Goal: Task Accomplishment & Management: Manage account settings

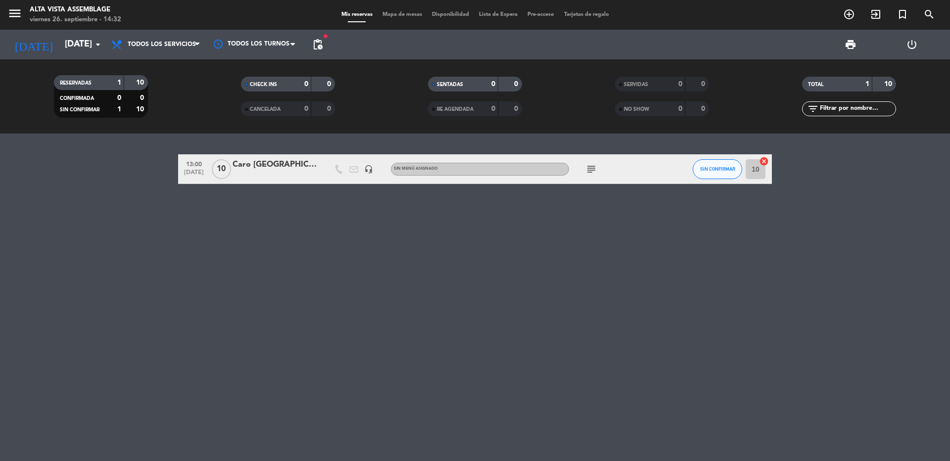
drag, startPoint x: 61, startPoint y: 249, endPoint x: 53, endPoint y: 230, distance: 19.9
click at [62, 249] on div "13:00 [DATE] Caro San [PERSON_NAME] headset_mic Sin menú asignado subject SIN C…" at bounding box center [475, 297] width 950 height 327
click at [79, 51] on input "[DATE]" at bounding box center [117, 45] width 115 height 20
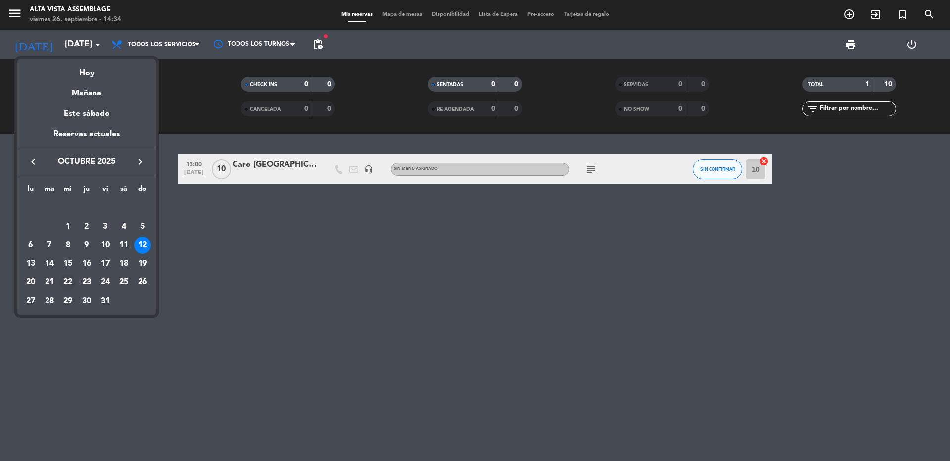
click at [68, 277] on div "22" at bounding box center [67, 282] width 17 height 17
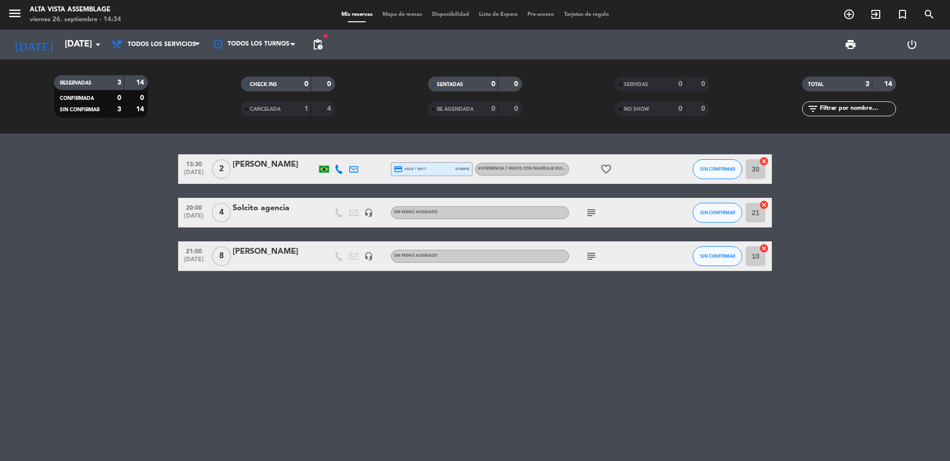
click at [269, 252] on div "[PERSON_NAME]" at bounding box center [274, 251] width 84 height 13
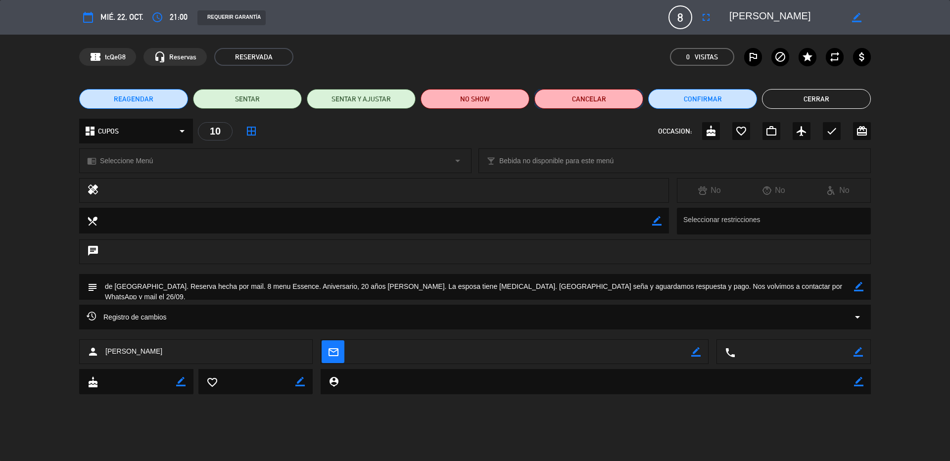
click at [592, 103] on button "Cancelar" at bounding box center [588, 99] width 109 height 20
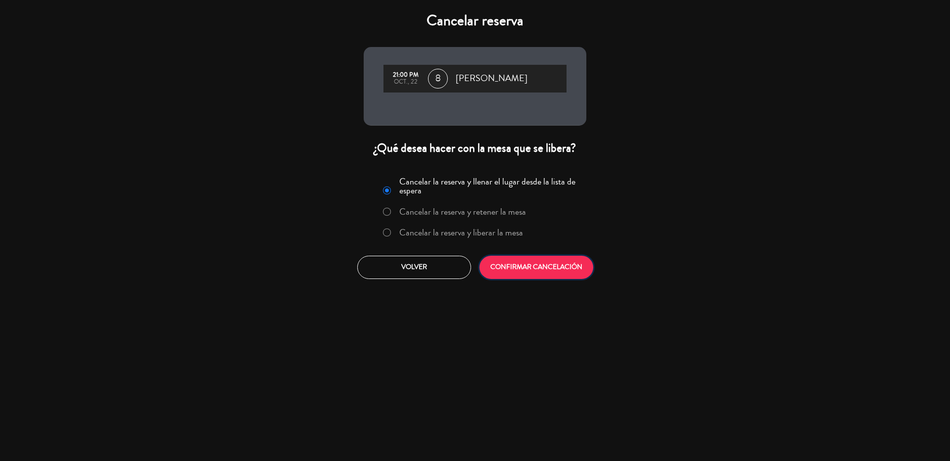
click at [548, 275] on button "CONFIRMAR CANCELACIÓN" at bounding box center [536, 267] width 114 height 23
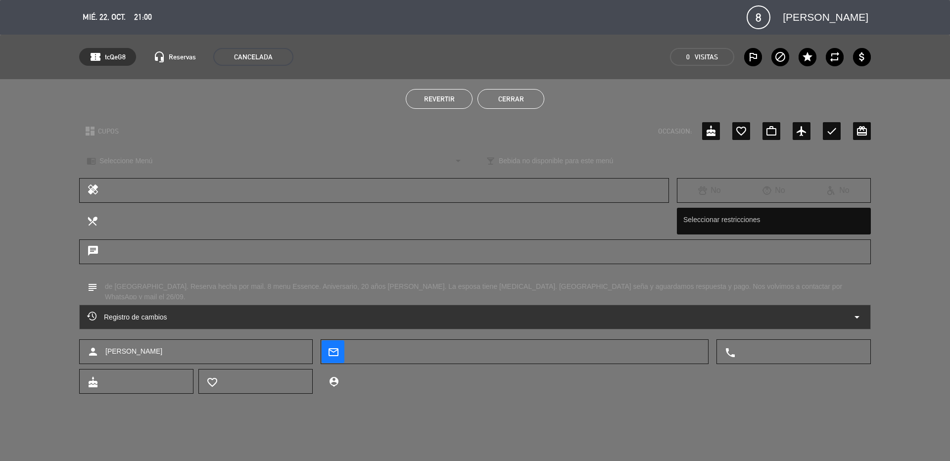
click at [502, 102] on button "Cerrar" at bounding box center [510, 99] width 67 height 20
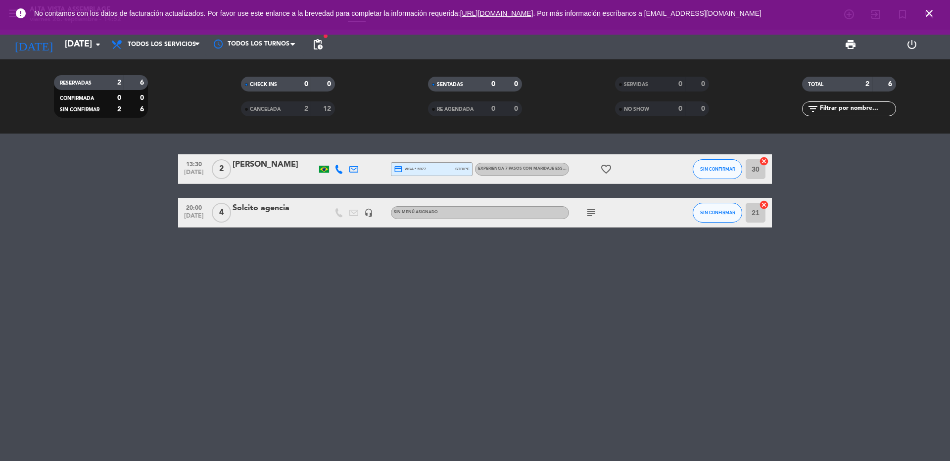
click at [931, 13] on icon "close" at bounding box center [929, 13] width 12 height 12
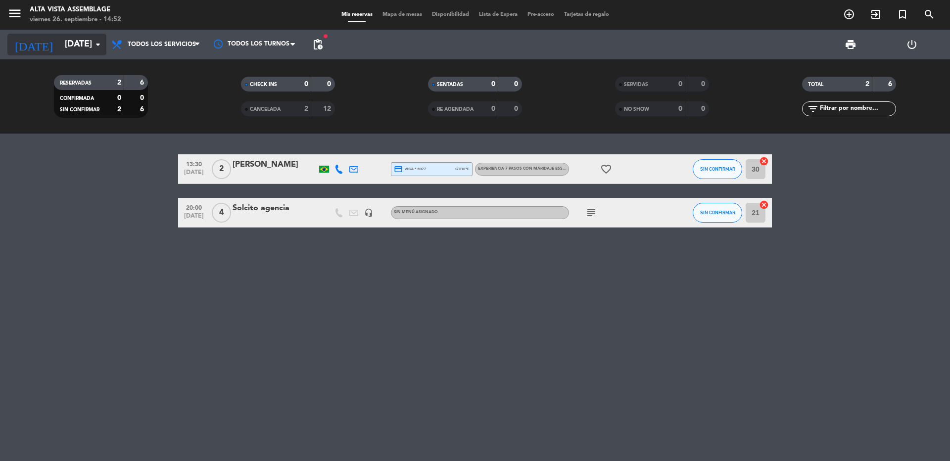
click at [60, 54] on input "[DATE]" at bounding box center [117, 45] width 115 height 20
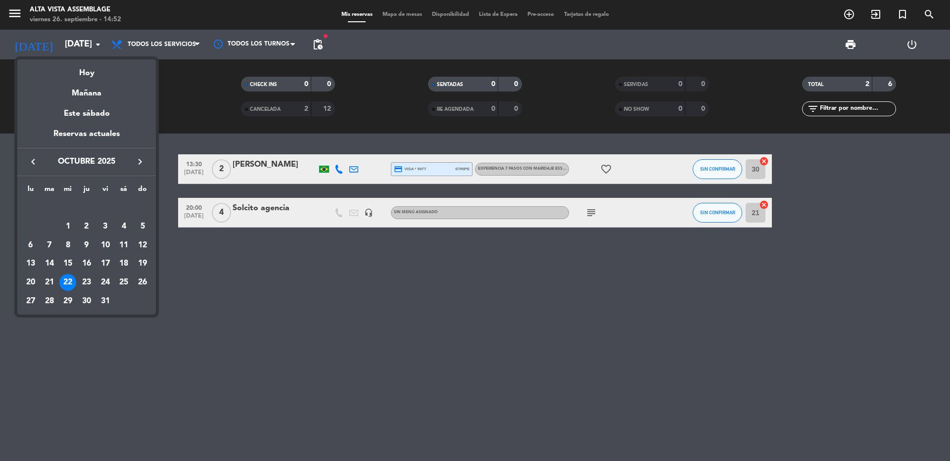
click at [83, 78] on div "Hoy" at bounding box center [86, 69] width 138 height 20
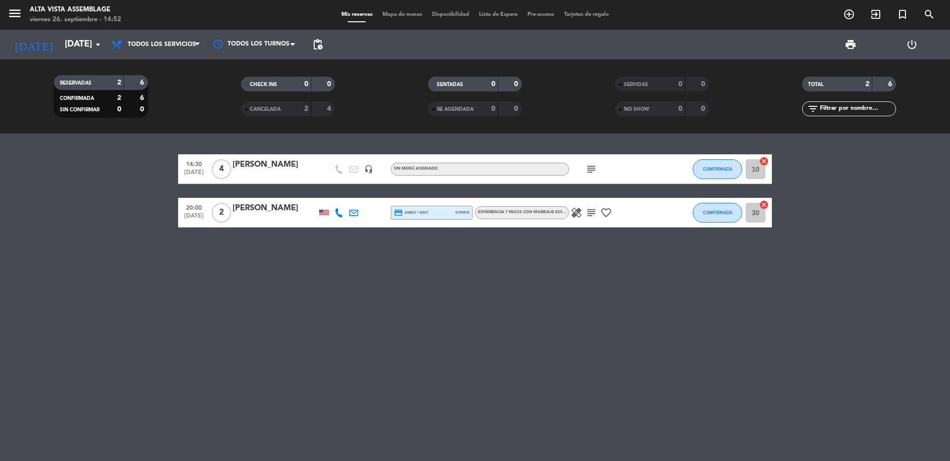
click at [593, 168] on icon "subject" at bounding box center [591, 169] width 12 height 12
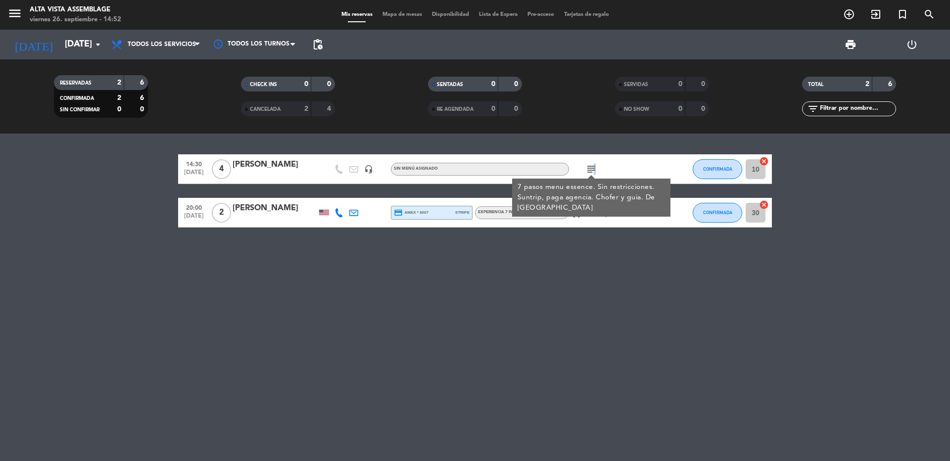
click at [593, 168] on icon "subject" at bounding box center [591, 169] width 12 height 12
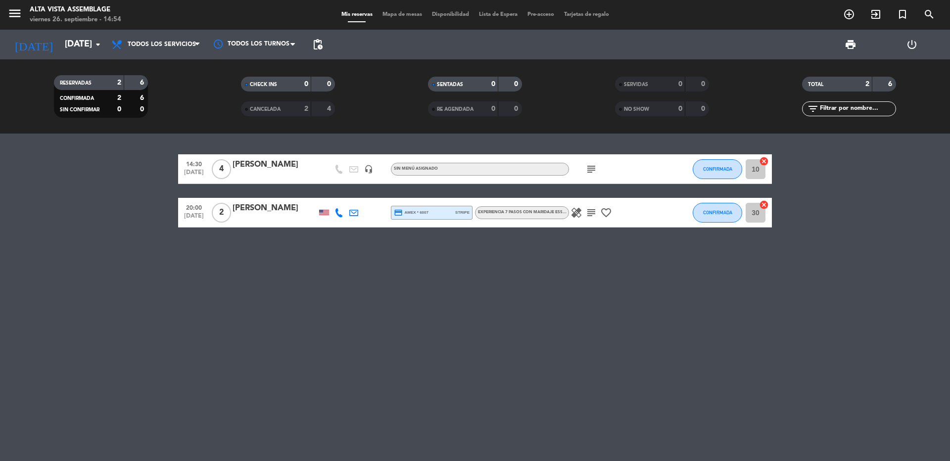
click at [591, 169] on icon "subject" at bounding box center [591, 169] width 12 height 12
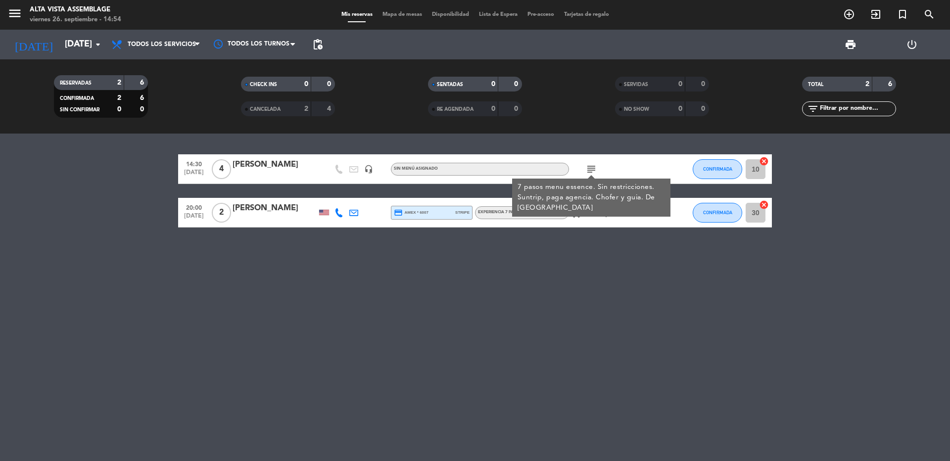
click at [510, 331] on div "14:30 [DATE] 4 [PERSON_NAME] headset_mic Sin menú asignado subject 7 pasos menu…" at bounding box center [475, 297] width 950 height 327
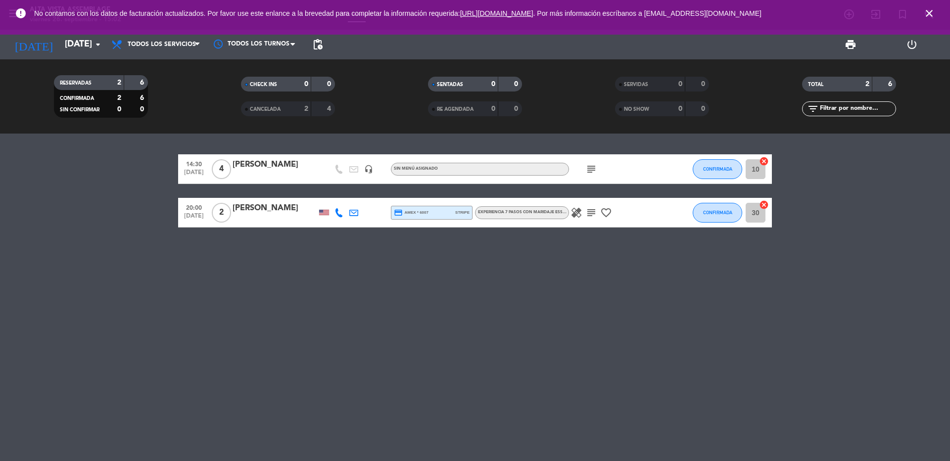
click at [591, 169] on icon "subject" at bounding box center [591, 169] width 12 height 12
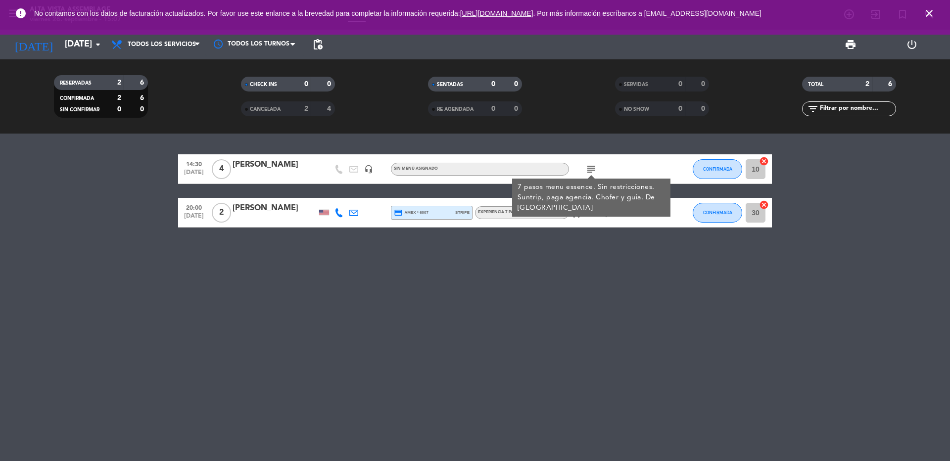
drag, startPoint x: 285, startPoint y: 356, endPoint x: 276, endPoint y: 353, distance: 9.2
click at [276, 353] on div "14:30 [DATE] 4 [PERSON_NAME] headset_mic Sin menú asignado subject 7 pasos menu…" at bounding box center [475, 297] width 950 height 327
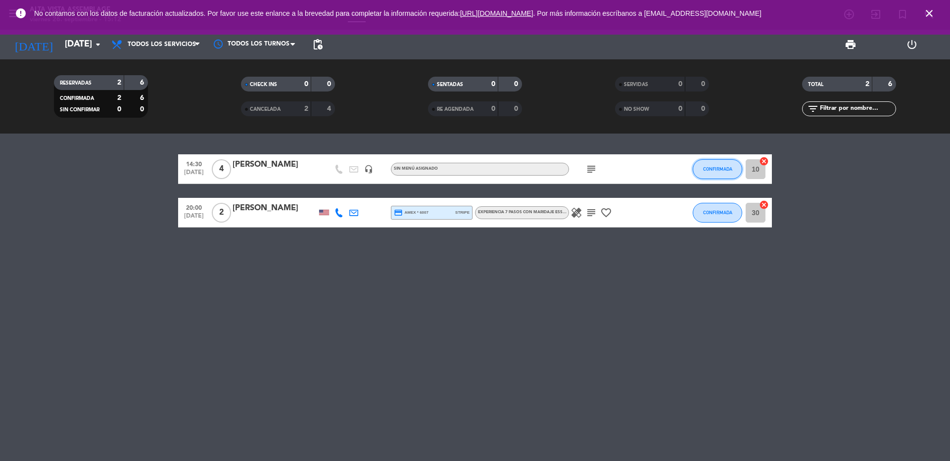
click at [702, 169] on button "CONFIRMADA" at bounding box center [716, 169] width 49 height 20
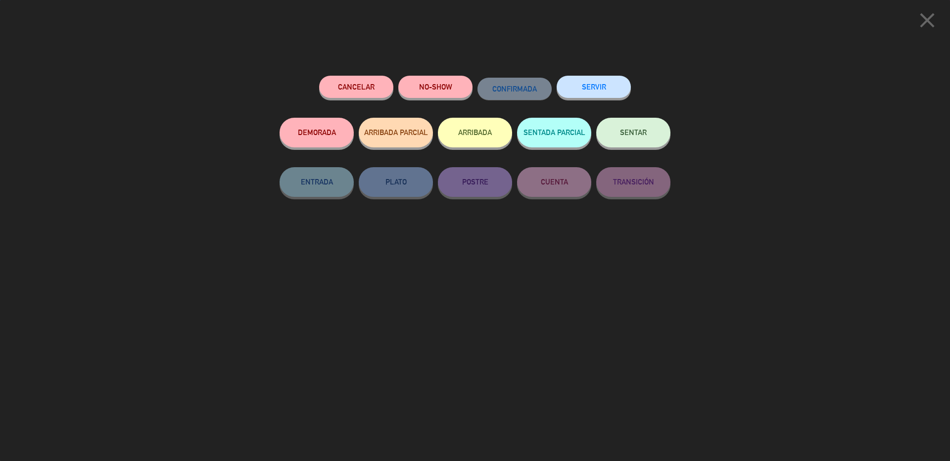
drag, startPoint x: 625, startPoint y: 143, endPoint x: 611, endPoint y: 145, distance: 13.5
click at [625, 143] on button "SENTAR" at bounding box center [633, 133] width 74 height 30
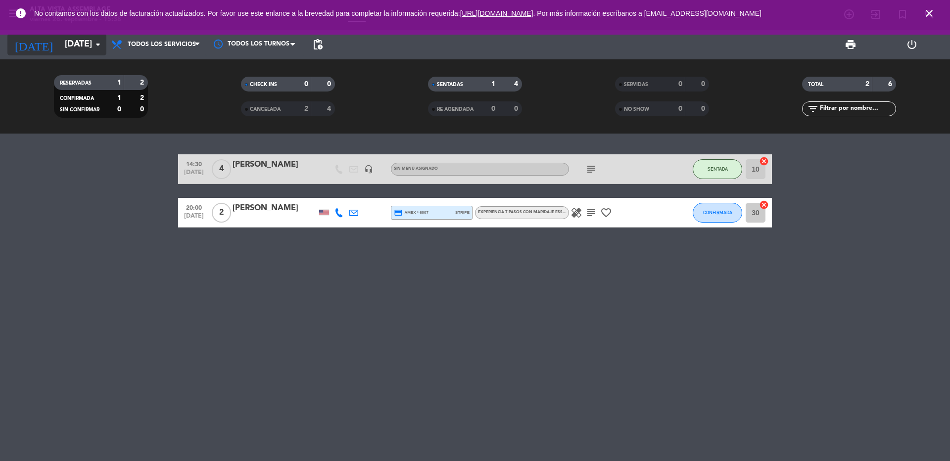
click at [50, 43] on div "menu Alta Vista Assemblage [DATE] 26. septiembre - 15:38 Mis reservas Mapa de m…" at bounding box center [475, 230] width 950 height 461
click at [60, 45] on input "[DATE]" at bounding box center [117, 45] width 115 height 20
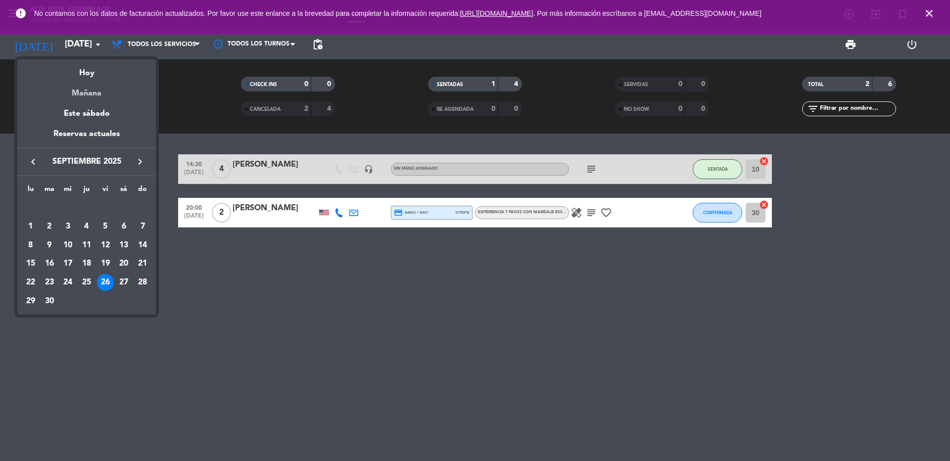
click at [77, 90] on div "Mañana" at bounding box center [86, 90] width 138 height 20
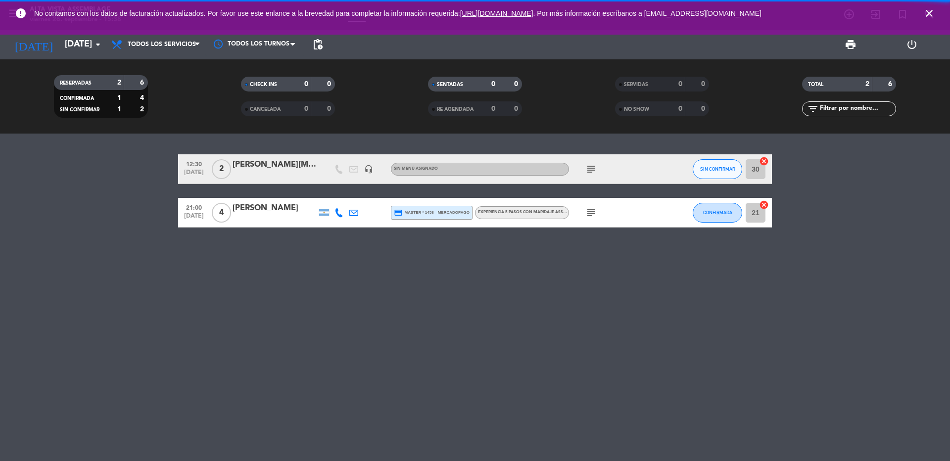
click at [930, 12] on icon "close" at bounding box center [929, 13] width 12 height 12
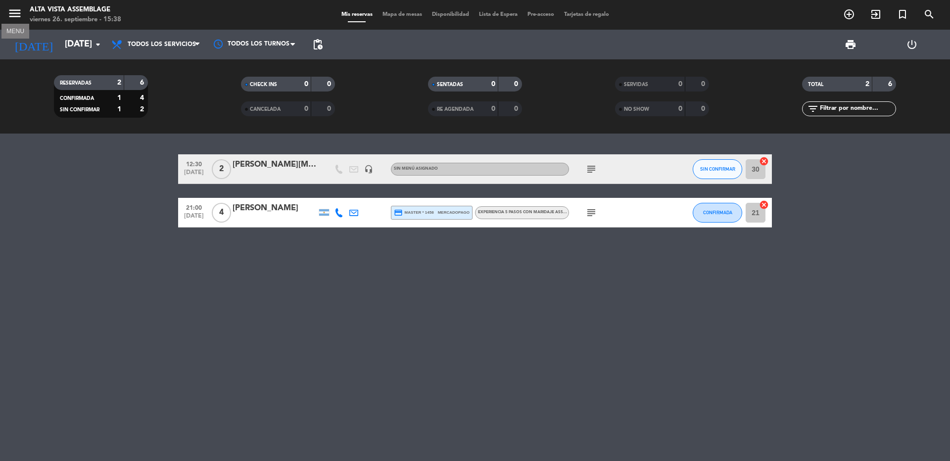
click at [14, 13] on icon "menu" at bounding box center [14, 13] width 15 height 15
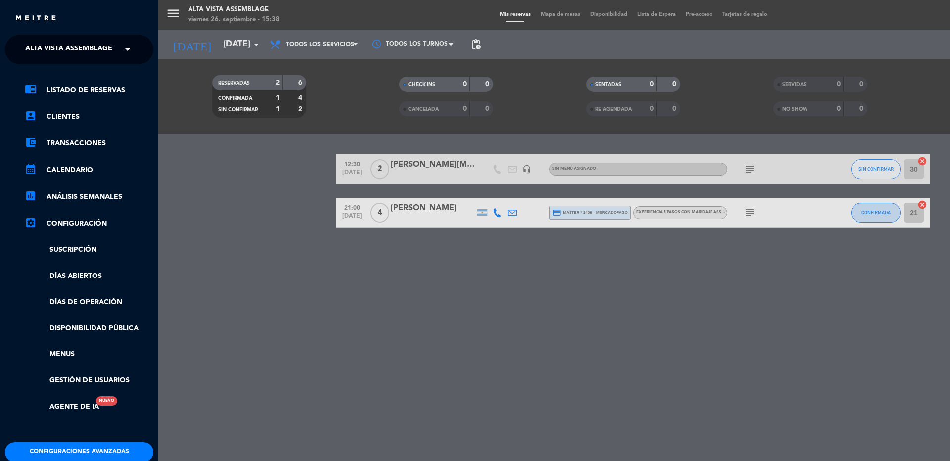
click at [39, 44] on span "Alta Vista Assemblage" at bounding box center [68, 49] width 87 height 21
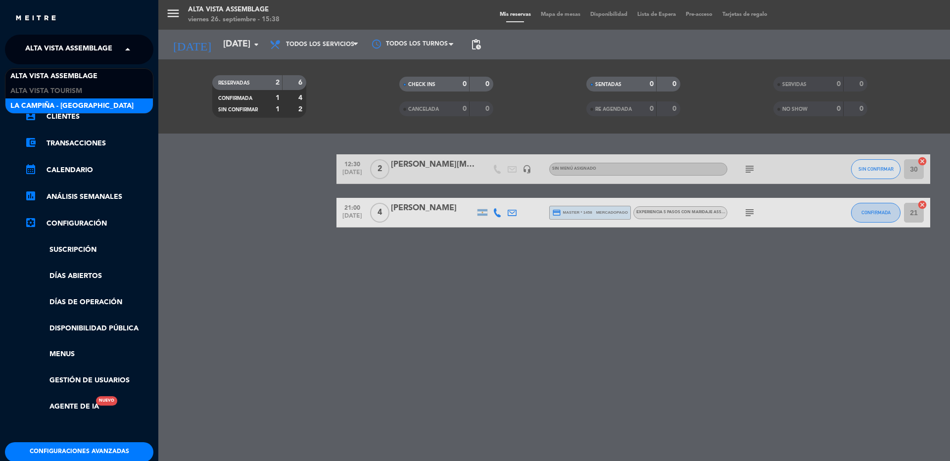
click at [49, 106] on span "La Campiña - [GEOGRAPHIC_DATA]" at bounding box center [71, 105] width 123 height 11
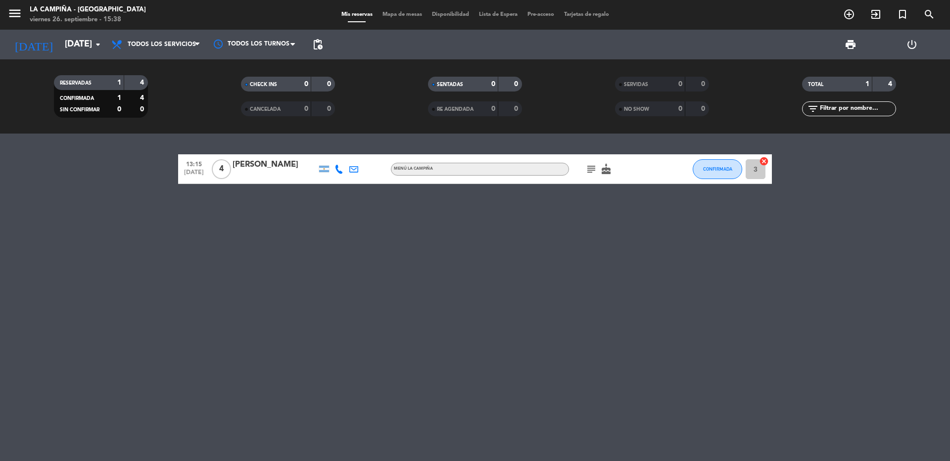
click at [254, 335] on div "13:15 [DATE] 4 [PERSON_NAME] MENÚ LA CAMPIÑA subject cake CONFIRMADA 3 cancel" at bounding box center [475, 297] width 950 height 327
drag, startPoint x: 267, startPoint y: 377, endPoint x: 138, endPoint y: 271, distance: 166.5
click at [138, 271] on div "13:15 [DATE] 4 [PERSON_NAME] MENÚ LA CAMPIÑA subject cake CONFIRMADA 3 cancel" at bounding box center [475, 297] width 950 height 327
drag, startPoint x: 131, startPoint y: 267, endPoint x: 195, endPoint y: 326, distance: 87.1
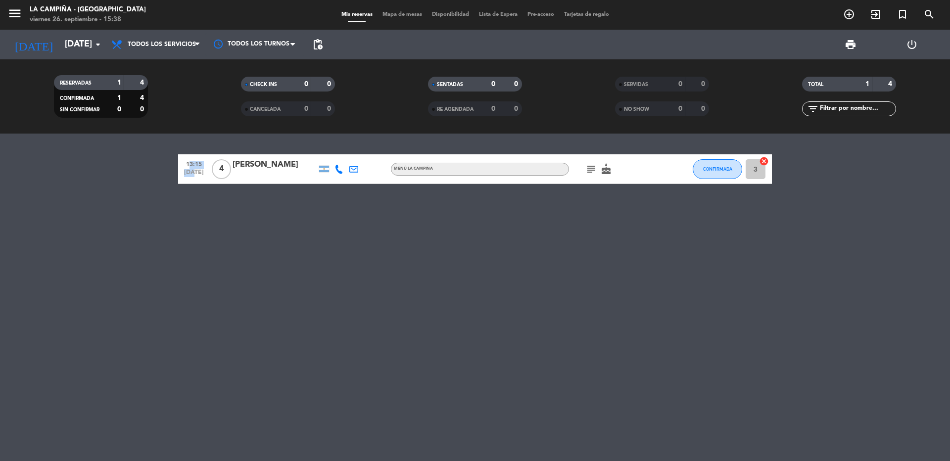
click at [195, 326] on div "13:15 [DATE] 4 [PERSON_NAME] MENÚ LA CAMPIÑA subject cake CONFIRMADA 3 cancel" at bounding box center [475, 297] width 950 height 327
drag, startPoint x: 213, startPoint y: 363, endPoint x: 221, endPoint y: 385, distance: 23.8
click at [213, 364] on div "13:15 [DATE] 4 [PERSON_NAME] MENÚ LA CAMPIÑA subject cake CONFIRMADA 3 cancel" at bounding box center [475, 297] width 950 height 327
drag, startPoint x: 226, startPoint y: 402, endPoint x: 161, endPoint y: 336, distance: 92.7
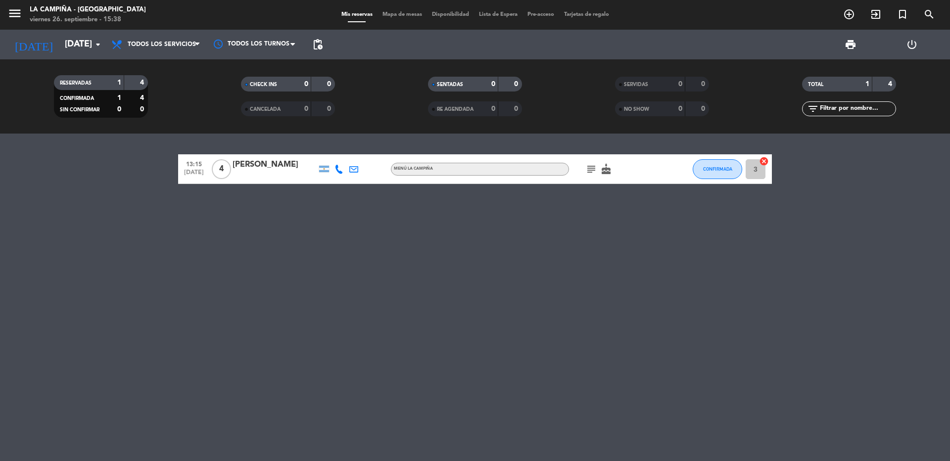
click at [161, 336] on div "13:15 [DATE] 4 [PERSON_NAME] MENÚ LA CAMPIÑA subject cake CONFIRMADA 3 cancel" at bounding box center [475, 297] width 950 height 327
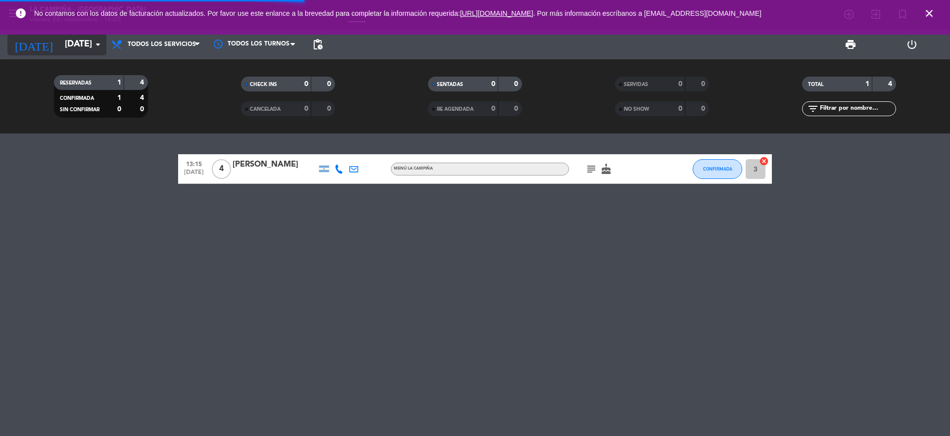
click at [82, 46] on input "[DATE]" at bounding box center [117, 45] width 115 height 20
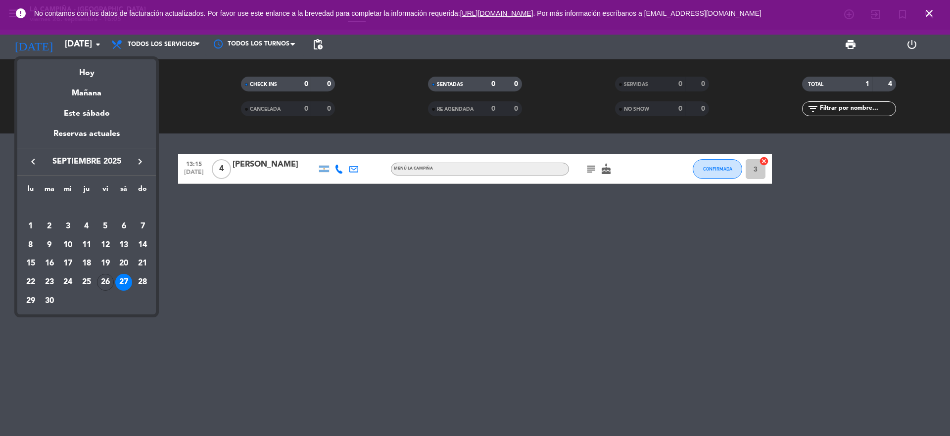
click at [138, 163] on icon "keyboard_arrow_right" at bounding box center [140, 162] width 12 height 12
click at [69, 287] on div "22" at bounding box center [67, 282] width 17 height 17
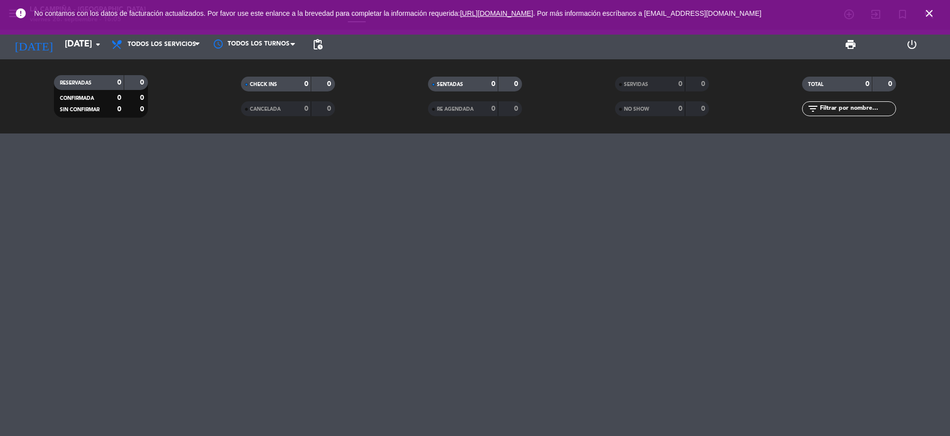
click at [928, 15] on icon "close" at bounding box center [929, 13] width 12 height 12
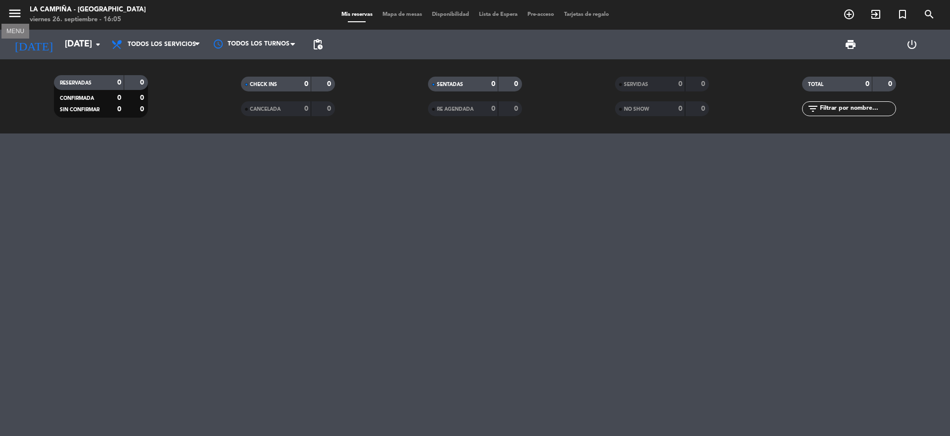
click at [10, 17] on icon "menu" at bounding box center [14, 13] width 15 height 15
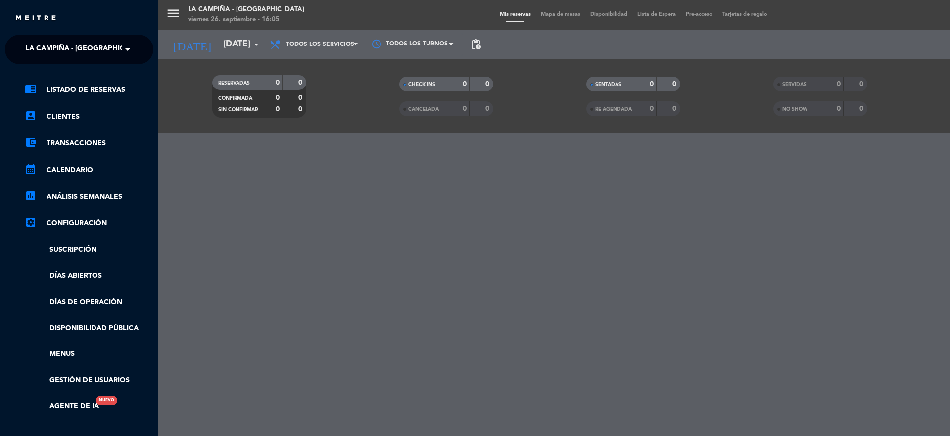
click at [39, 41] on span "La Campiña - [GEOGRAPHIC_DATA]" at bounding box center [86, 49] width 123 height 21
click at [39, 43] on span "La Campiña - [GEOGRAPHIC_DATA]" at bounding box center [86, 49] width 123 height 21
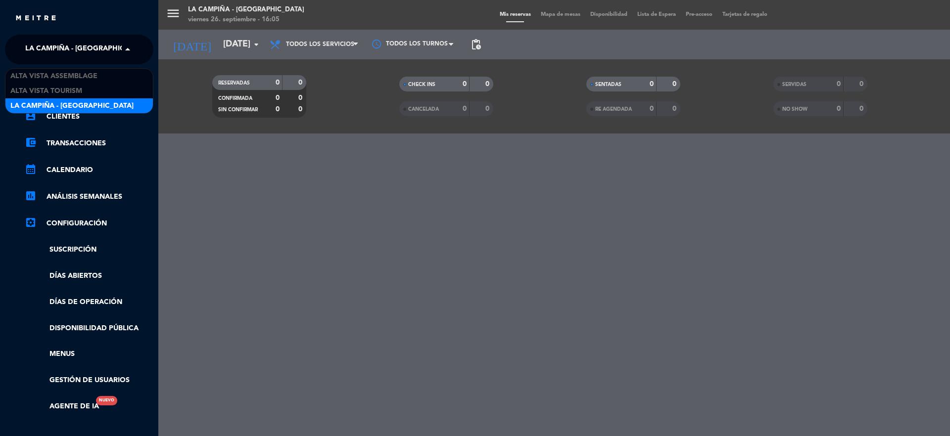
click at [39, 52] on span "La Campiña - [GEOGRAPHIC_DATA]" at bounding box center [86, 49] width 123 height 21
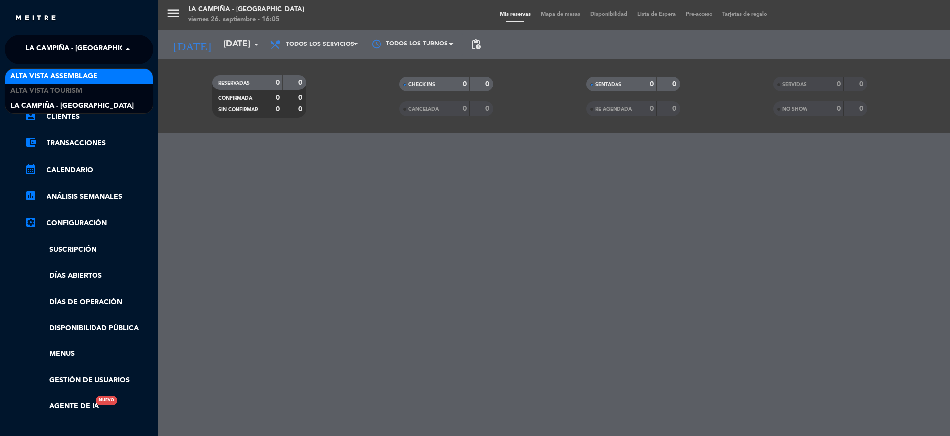
click at [44, 74] on span "Alta Vista Assemblage" at bounding box center [53, 76] width 87 height 11
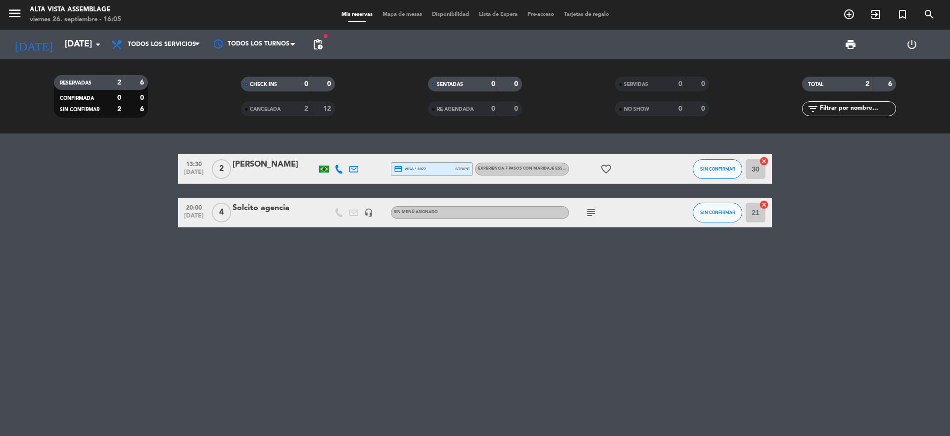
click at [281, 220] on div at bounding box center [274, 219] width 84 height 8
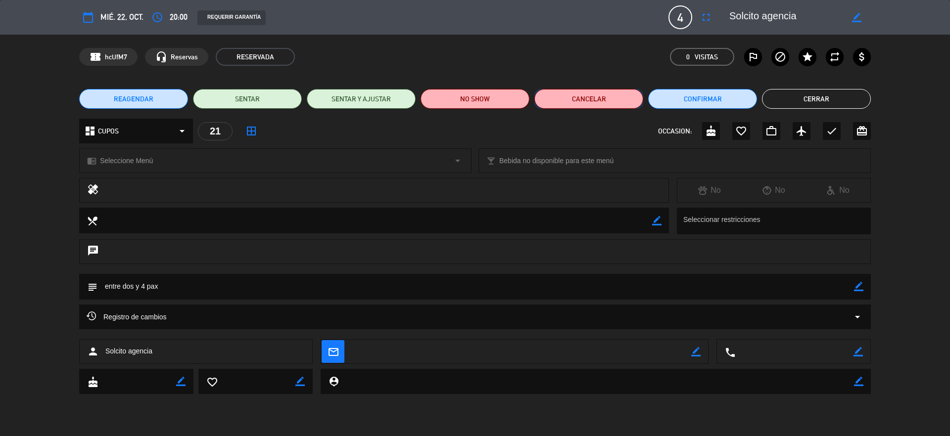
click at [616, 95] on button "Cancelar" at bounding box center [588, 99] width 109 height 20
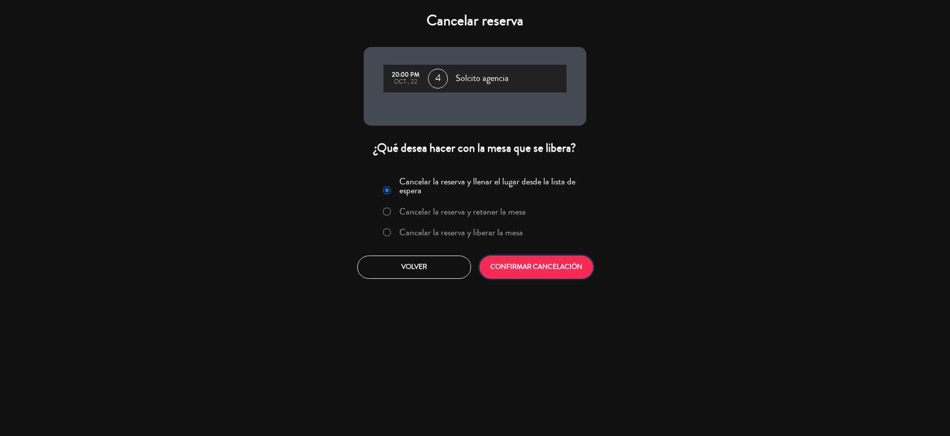
drag, startPoint x: 550, startPoint y: 264, endPoint x: 509, endPoint y: 203, distance: 73.4
click at [551, 264] on button "CONFIRMAR CANCELACIÓN" at bounding box center [536, 267] width 114 height 23
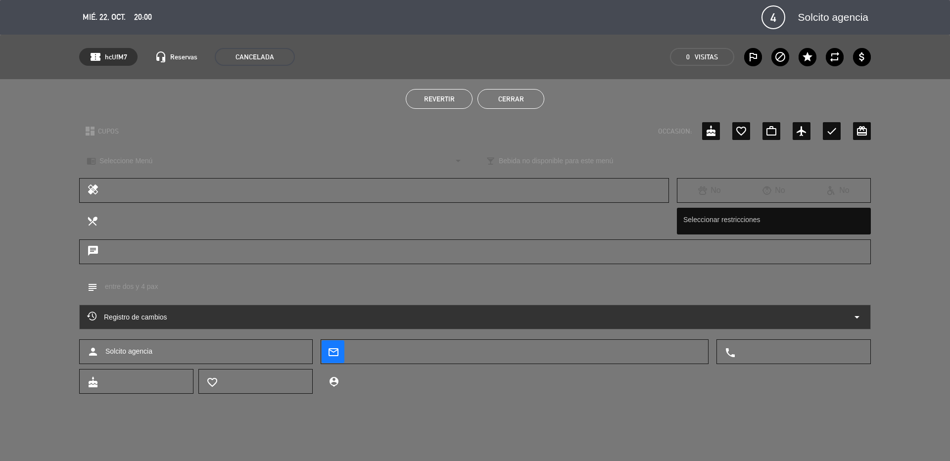
click at [512, 100] on button "Cerrar" at bounding box center [510, 99] width 67 height 20
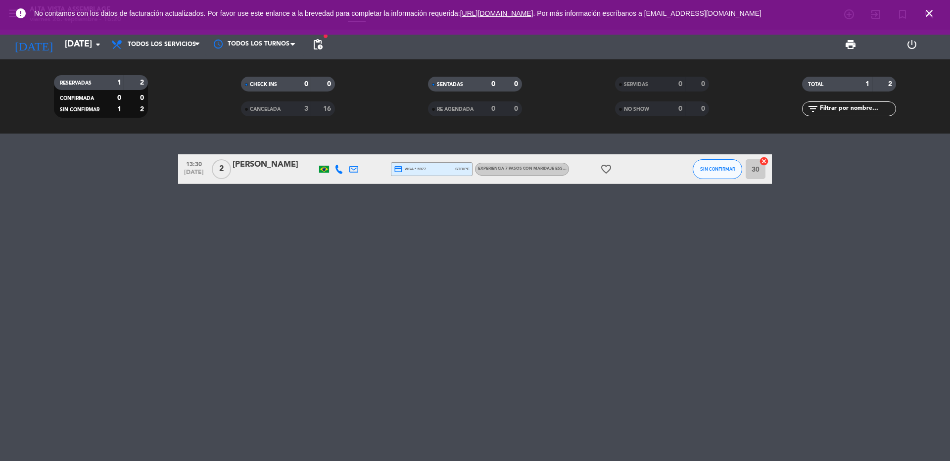
click at [931, 11] on icon "close" at bounding box center [929, 13] width 12 height 12
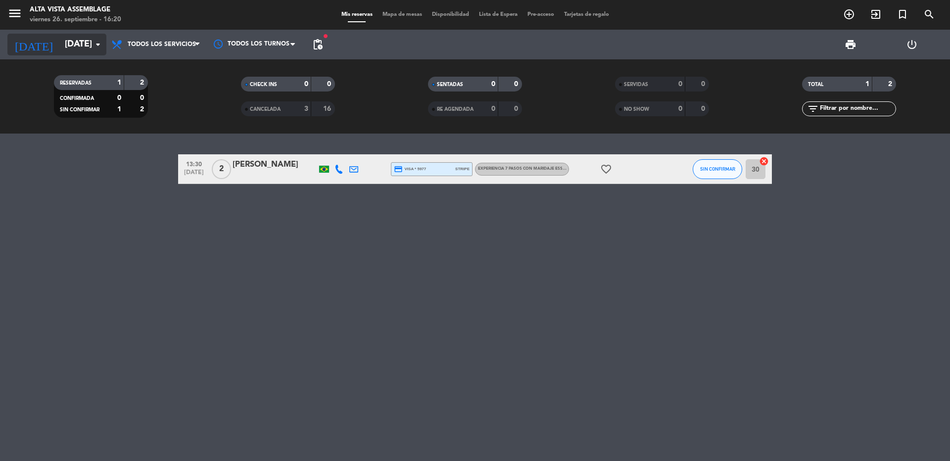
click at [60, 42] on input "[DATE]" at bounding box center [117, 45] width 115 height 20
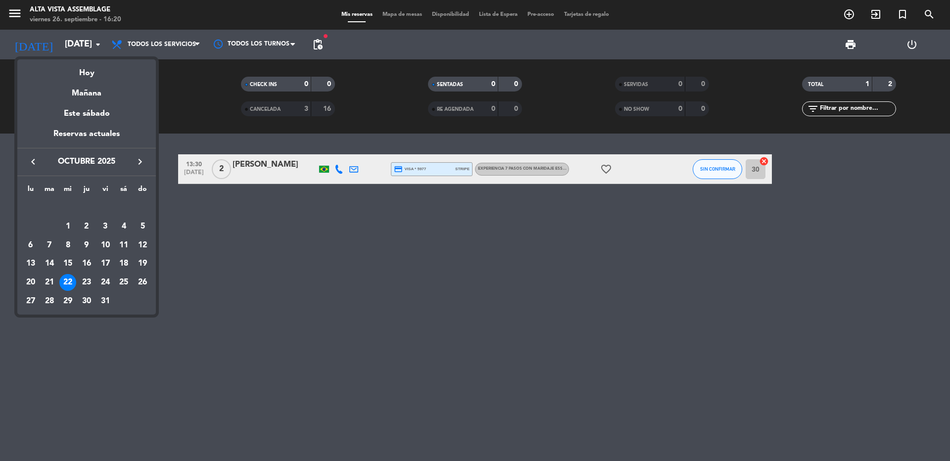
click at [83, 96] on div "Mañana" at bounding box center [86, 90] width 138 height 20
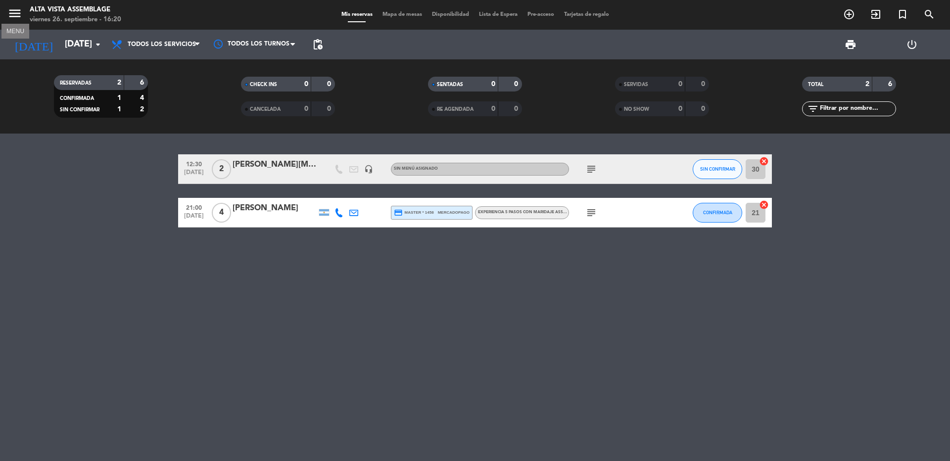
click at [13, 17] on icon "menu" at bounding box center [14, 13] width 15 height 15
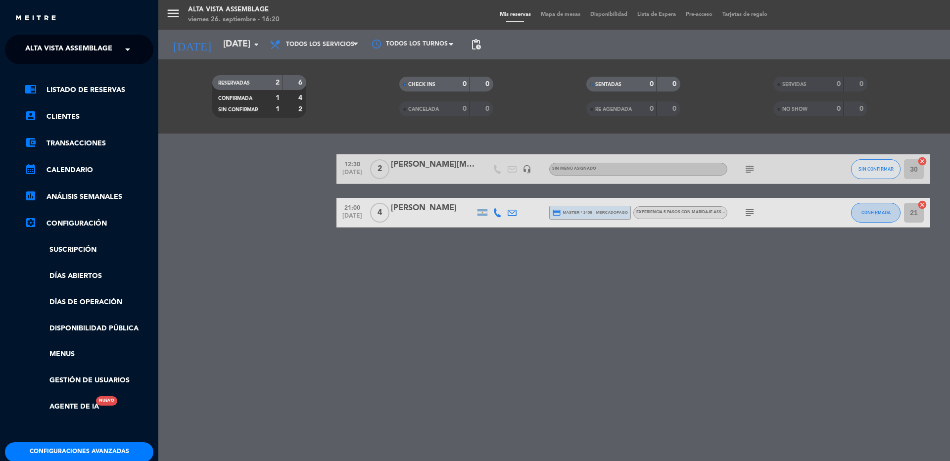
click at [48, 52] on span "Alta Vista Assemblage" at bounding box center [68, 49] width 87 height 21
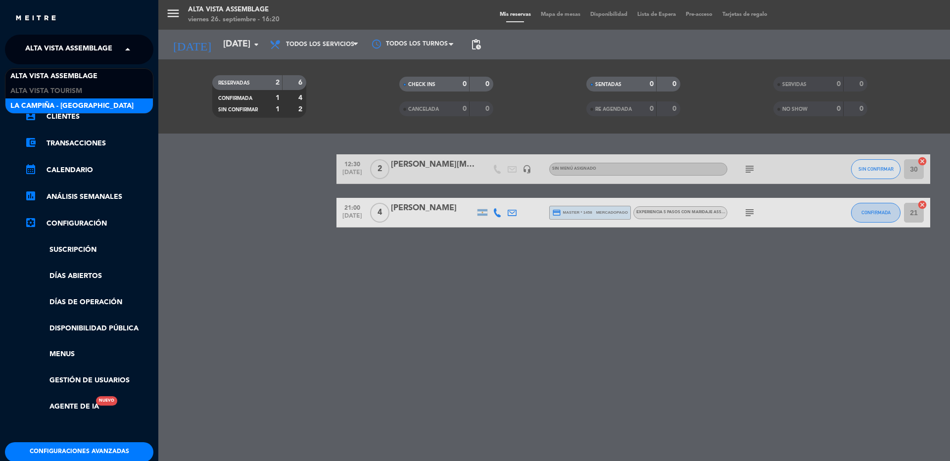
click at [48, 105] on span "La Campiña - [GEOGRAPHIC_DATA]" at bounding box center [71, 105] width 123 height 11
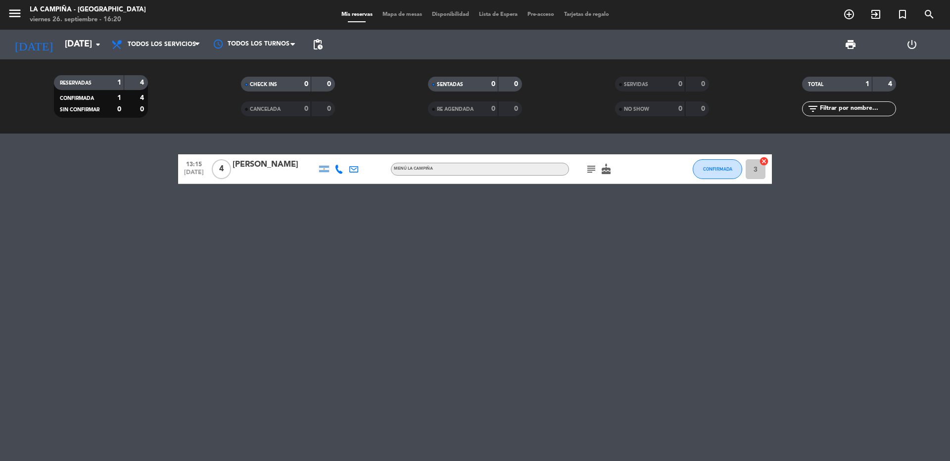
click at [590, 172] on icon "subject" at bounding box center [591, 169] width 12 height 12
click at [594, 168] on icon "subject" at bounding box center [591, 169] width 12 height 12
click at [505, 340] on div "13:15 [DATE] 4 [PERSON_NAME] MENÚ LA CAMPIÑA subject Número de empresa movistar…" at bounding box center [475, 297] width 950 height 327
click at [19, 11] on icon "menu" at bounding box center [14, 13] width 15 height 15
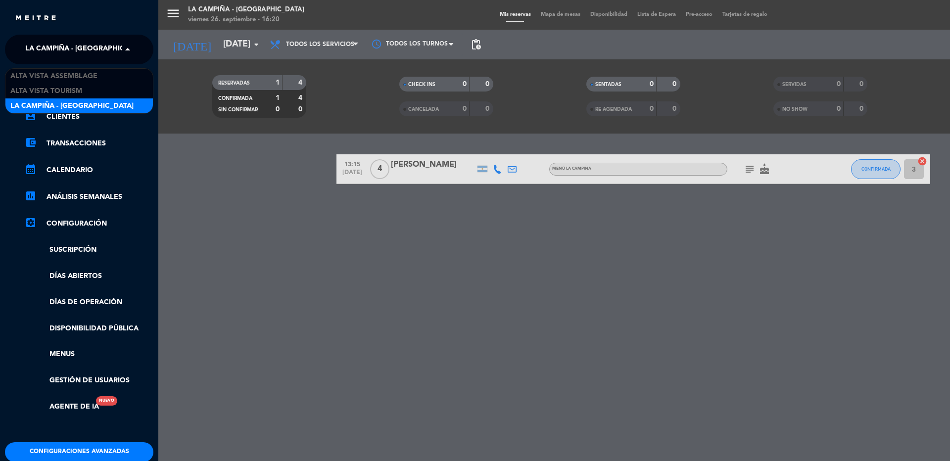
click at [49, 48] on span "La Campiña - [GEOGRAPHIC_DATA]" at bounding box center [86, 49] width 123 height 21
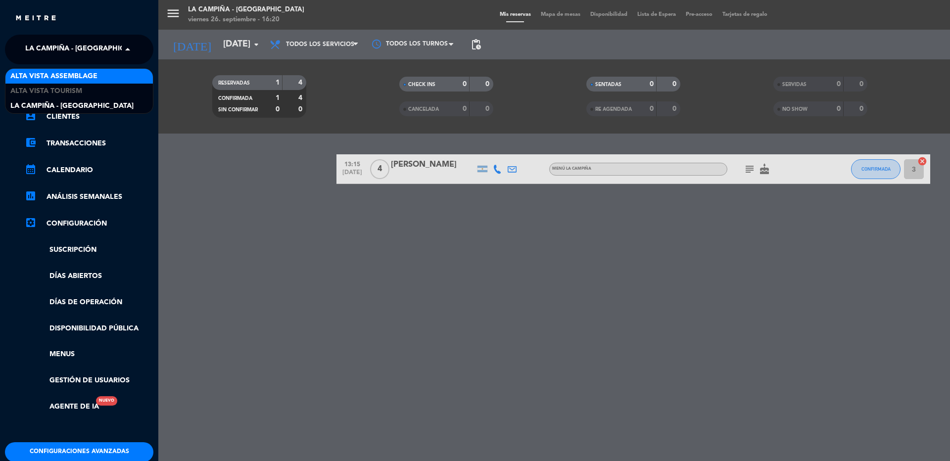
click at [55, 81] on span "Alta Vista Assemblage" at bounding box center [53, 76] width 87 height 11
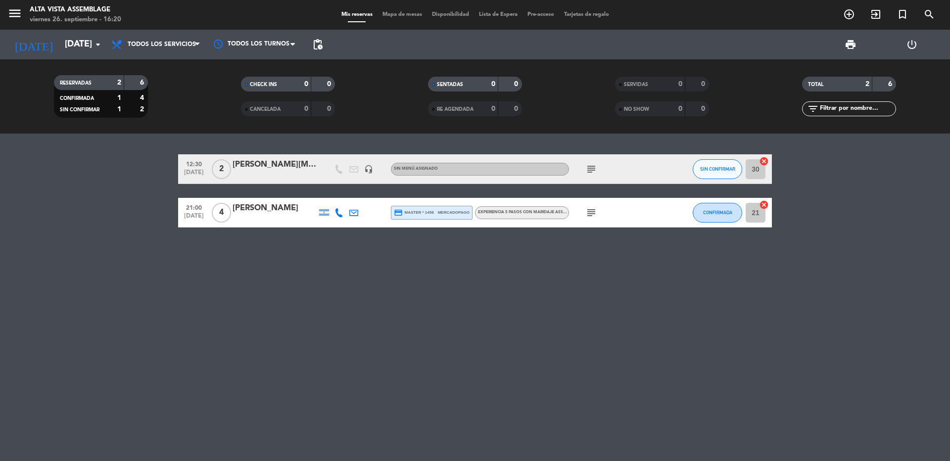
click at [120, 317] on div "12:30 [DATE] 2 [PERSON_NAME][MEDICAL_DATA] x2 headset_mic Sin menú asignado sub…" at bounding box center [475, 297] width 950 height 327
click at [62, 48] on input "[DATE]" at bounding box center [117, 45] width 115 height 20
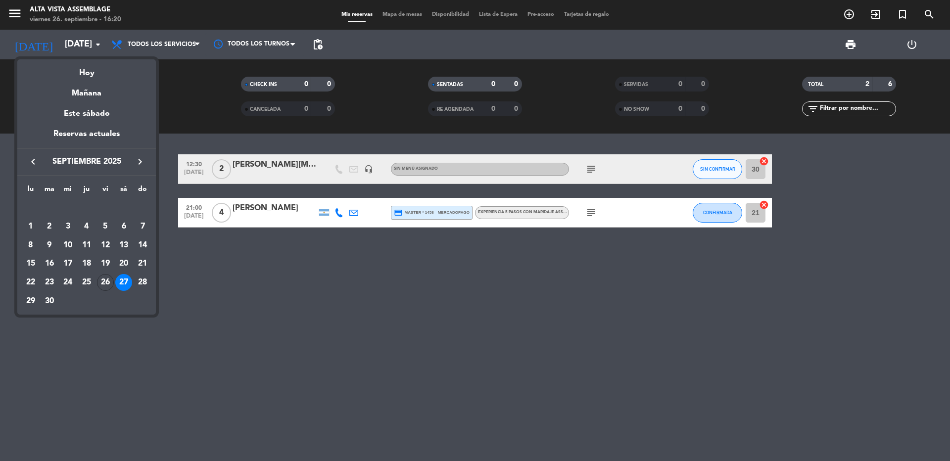
click at [60, 44] on div at bounding box center [475, 230] width 950 height 461
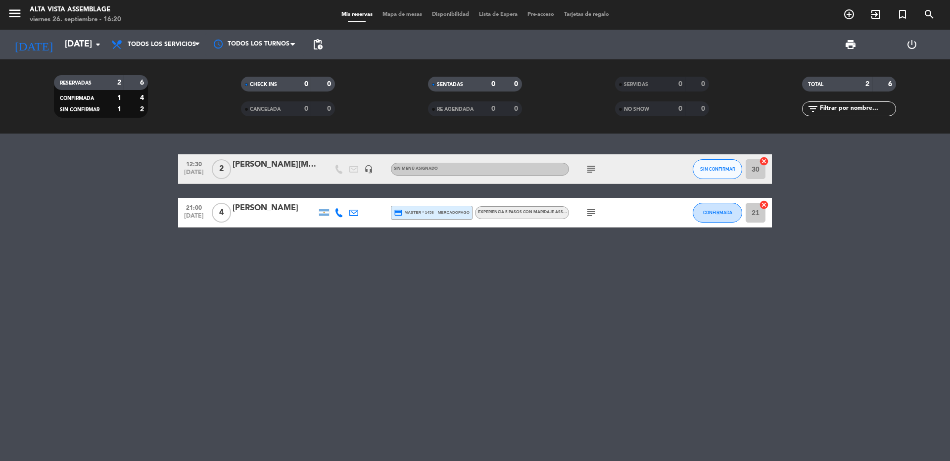
click at [12, 5] on span "menu" at bounding box center [18, 14] width 22 height 23
click at [16, 18] on icon "menu" at bounding box center [14, 13] width 15 height 15
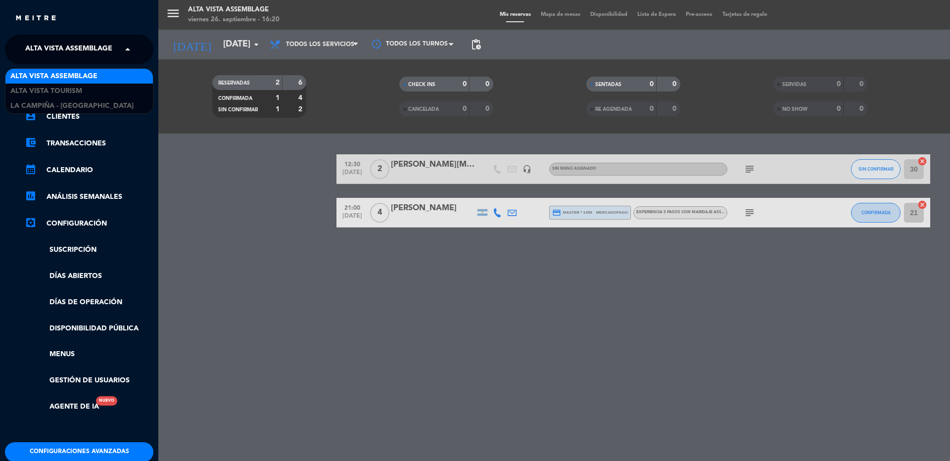
drag, startPoint x: 47, startPoint y: 46, endPoint x: 47, endPoint y: 59, distance: 12.9
click at [47, 48] on span "Alta Vista Assemblage" at bounding box center [68, 49] width 87 height 21
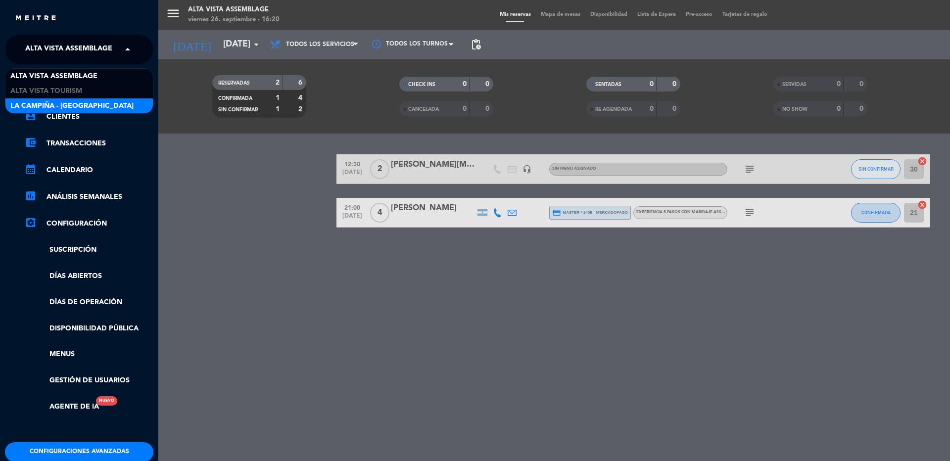
click at [50, 102] on span "La Campiña - [GEOGRAPHIC_DATA]" at bounding box center [71, 105] width 123 height 11
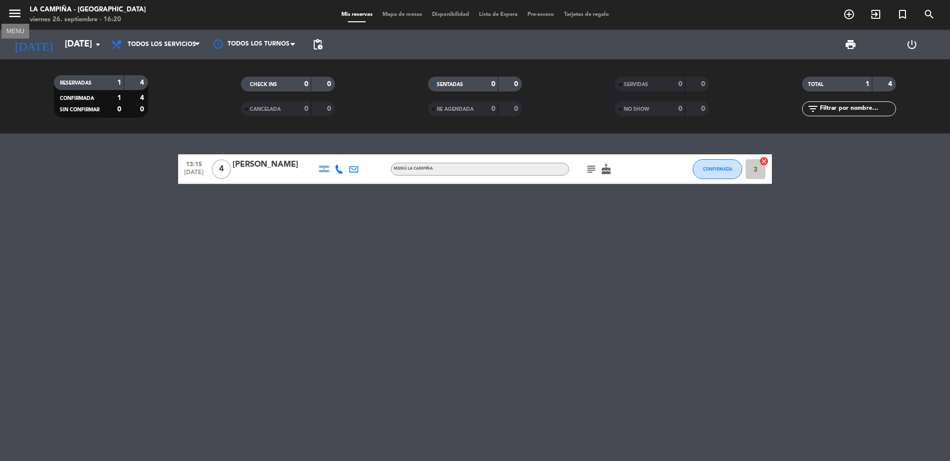
click at [9, 12] on icon "menu" at bounding box center [14, 13] width 15 height 15
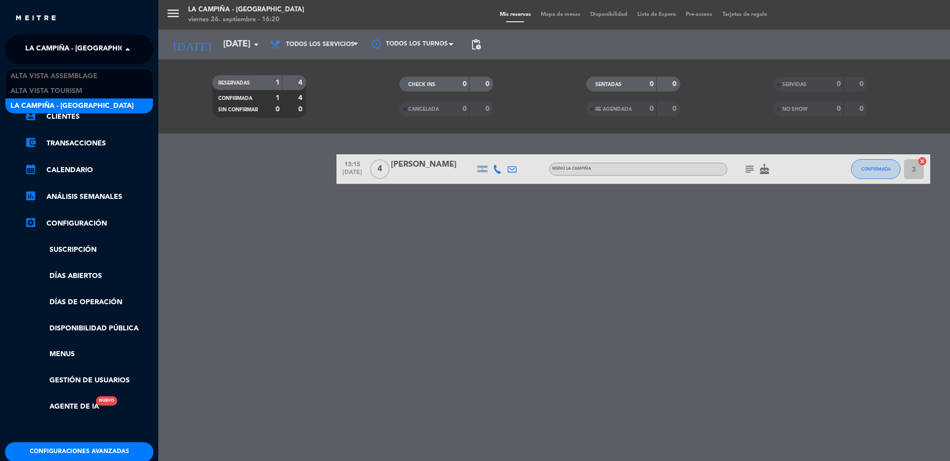
click at [43, 49] on span "La Campiña - [GEOGRAPHIC_DATA]" at bounding box center [86, 49] width 123 height 21
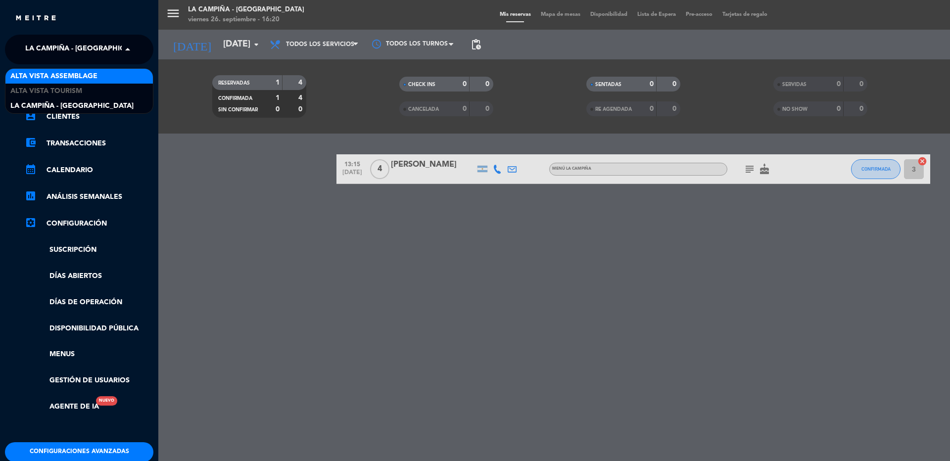
click at [29, 74] on span "Alta Vista Assemblage" at bounding box center [53, 76] width 87 height 11
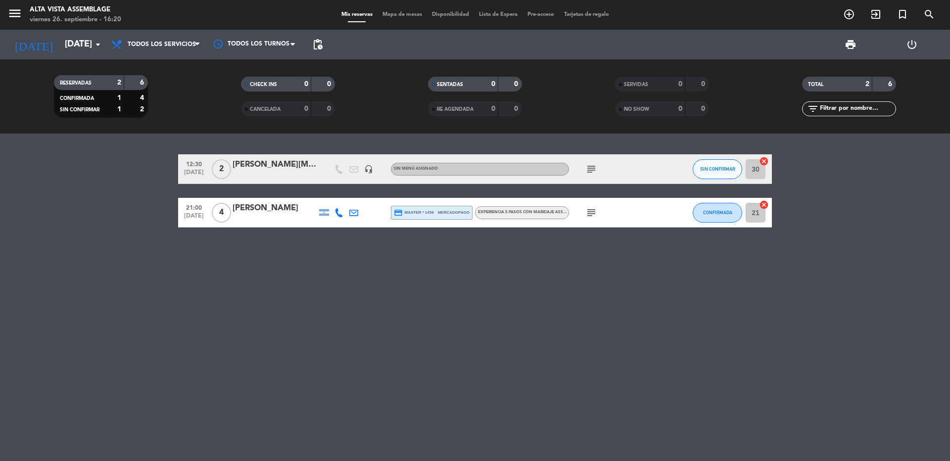
click at [218, 354] on div "12:30 [DATE] 2 [PERSON_NAME][MEDICAL_DATA] x2 headset_mic Sin menú asignado sub…" at bounding box center [475, 297] width 950 height 327
click at [19, 284] on div "12:30 [DATE] 2 [PERSON_NAME][MEDICAL_DATA] x2 headset_mic Sin menú asignado sub…" at bounding box center [475, 297] width 950 height 327
click at [99, 327] on div "12:30 [DATE] 2 [PERSON_NAME][MEDICAL_DATA] x2 headset_mic Sin menú asignado sub…" at bounding box center [475, 297] width 950 height 327
click at [46, 335] on div "12:30 [DATE] 2 [PERSON_NAME][MEDICAL_DATA] x2 headset_mic Sin menú asignado sub…" at bounding box center [475, 297] width 950 height 327
click at [62, 47] on input "[DATE]" at bounding box center [117, 45] width 115 height 20
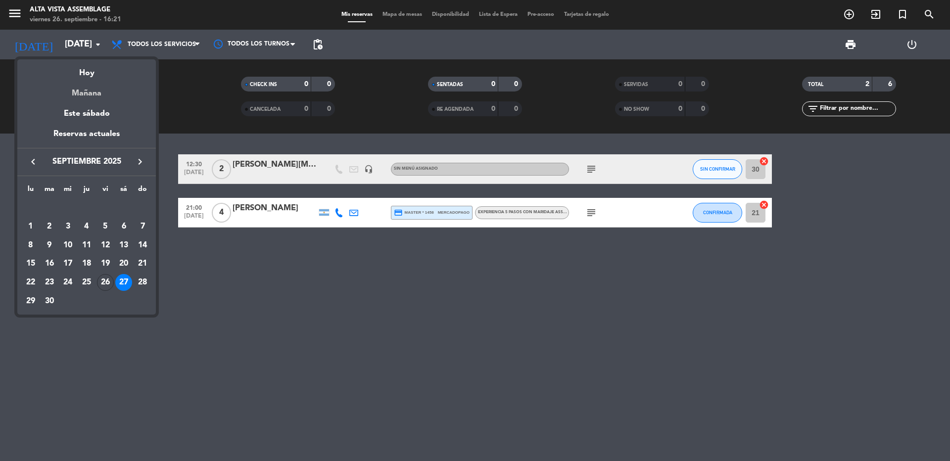
click at [85, 97] on div "Mañana" at bounding box center [86, 90] width 138 height 20
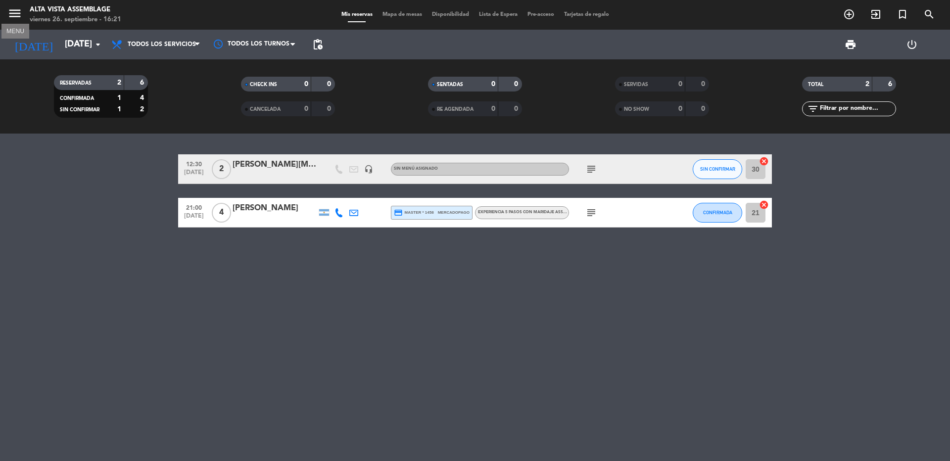
click at [18, 11] on icon "menu" at bounding box center [14, 13] width 15 height 15
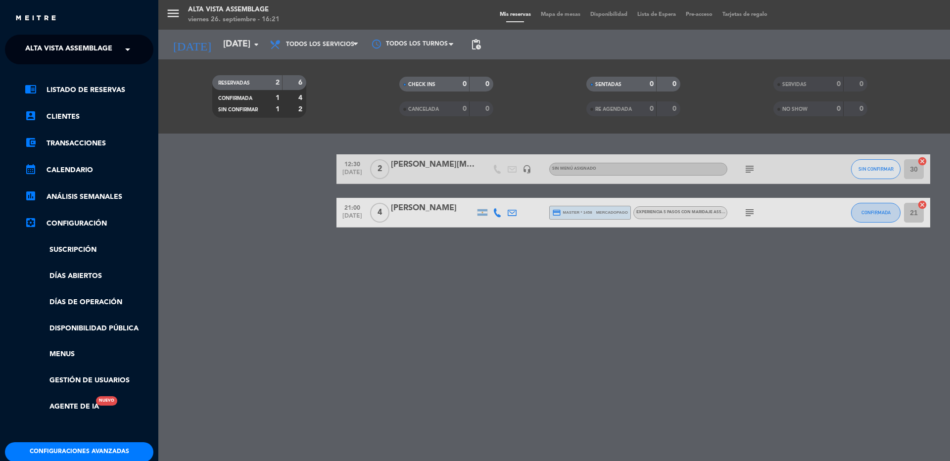
click at [44, 54] on span "Alta Vista Assemblage" at bounding box center [68, 49] width 87 height 21
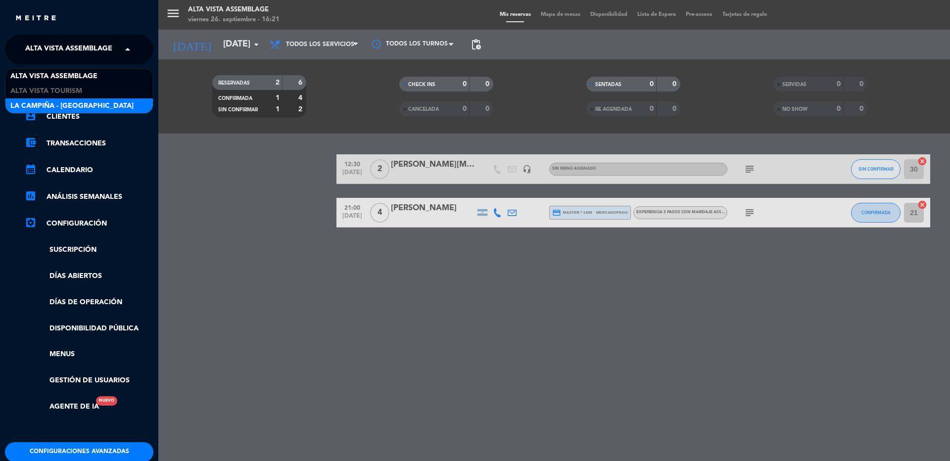
click at [55, 104] on span "La Campiña - [GEOGRAPHIC_DATA]" at bounding box center [71, 105] width 123 height 11
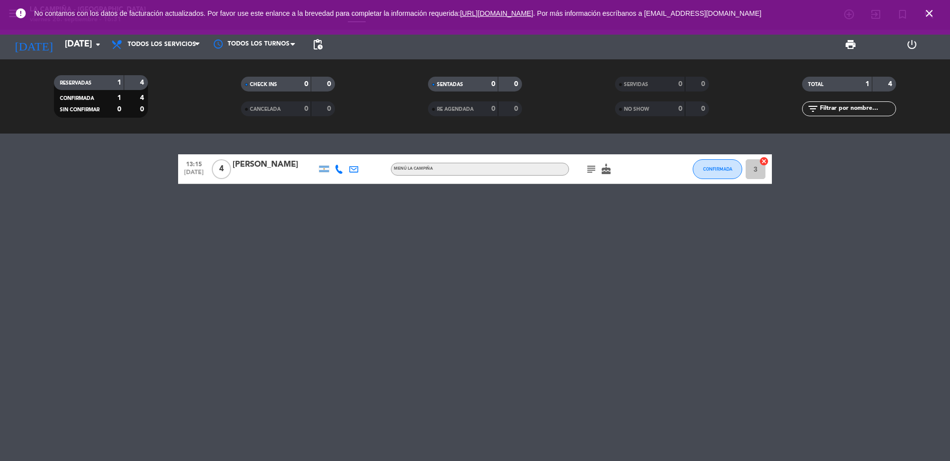
click at [927, 14] on icon "close" at bounding box center [929, 13] width 12 height 12
click at [157, 296] on div "13:15 [DATE] 4 [PERSON_NAME] MENÚ LA CAMPIÑA subject cake CONFIRMADA 3 cancel" at bounding box center [475, 297] width 950 height 327
drag, startPoint x: 170, startPoint y: 338, endPoint x: 110, endPoint y: 323, distance: 61.8
click at [198, 335] on div "13:15 [DATE] 4 [PERSON_NAME] MENÚ LA CAMPIÑA subject cake CONFIRMADA 3 cancel" at bounding box center [475, 297] width 950 height 327
click at [930, 10] on icon "close" at bounding box center [929, 13] width 12 height 12
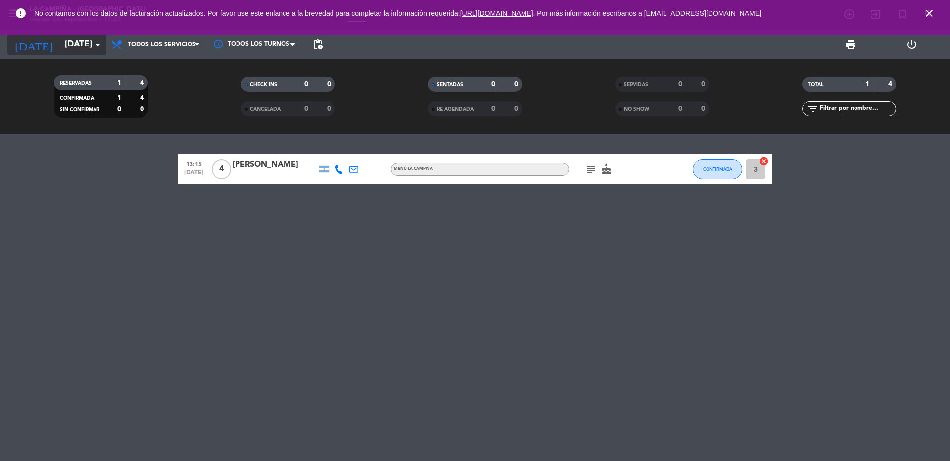
click at [65, 47] on input "[DATE]" at bounding box center [117, 45] width 115 height 20
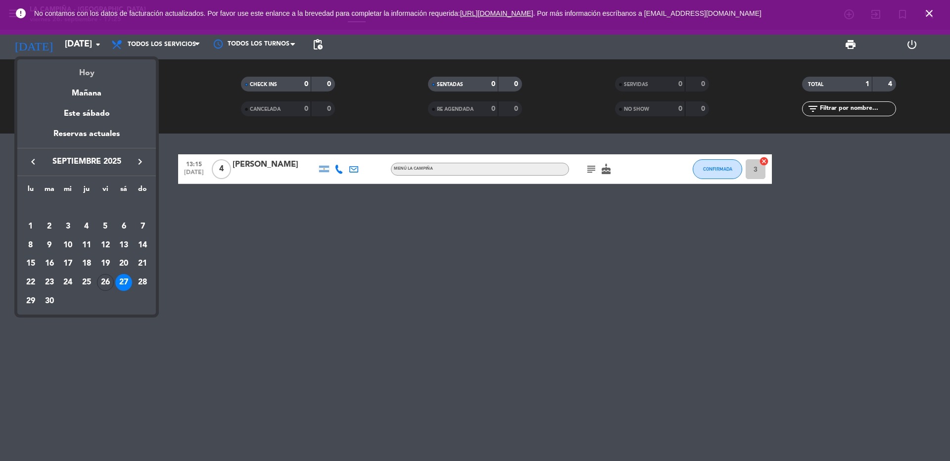
click at [84, 75] on div "Hoy" at bounding box center [86, 69] width 138 height 20
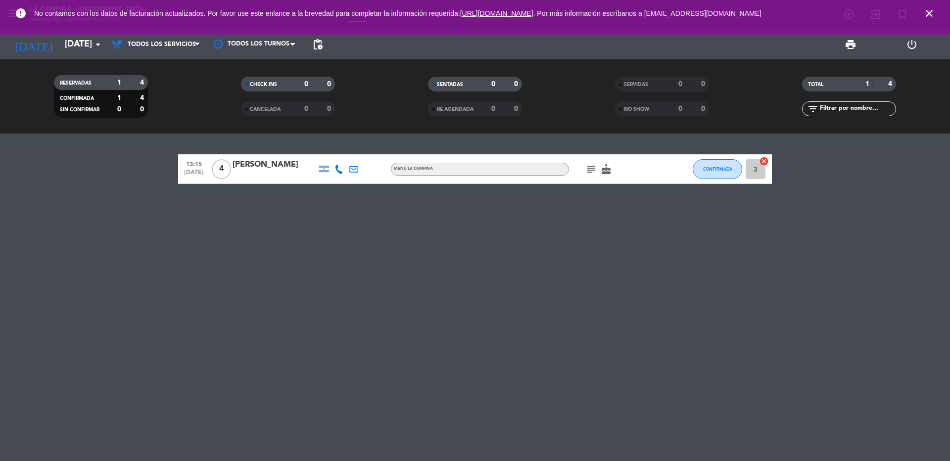
type input "[DATE]"
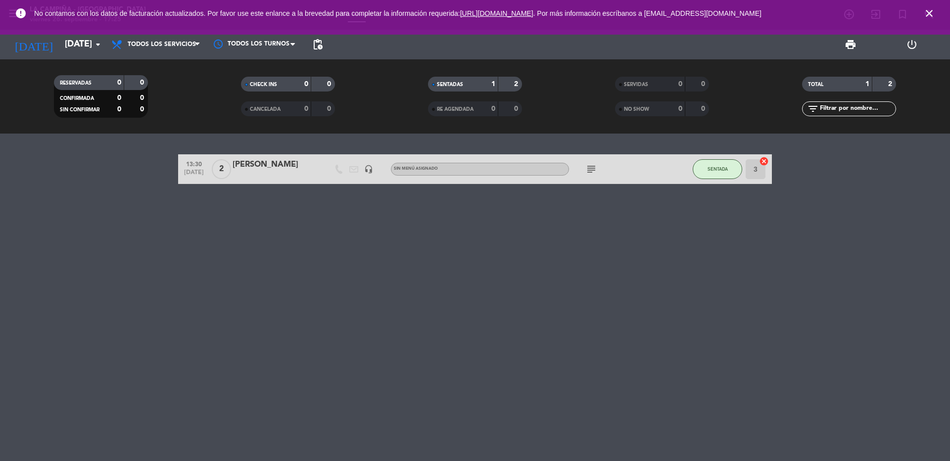
click at [925, 16] on icon "close" at bounding box center [929, 13] width 12 height 12
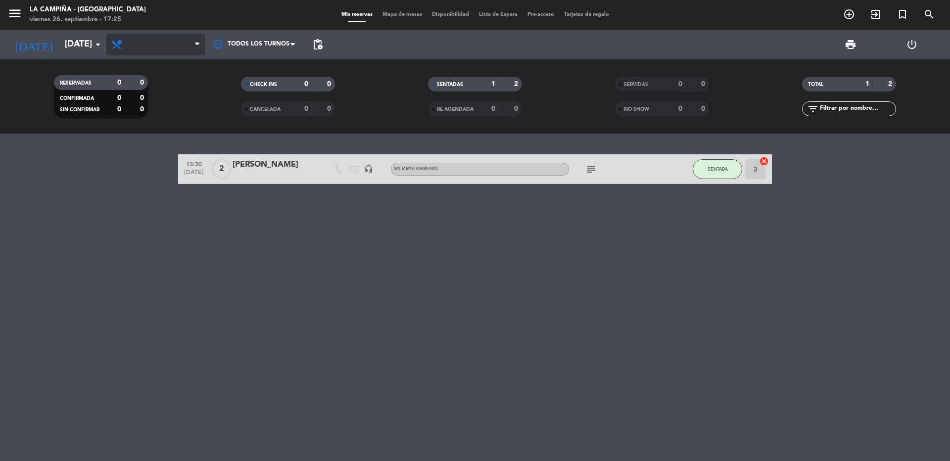
click at [150, 45] on span "Todos los servicios" at bounding box center [162, 44] width 68 height 7
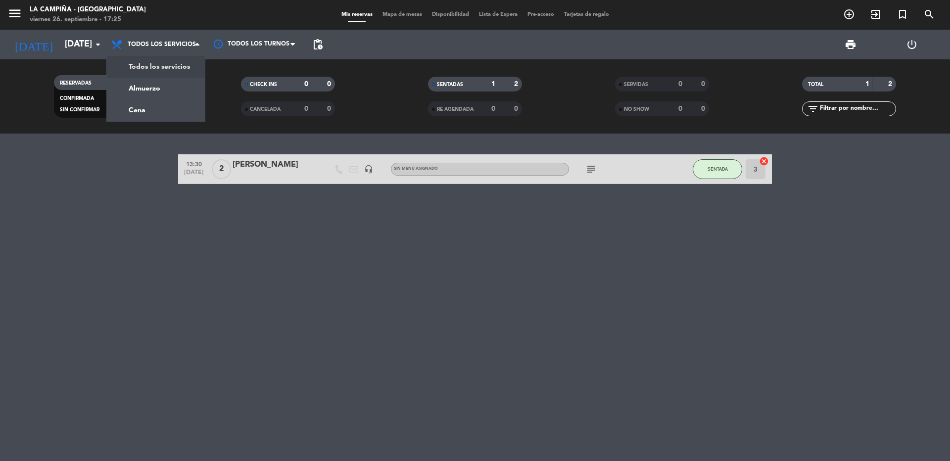
click at [6, 10] on div "menu [GEOGRAPHIC_DATA] - [GEOGRAPHIC_DATA] [DATE] 26. septiembre - 17:25" at bounding box center [118, 14] width 237 height 23
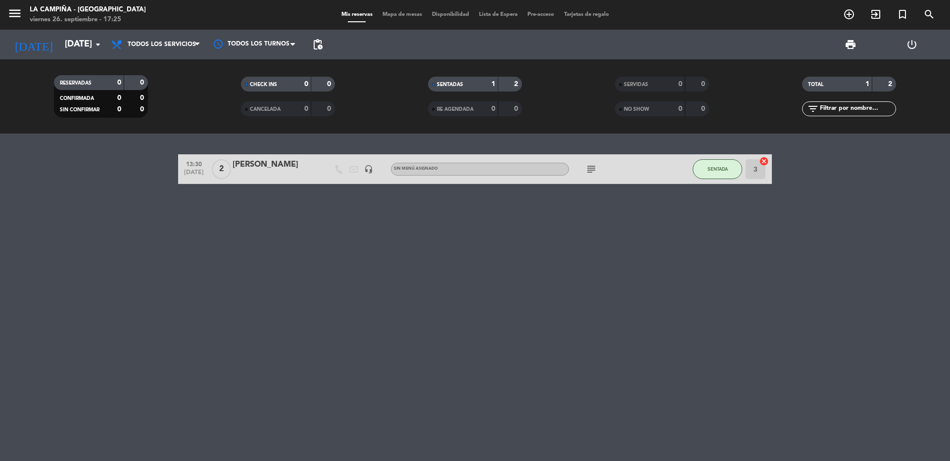
click at [11, 17] on icon "menu" at bounding box center [14, 13] width 15 height 15
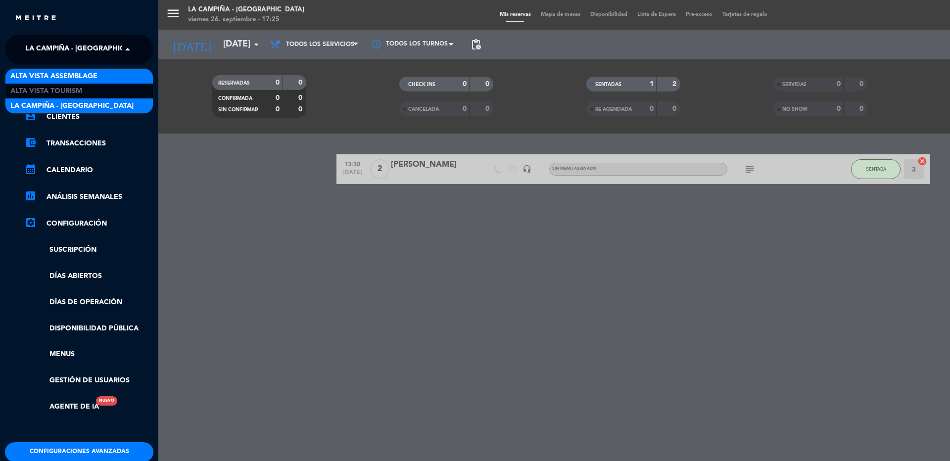
drag, startPoint x: 53, startPoint y: 46, endPoint x: 49, endPoint y: 73, distance: 26.4
click at [54, 47] on span "La Campiña - [GEOGRAPHIC_DATA]" at bounding box center [86, 49] width 123 height 21
click at [46, 81] on span "Alta Vista Assemblage" at bounding box center [53, 76] width 87 height 11
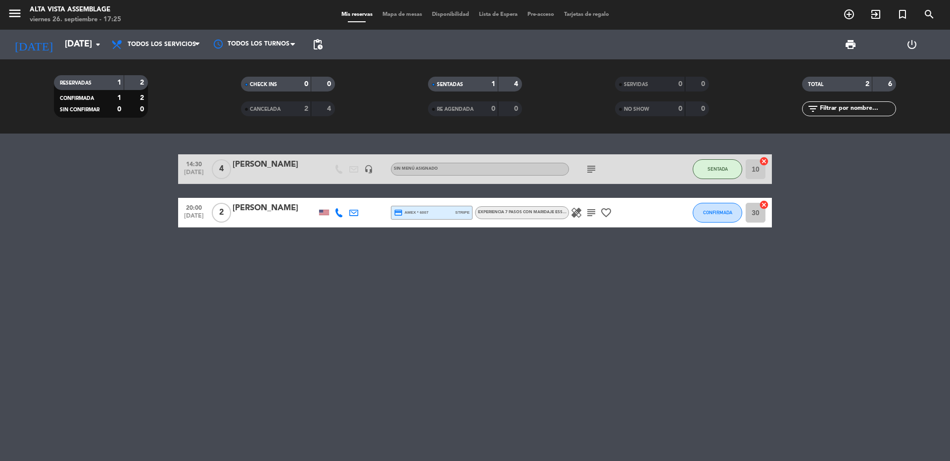
click at [607, 221] on div "healing subject favorite_border" at bounding box center [613, 212] width 89 height 29
click at [604, 217] on icon "favorite_border" at bounding box center [606, 213] width 12 height 12
click at [579, 210] on icon "healing" at bounding box center [576, 213] width 12 height 12
click at [598, 216] on span "subject" at bounding box center [591, 213] width 15 height 12
click at [589, 208] on icon "subject" at bounding box center [591, 213] width 12 height 12
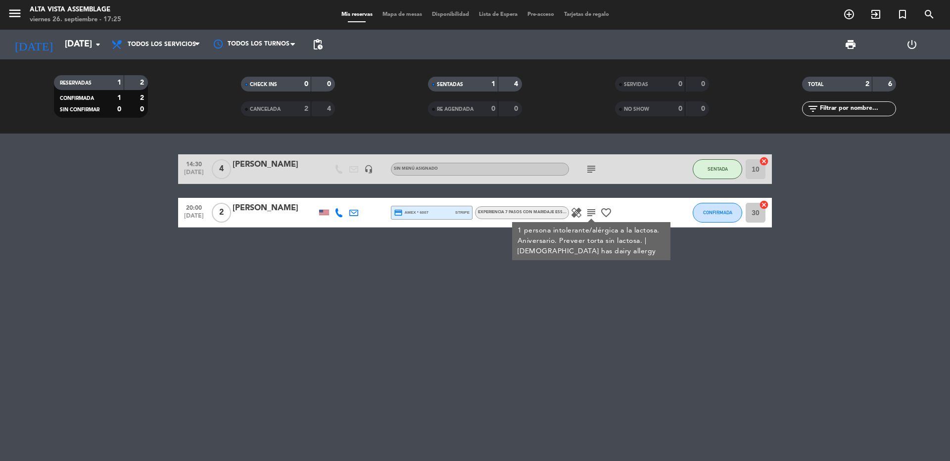
click at [603, 215] on icon "favorite_border" at bounding box center [606, 213] width 12 height 12
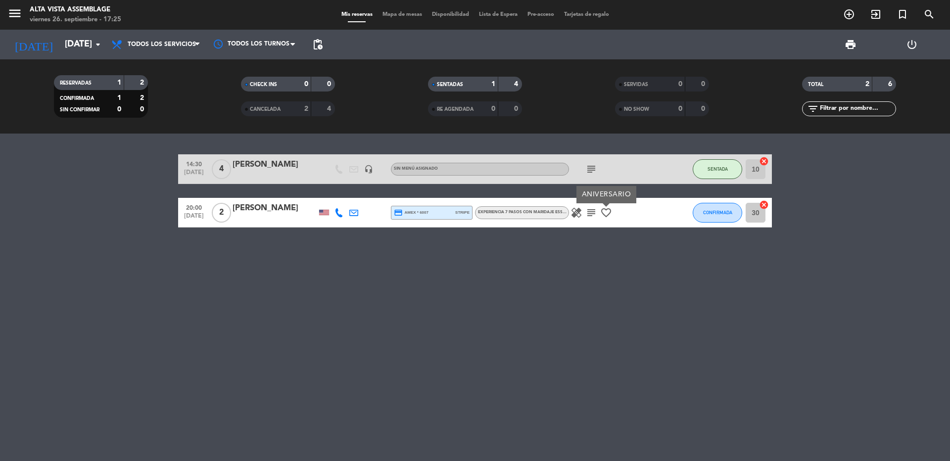
click at [603, 215] on icon "favorite_border" at bounding box center [606, 213] width 12 height 12
click at [580, 294] on div "14:30 [DATE] 4 [PERSON_NAME] headset_mic Sin menú asignado subject SENTADA 10 c…" at bounding box center [475, 297] width 950 height 327
click at [599, 343] on div "14:30 [DATE] 4 [PERSON_NAME] headset_mic Sin menú asignado subject SENTADA 10 c…" at bounding box center [475, 297] width 950 height 327
click at [929, 11] on icon "search" at bounding box center [929, 14] width 12 height 12
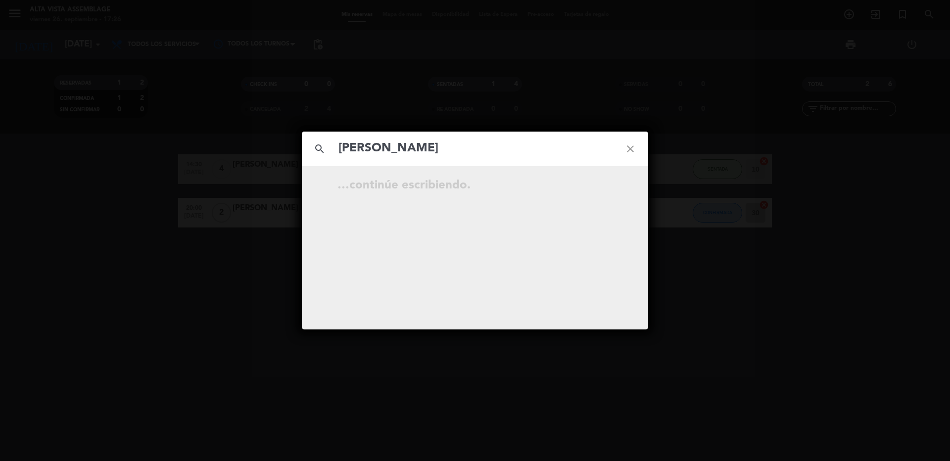
type input "[PERSON_NAME]"
click at [631, 150] on icon "close" at bounding box center [630, 149] width 36 height 36
click at [627, 149] on icon "close" at bounding box center [630, 149] width 36 height 36
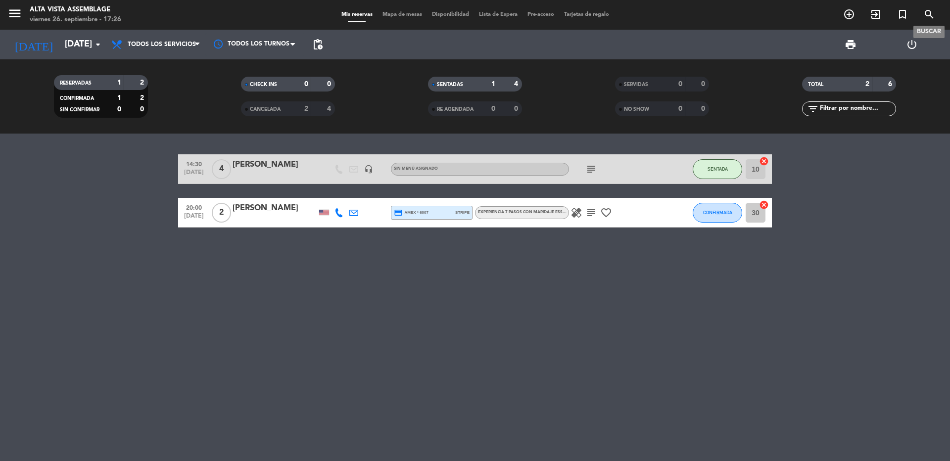
click at [924, 13] on icon "search" at bounding box center [929, 14] width 12 height 12
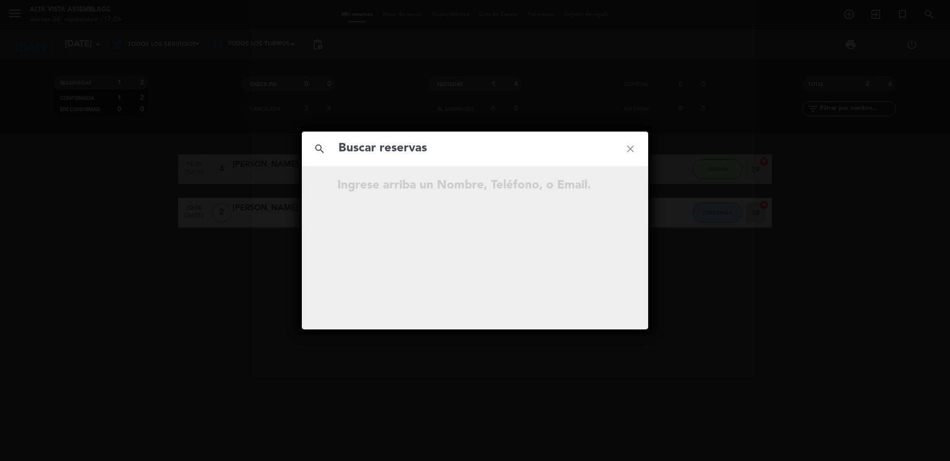
click at [632, 146] on icon "close" at bounding box center [630, 149] width 36 height 36
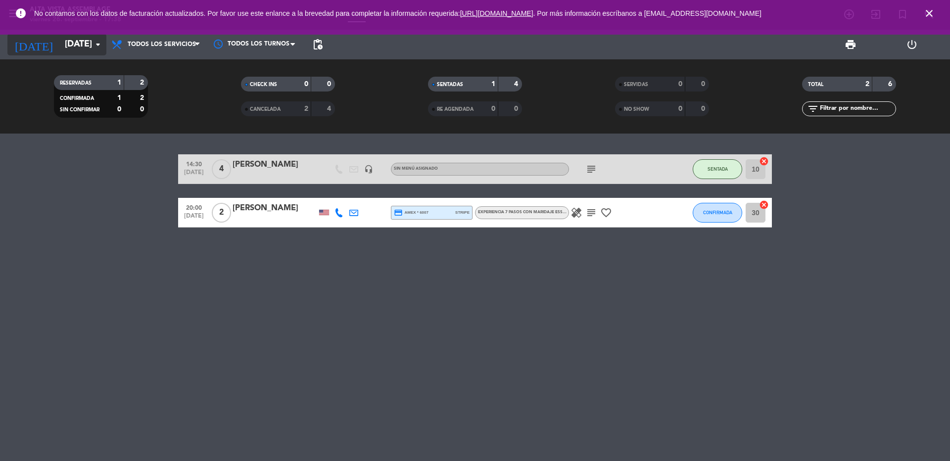
click at [79, 43] on input "[DATE]" at bounding box center [117, 45] width 115 height 20
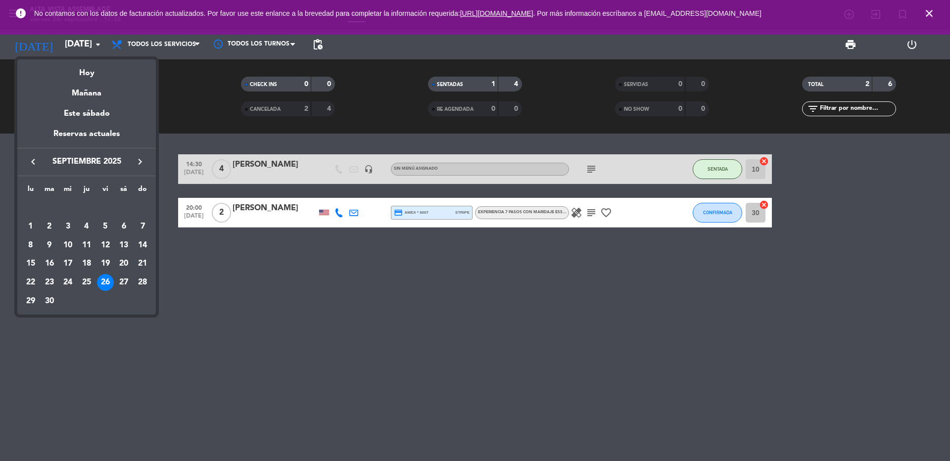
click at [136, 159] on icon "keyboard_arrow_right" at bounding box center [140, 162] width 12 height 12
click at [140, 244] on div "12" at bounding box center [142, 245] width 17 height 17
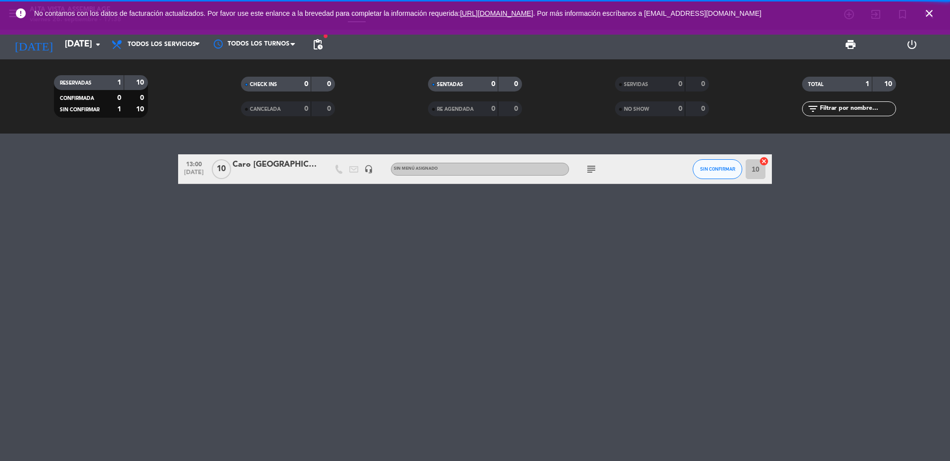
click at [930, 12] on icon "close" at bounding box center [929, 13] width 12 height 12
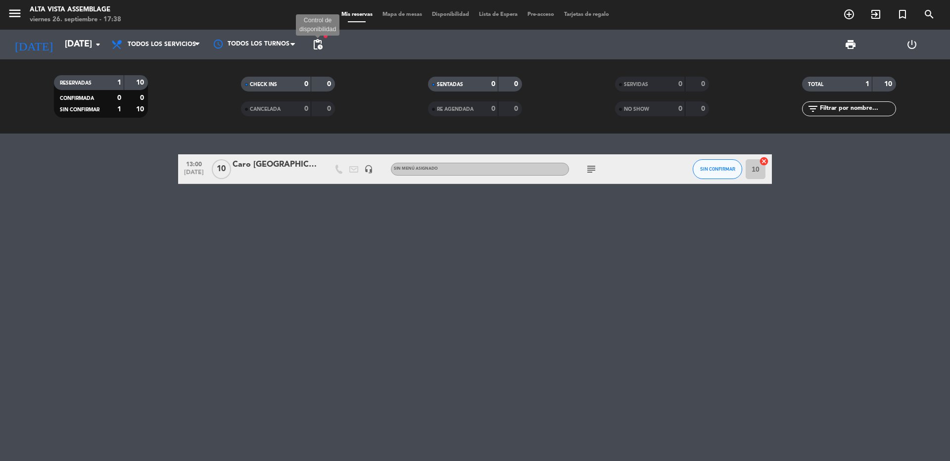
click at [319, 45] on span "pending_actions" at bounding box center [318, 45] width 12 height 12
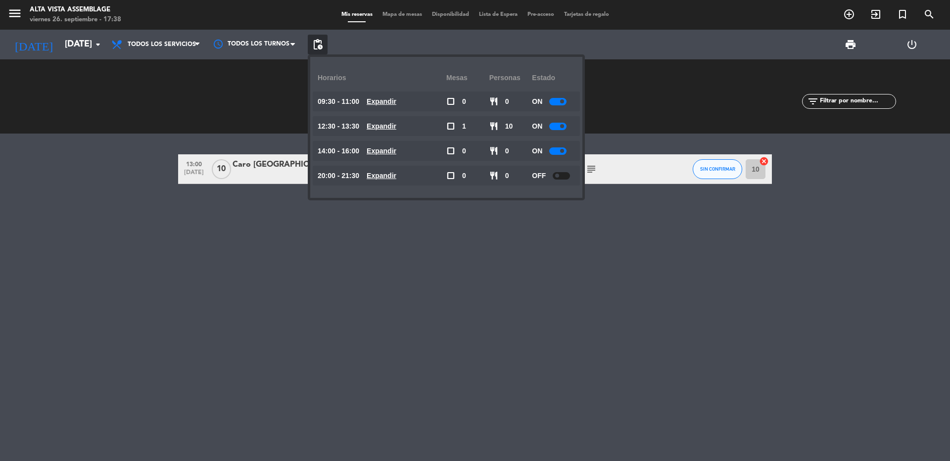
click at [556, 100] on div at bounding box center [557, 101] width 17 height 7
click at [557, 128] on div at bounding box center [557, 126] width 17 height 7
click at [554, 125] on div at bounding box center [557, 126] width 17 height 7
click at [557, 151] on div at bounding box center [557, 150] width 17 height 7
click at [555, 150] on div at bounding box center [557, 150] width 17 height 7
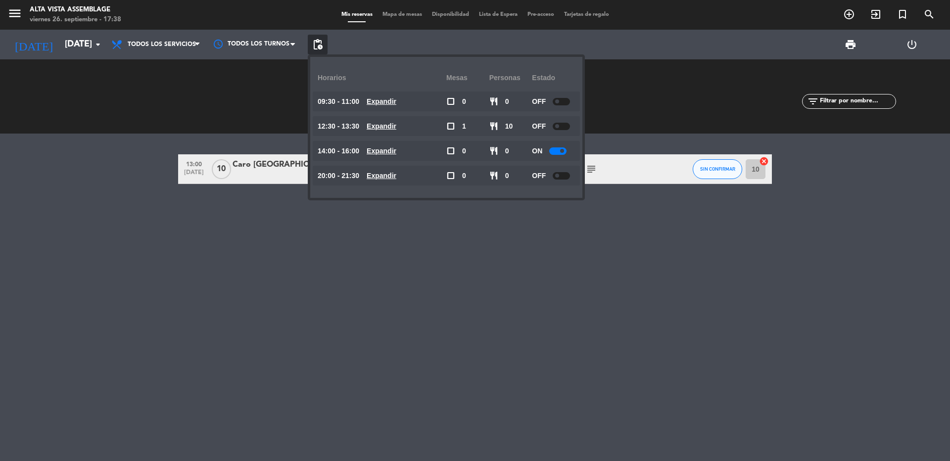
click at [561, 150] on div at bounding box center [557, 150] width 17 height 7
drag, startPoint x: 468, startPoint y: 296, endPoint x: 460, endPoint y: 295, distance: 8.5
click at [460, 295] on div "13:00 [DATE] Caro San [PERSON_NAME] headset_mic Sin menú asignado subject SIN C…" at bounding box center [475, 297] width 950 height 327
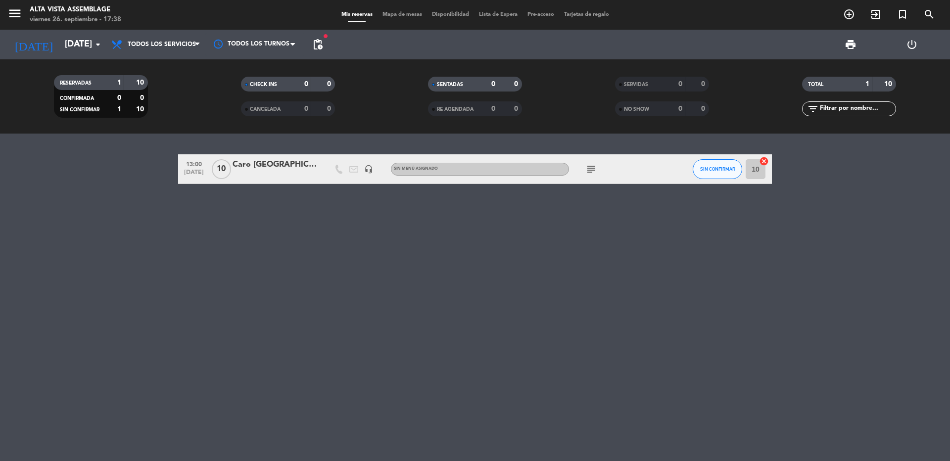
click at [16, 16] on icon "menu" at bounding box center [14, 13] width 15 height 15
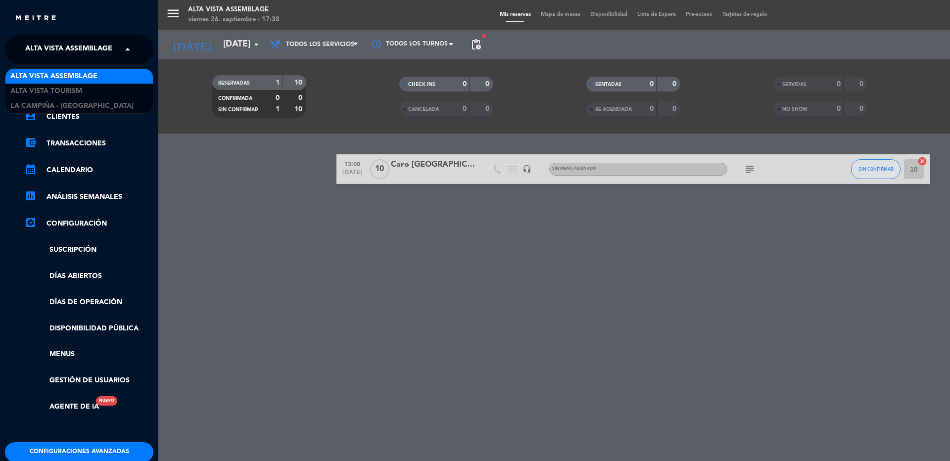
click at [45, 52] on span "Alta Vista Assemblage" at bounding box center [68, 49] width 87 height 21
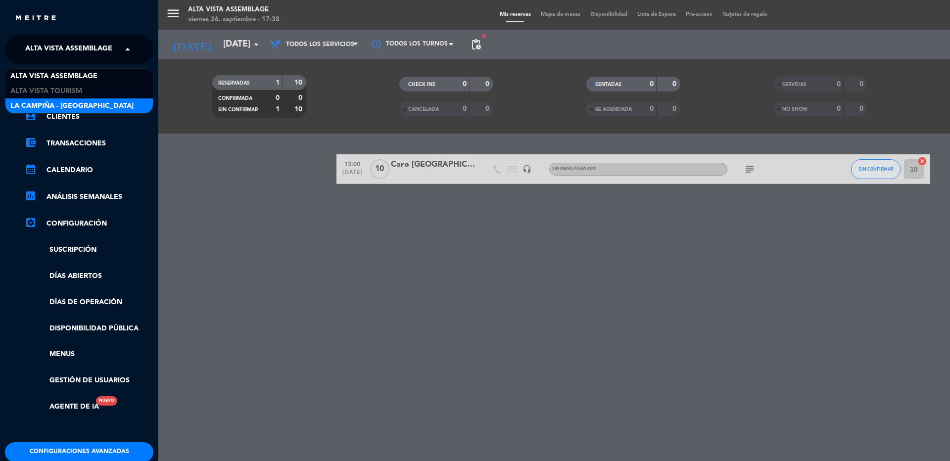
click at [42, 106] on span "La Campiña - [GEOGRAPHIC_DATA]" at bounding box center [71, 105] width 123 height 11
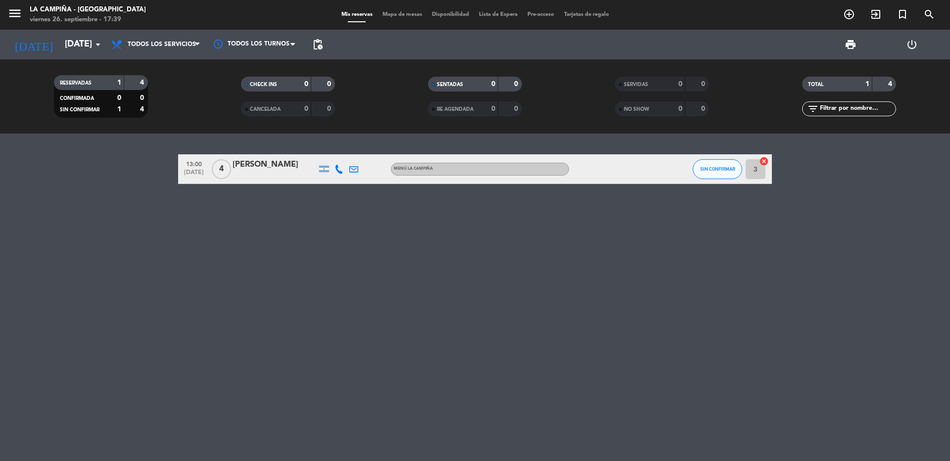
click at [129, 183] on bookings-row "13:00 [DATE] 4 [PERSON_NAME] MENÚ LA CAMPIÑA SIN CONFIRMAR 3 cancel" at bounding box center [475, 169] width 950 height 30
click at [213, 284] on div "13:00 [DATE] 4 [PERSON_NAME] MENÚ LA CAMPIÑA SIN CONFIRMAR 3 cancel" at bounding box center [475, 297] width 950 height 327
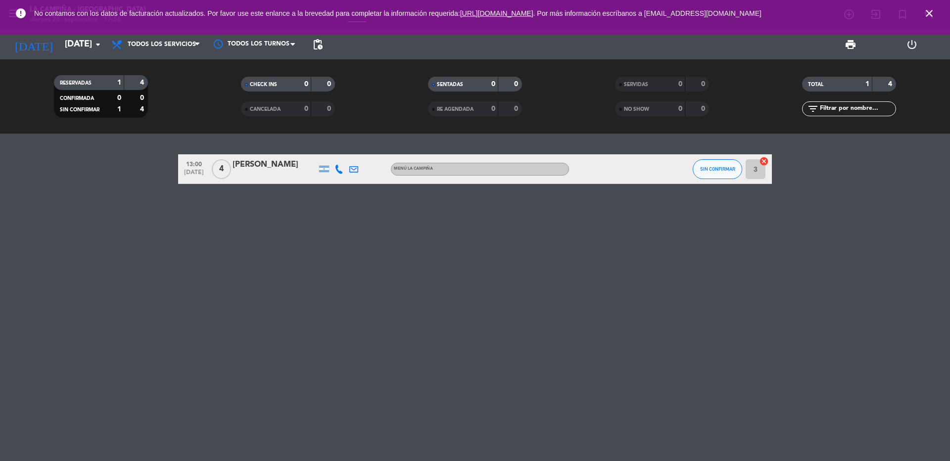
click at [929, 11] on icon "close" at bounding box center [929, 13] width 12 height 12
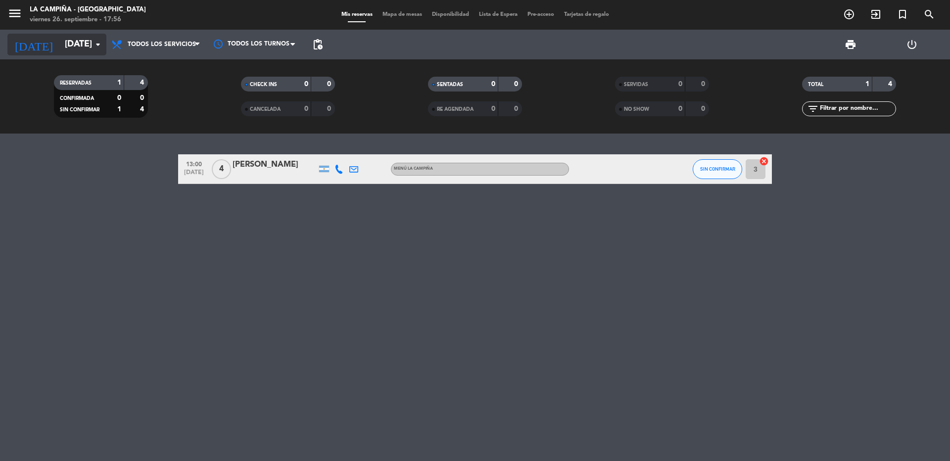
click at [84, 51] on input "[DATE]" at bounding box center [117, 45] width 115 height 20
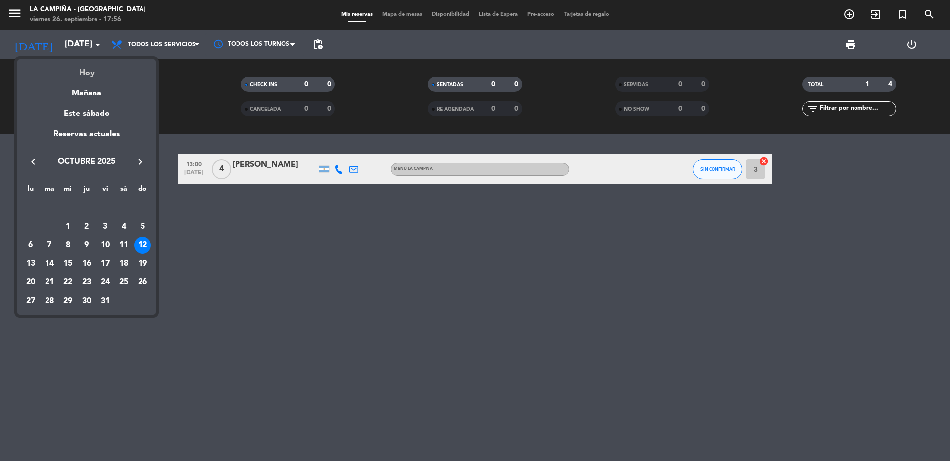
click at [93, 69] on div "Hoy" at bounding box center [86, 69] width 138 height 20
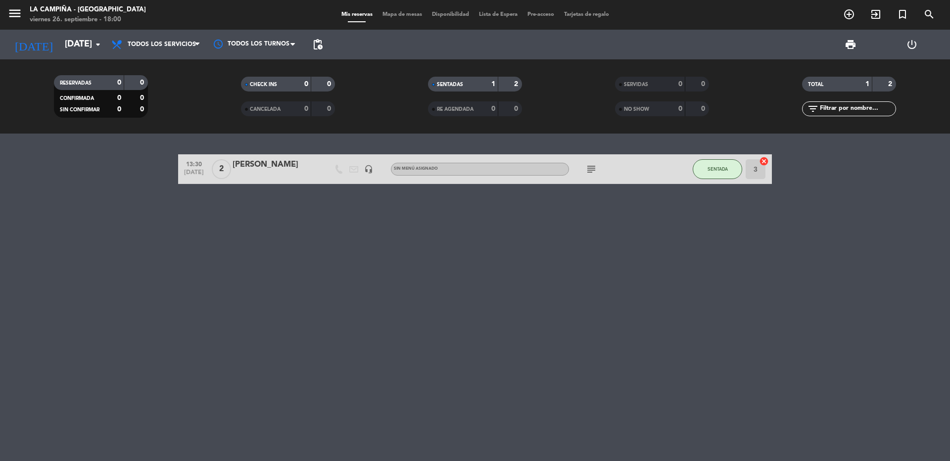
click at [316, 351] on div "13:30 [DATE] 2 [PERSON_NAME] headset_mic Sin menú asignado subject SENTADA 3 ca…" at bounding box center [475, 297] width 950 height 327
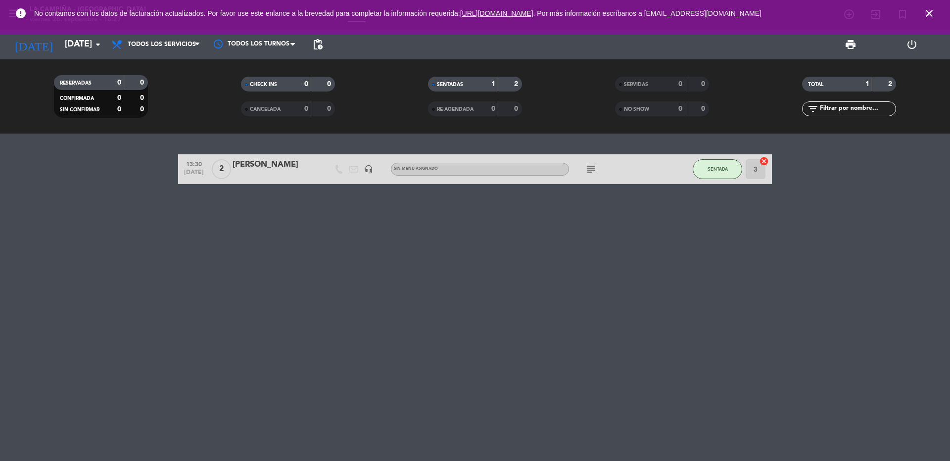
click at [932, 14] on icon "close" at bounding box center [929, 13] width 12 height 12
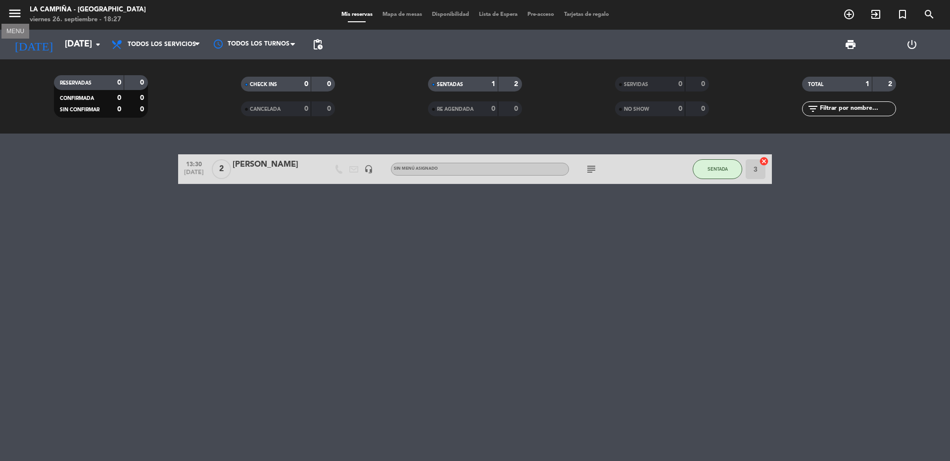
click at [13, 14] on icon "menu" at bounding box center [14, 13] width 15 height 15
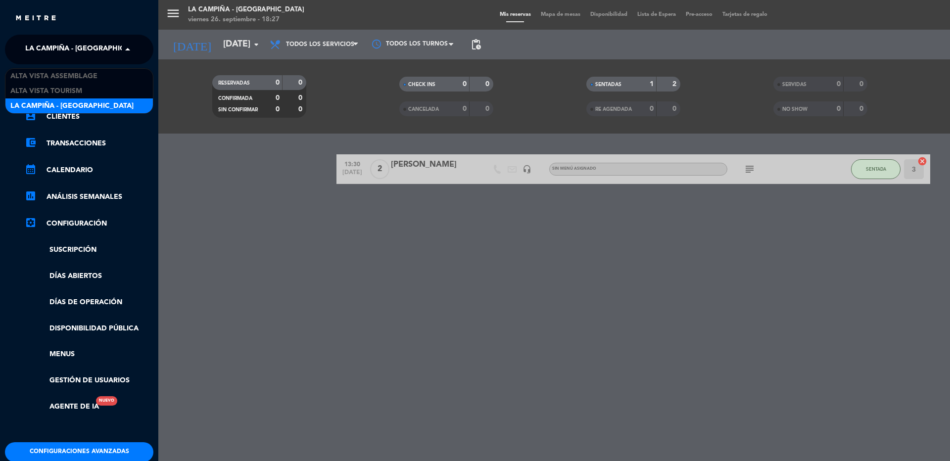
click at [47, 45] on span "La Campiña - [GEOGRAPHIC_DATA]" at bounding box center [86, 49] width 123 height 21
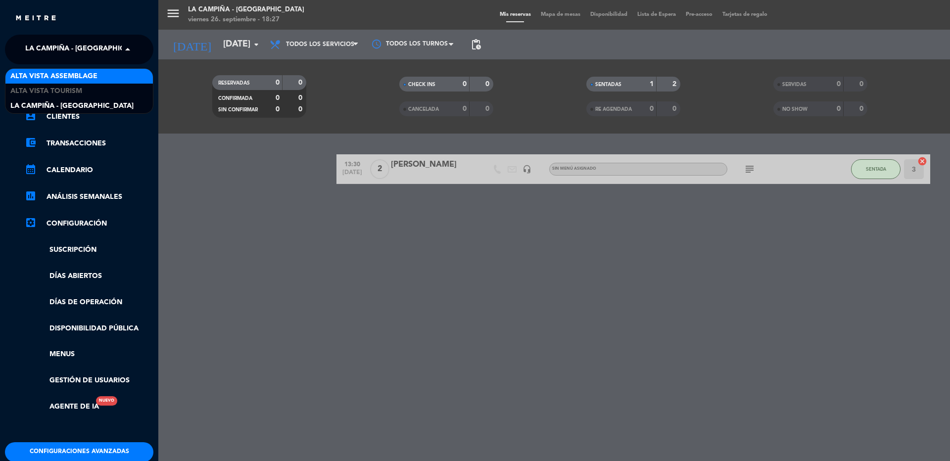
click at [51, 79] on span "Alta Vista Assemblage" at bounding box center [53, 76] width 87 height 11
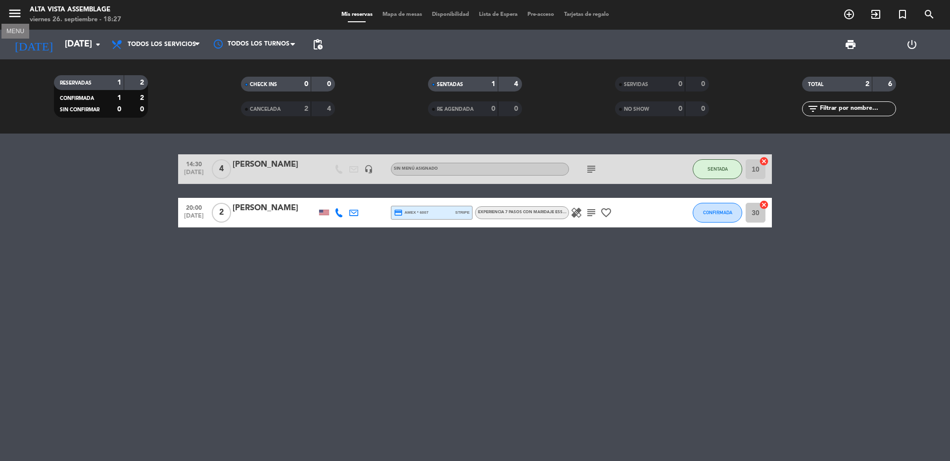
click at [13, 11] on icon "menu" at bounding box center [14, 13] width 15 height 15
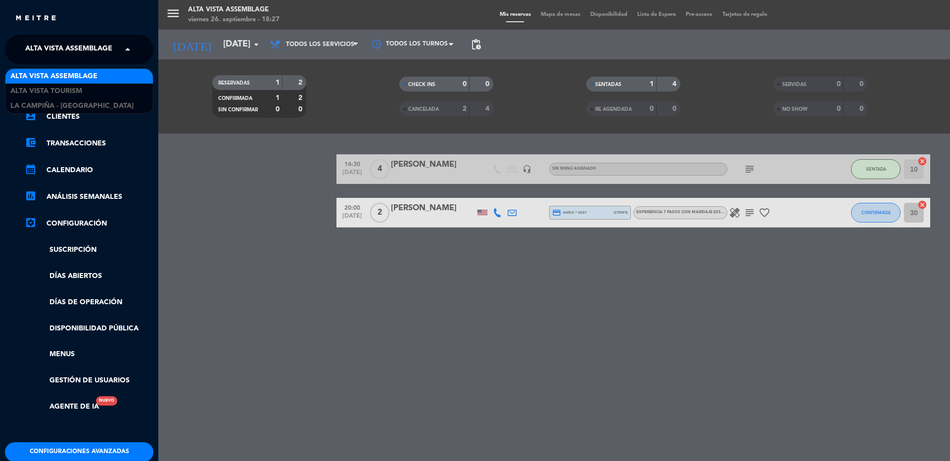
click at [57, 52] on span "Alta Vista Assemblage" at bounding box center [68, 49] width 87 height 21
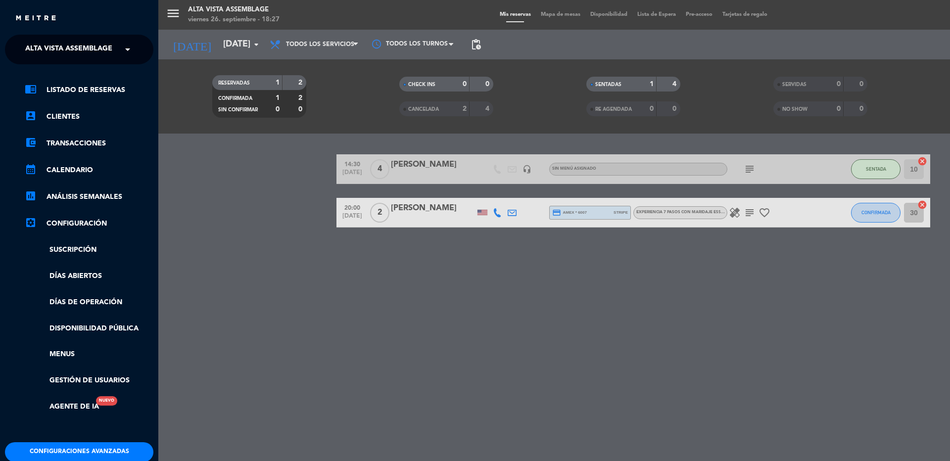
click at [215, 44] on div "menu Alta Vista Assemblage [DATE] 26. septiembre - 18:27 Mis reservas Mapa de m…" at bounding box center [633, 230] width 950 height 461
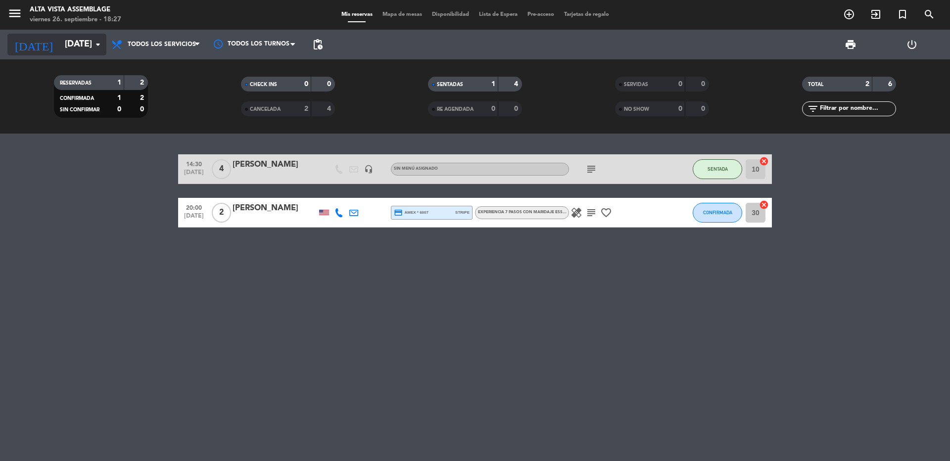
click at [73, 37] on input "[DATE]" at bounding box center [117, 45] width 115 height 20
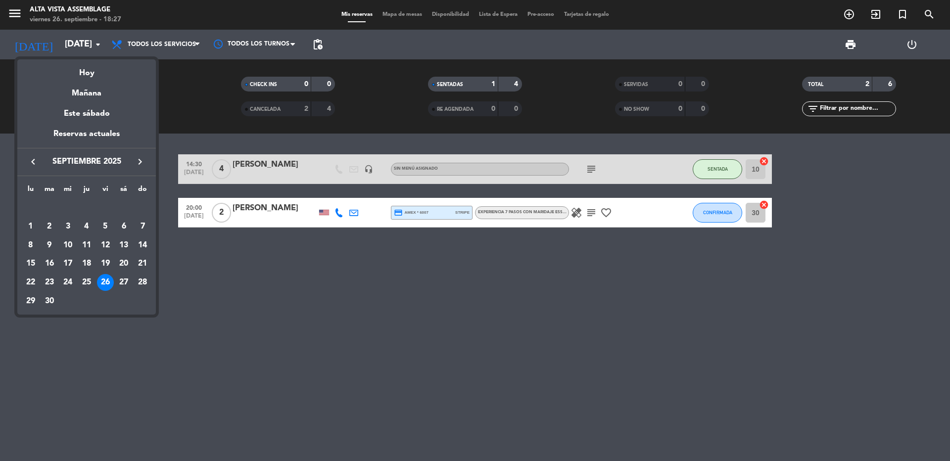
click at [141, 162] on icon "keyboard_arrow_right" at bounding box center [140, 162] width 12 height 12
click at [67, 266] on div "15" at bounding box center [67, 263] width 17 height 17
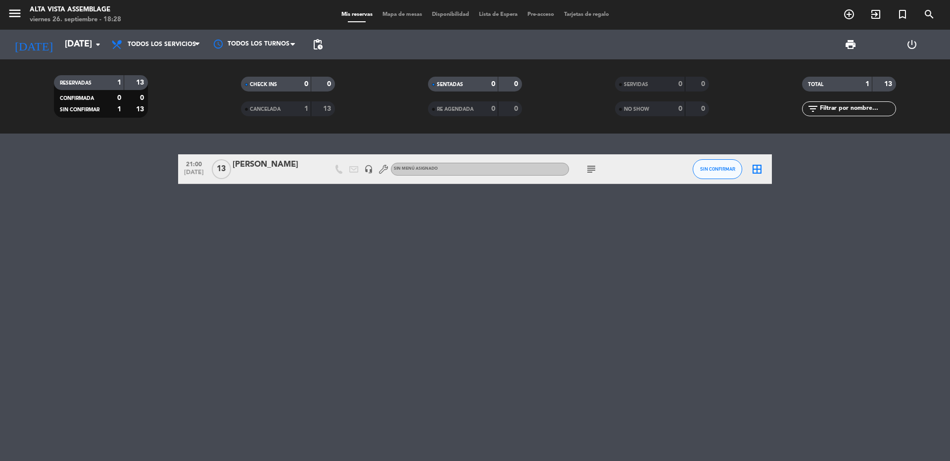
click at [587, 169] on icon "subject" at bounding box center [591, 169] width 12 height 12
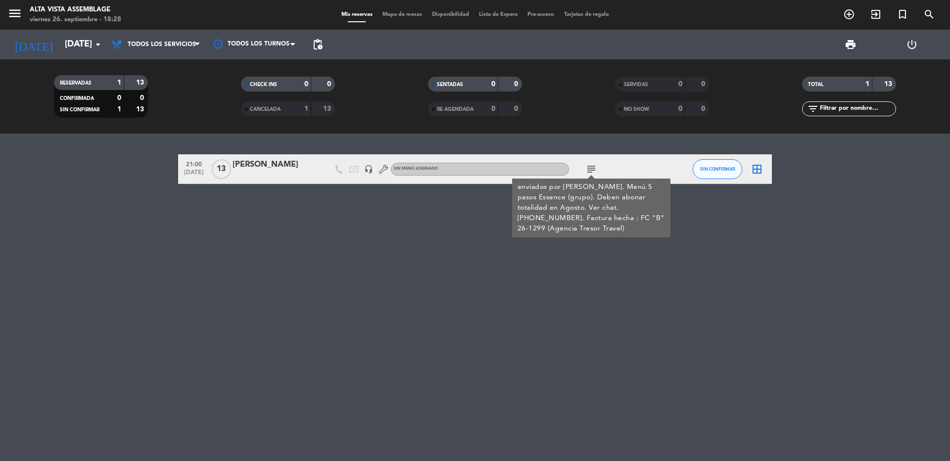
click at [591, 169] on icon "subject" at bounding box center [591, 169] width 12 height 12
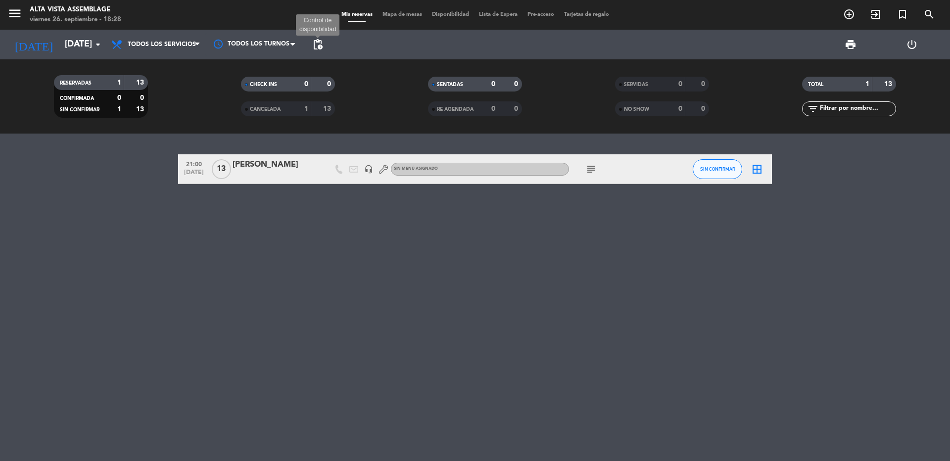
click at [314, 46] on span "pending_actions" at bounding box center [318, 45] width 12 height 12
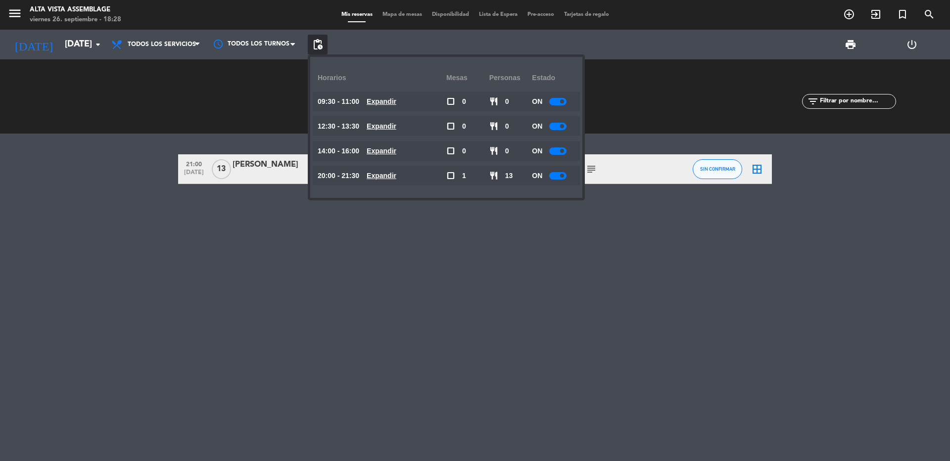
click at [559, 98] on div at bounding box center [557, 101] width 17 height 7
click at [559, 127] on div at bounding box center [557, 126] width 17 height 7
click at [562, 129] on div at bounding box center [560, 126] width 17 height 7
click at [559, 101] on span at bounding box center [557, 101] width 4 height 4
click at [563, 103] on div at bounding box center [560, 101] width 17 height 7
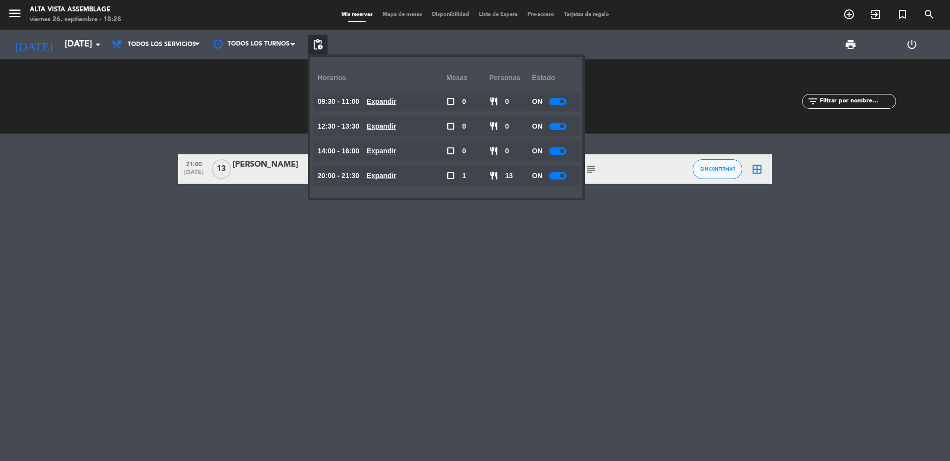
click at [564, 176] on span at bounding box center [562, 176] width 4 height 4
click at [559, 155] on div "ON" at bounding box center [553, 151] width 43 height 20
click at [559, 154] on div at bounding box center [557, 150] width 17 height 7
click at [559, 154] on div at bounding box center [560, 150] width 17 height 7
click at [526, 273] on div "21:00 [DATE] [PERSON_NAME] headset_mic Sin menú asignado subject SIN CONFIRMAR …" at bounding box center [475, 297] width 950 height 327
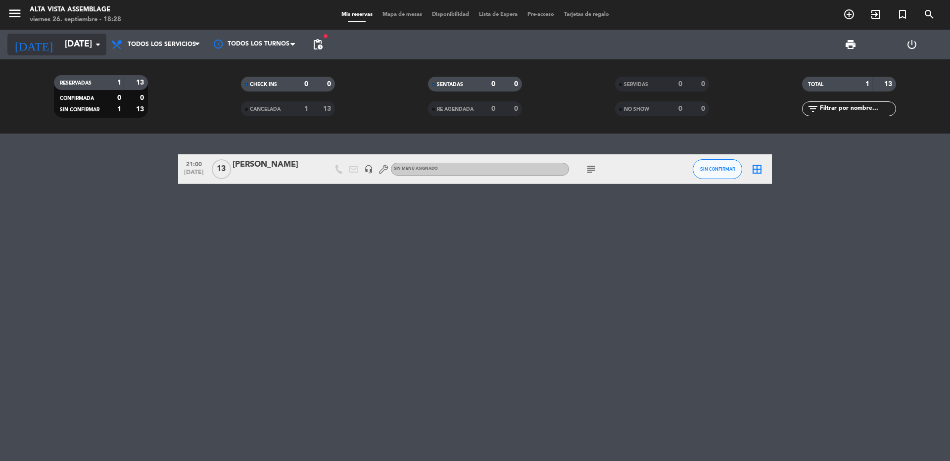
click at [60, 48] on input "[DATE]" at bounding box center [117, 45] width 115 height 20
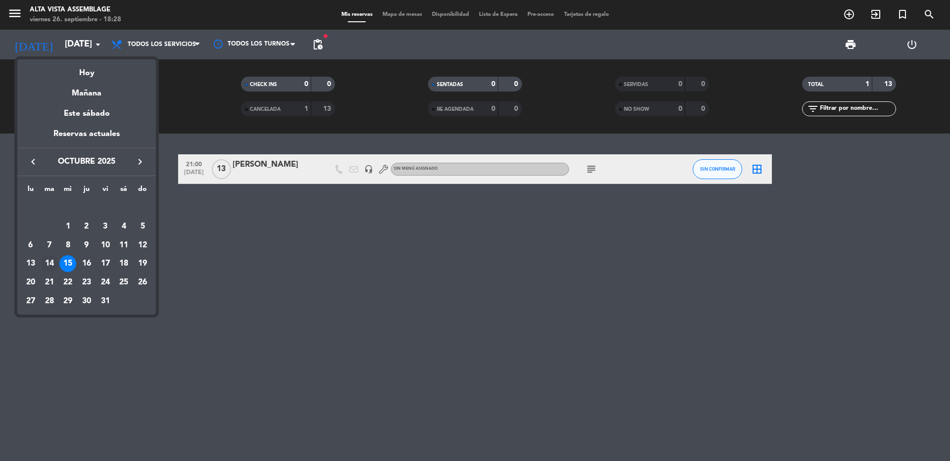
click at [53, 262] on div "14" at bounding box center [49, 263] width 17 height 17
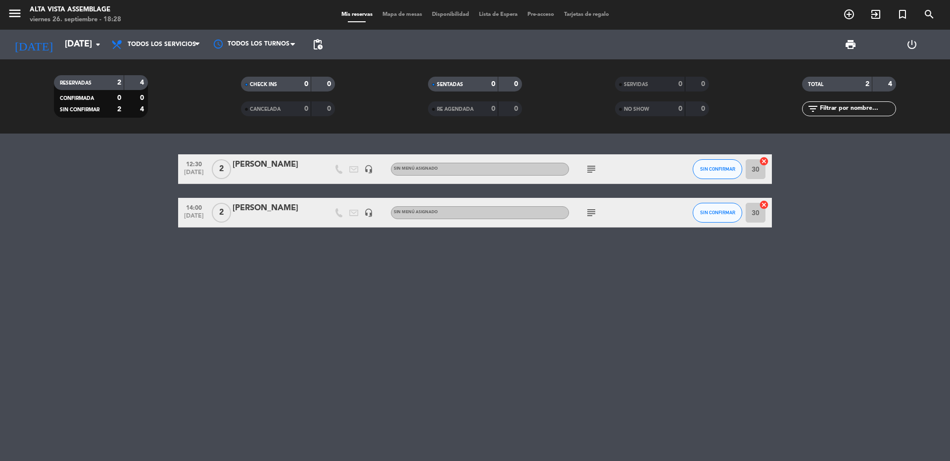
click at [587, 170] on icon "subject" at bounding box center [591, 169] width 12 height 12
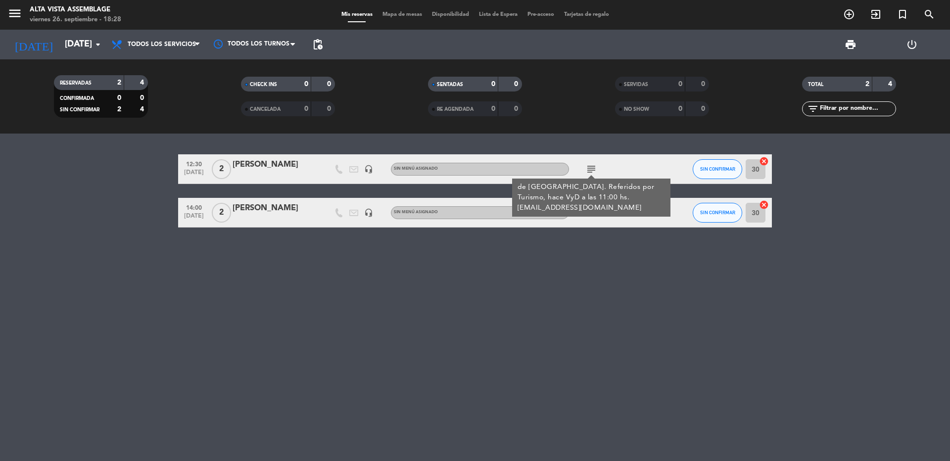
click at [587, 170] on icon "subject" at bounding box center [591, 169] width 12 height 12
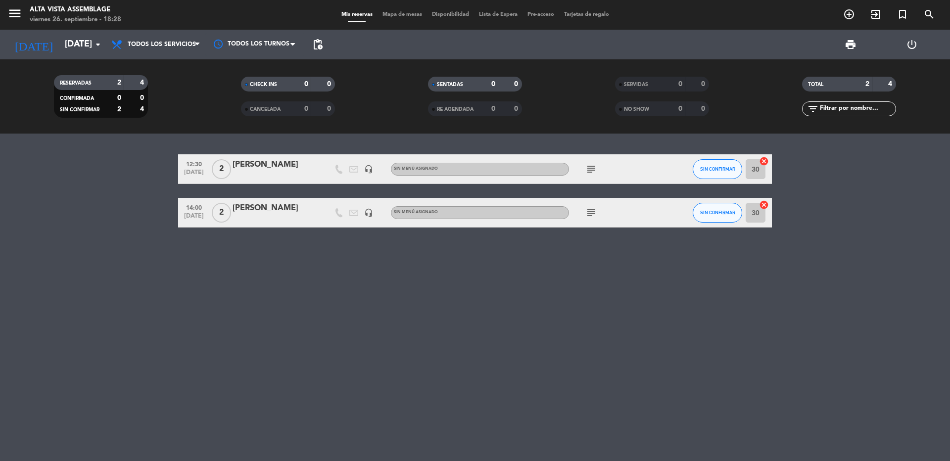
click at [592, 218] on icon "subject" at bounding box center [591, 213] width 12 height 12
click at [592, 218] on div at bounding box center [591, 219] width 7 height 3
click at [74, 38] on input "[DATE]" at bounding box center [117, 45] width 115 height 20
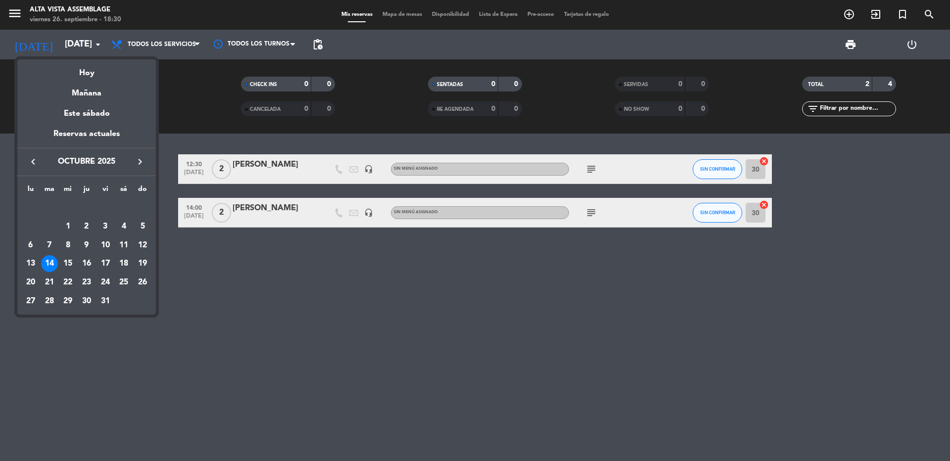
click at [104, 227] on div "3" at bounding box center [105, 226] width 17 height 17
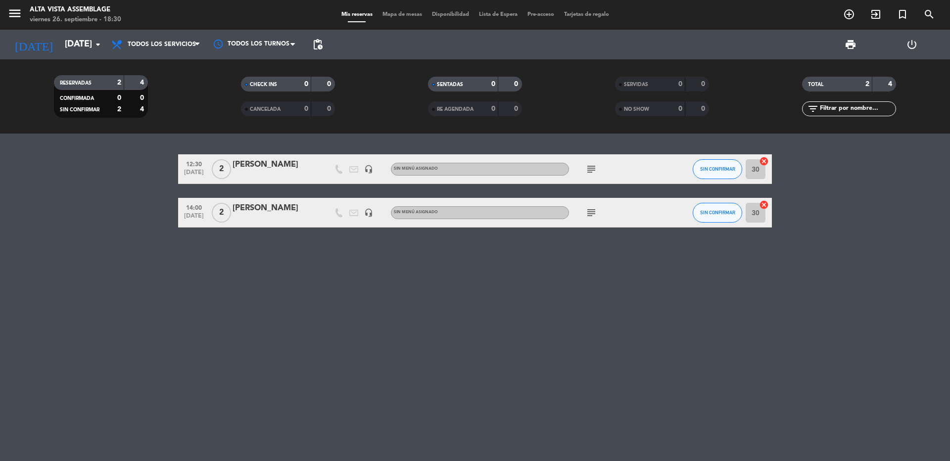
type input "[DATE]"
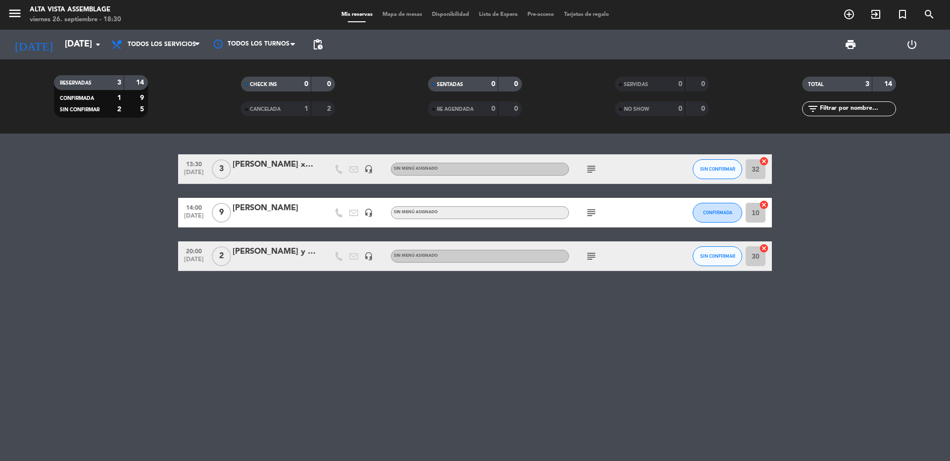
click at [591, 168] on icon "subject" at bounding box center [591, 169] width 12 height 12
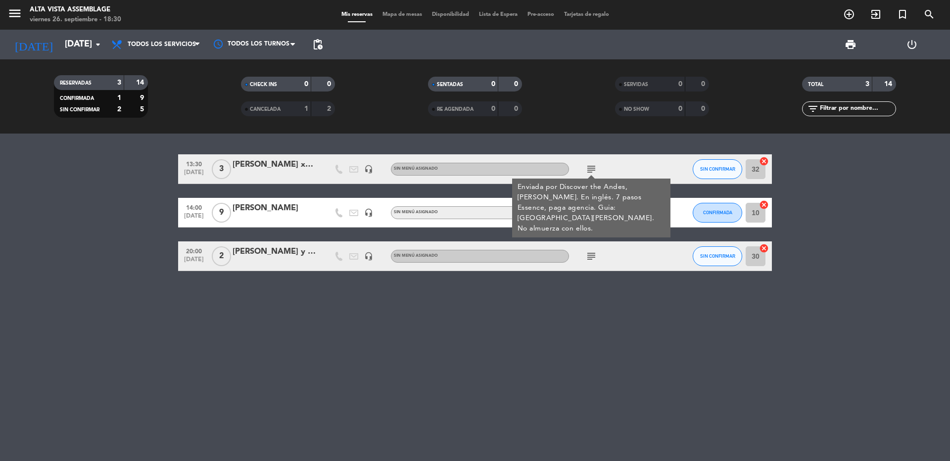
click at [593, 169] on icon "subject" at bounding box center [591, 169] width 12 height 12
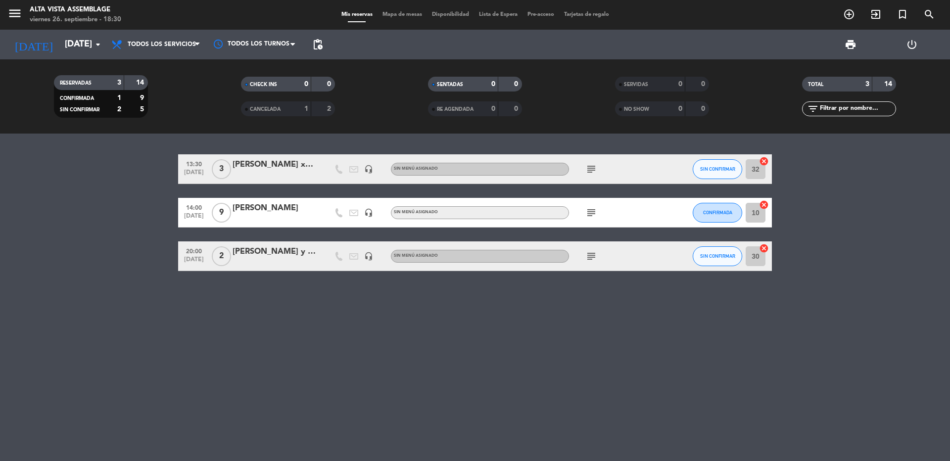
click at [587, 213] on icon "subject" at bounding box center [591, 213] width 12 height 12
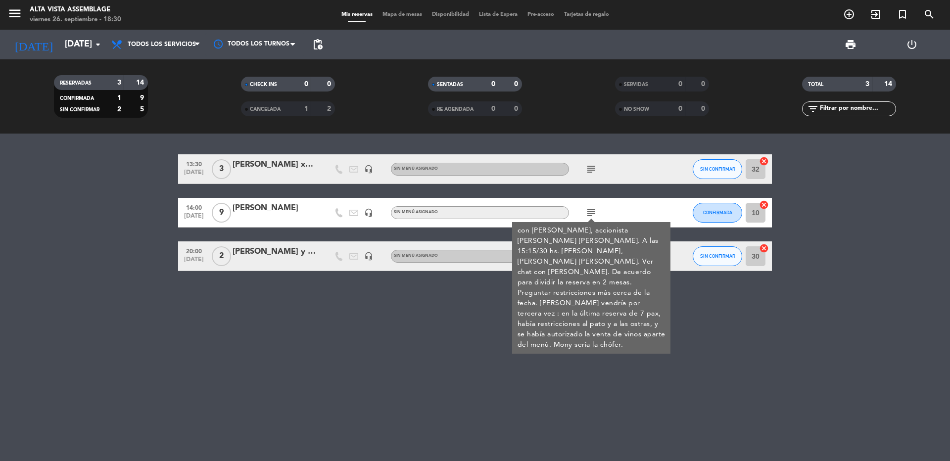
click at [400, 378] on div "13:30 [DATE] 3 [PERSON_NAME] x3 ( Ingles) headset_mic Sin menú asignado subject…" at bounding box center [475, 297] width 950 height 327
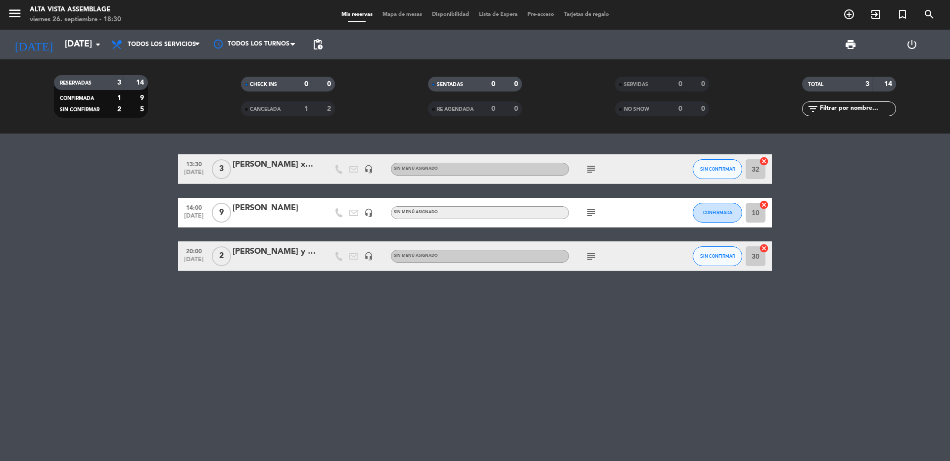
drag, startPoint x: 594, startPoint y: 259, endPoint x: 436, endPoint y: 281, distance: 158.8
click at [594, 259] on icon "subject" at bounding box center [591, 256] width 12 height 12
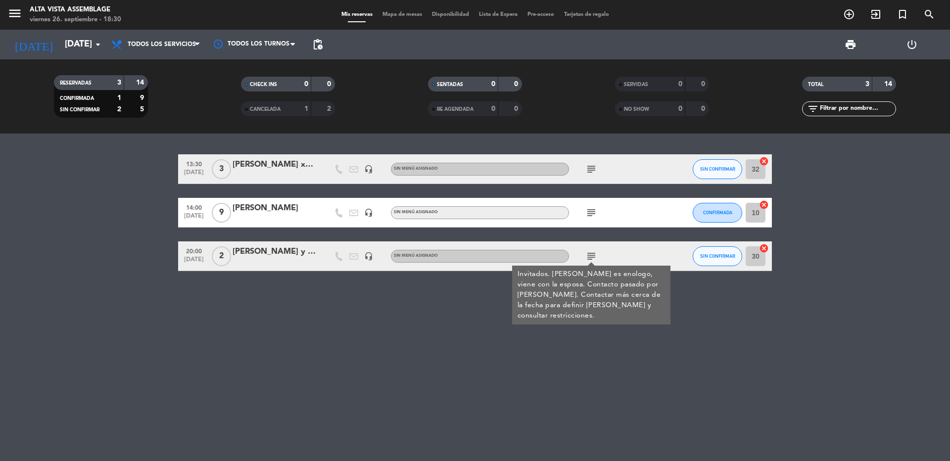
click at [256, 207] on div "[PERSON_NAME]" at bounding box center [274, 208] width 84 height 13
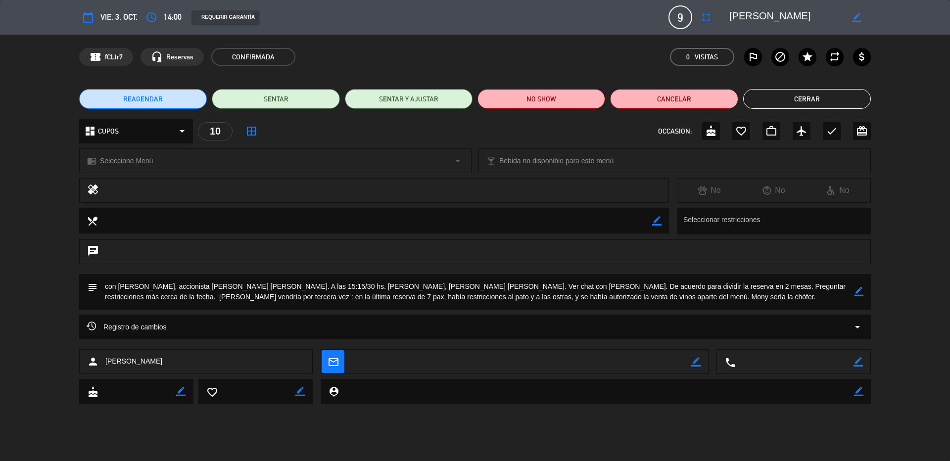
click at [859, 292] on icon "border_color" at bounding box center [858, 291] width 9 height 9
click at [772, 294] on textarea at bounding box center [475, 292] width 756 height 36
type textarea "con [PERSON_NAME], accionista [PERSON_NAME] [PERSON_NAME]. A las 15:15/30 hs. […"
click at [863, 292] on div "subject" at bounding box center [474, 292] width 791 height 36
drag, startPoint x: 858, startPoint y: 289, endPoint x: 847, endPoint y: 229, distance: 60.7
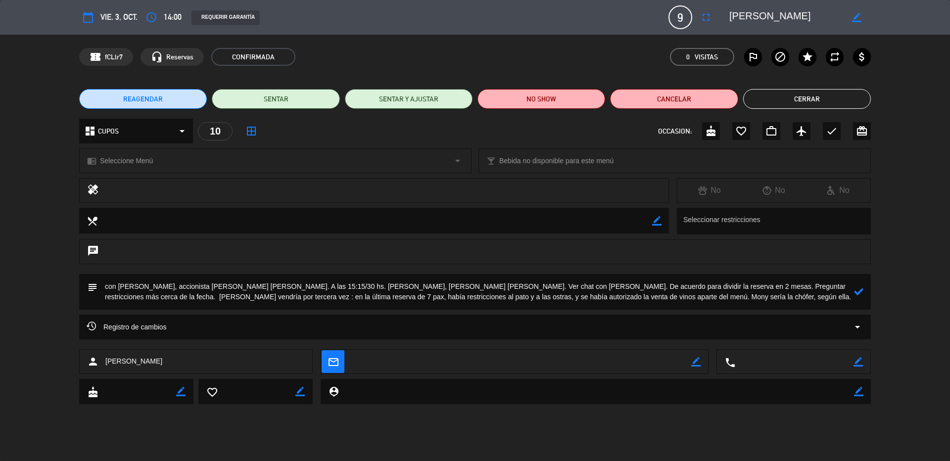
click at [858, 291] on icon at bounding box center [858, 291] width 9 height 9
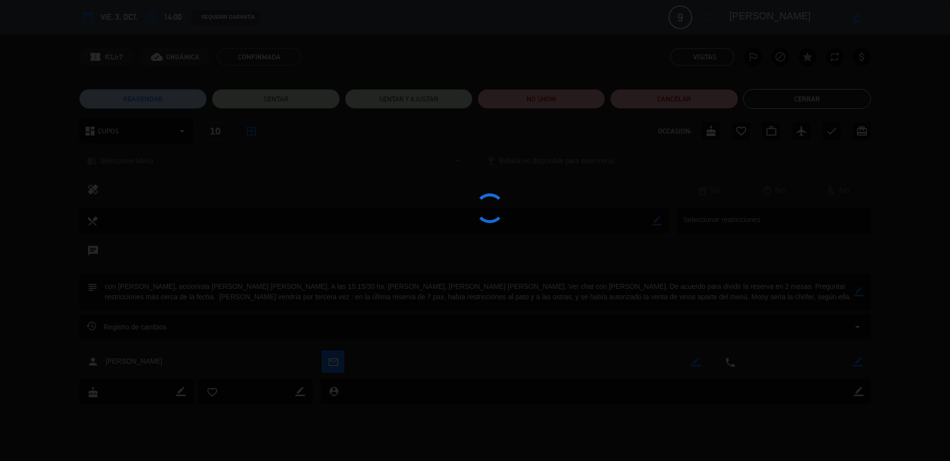
click at [764, 100] on edit-booking-info-modal "calendar_today vie. 3, oct. access_time 14:00 REQUERIR GARANTÍA 9 [PERSON_NAME]…" at bounding box center [475, 230] width 950 height 461
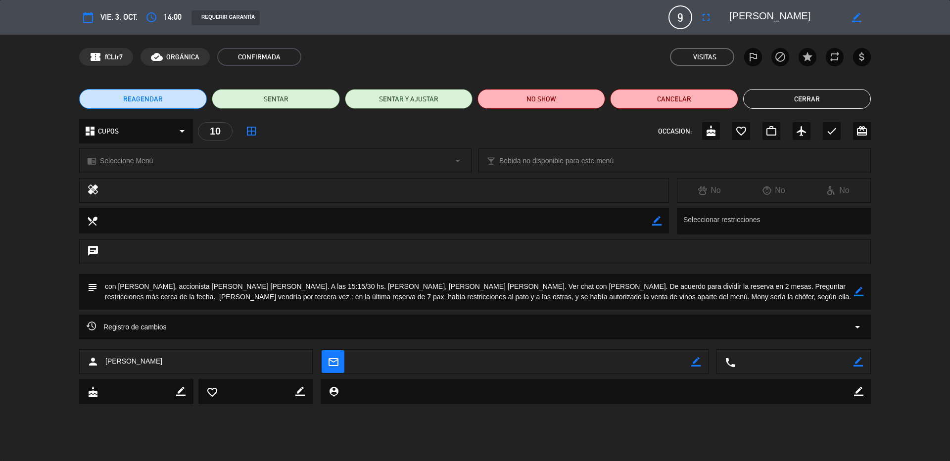
click at [764, 100] on button "Cerrar" at bounding box center [807, 99] width 128 height 20
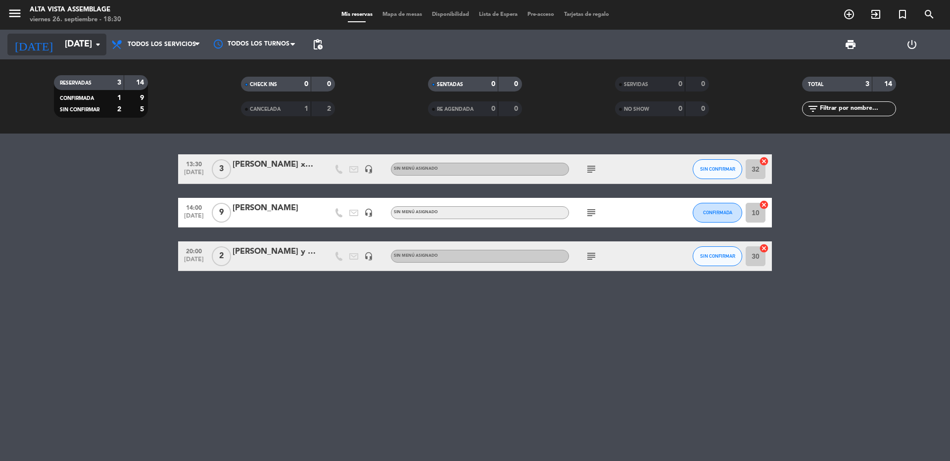
click at [65, 52] on input "[DATE]" at bounding box center [117, 45] width 115 height 20
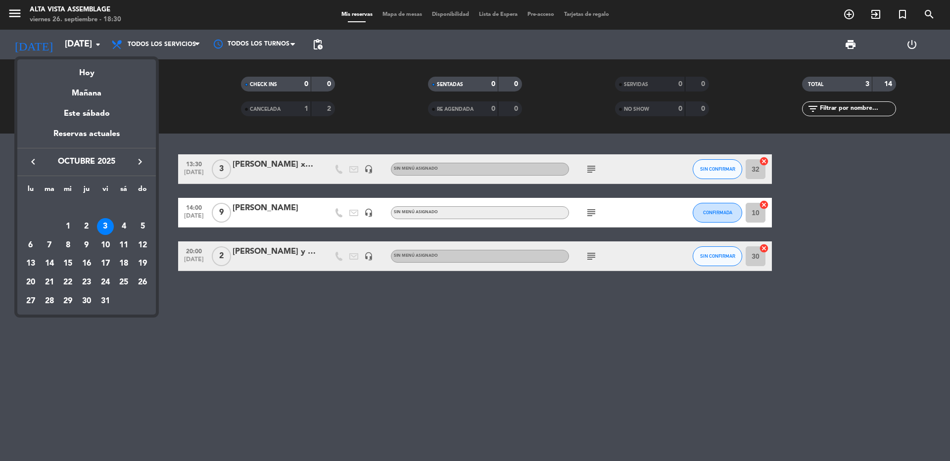
click at [452, 417] on div at bounding box center [475, 230] width 950 height 461
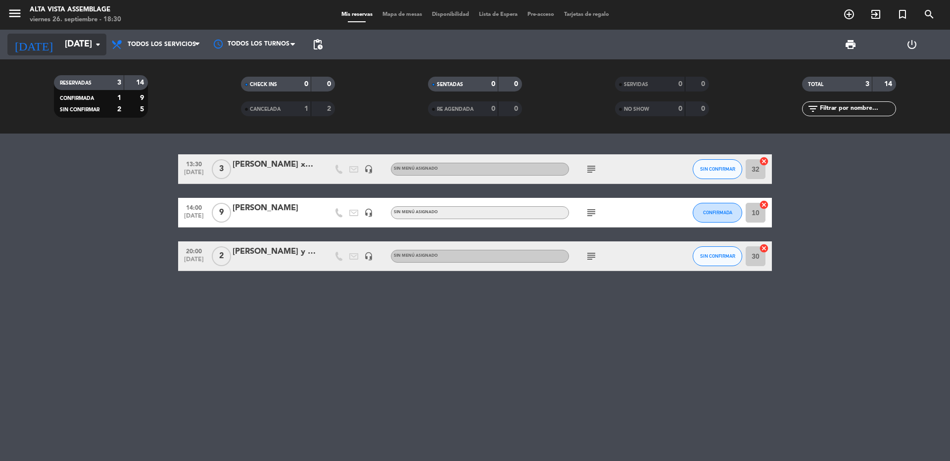
click at [60, 48] on input "[DATE]" at bounding box center [117, 45] width 115 height 20
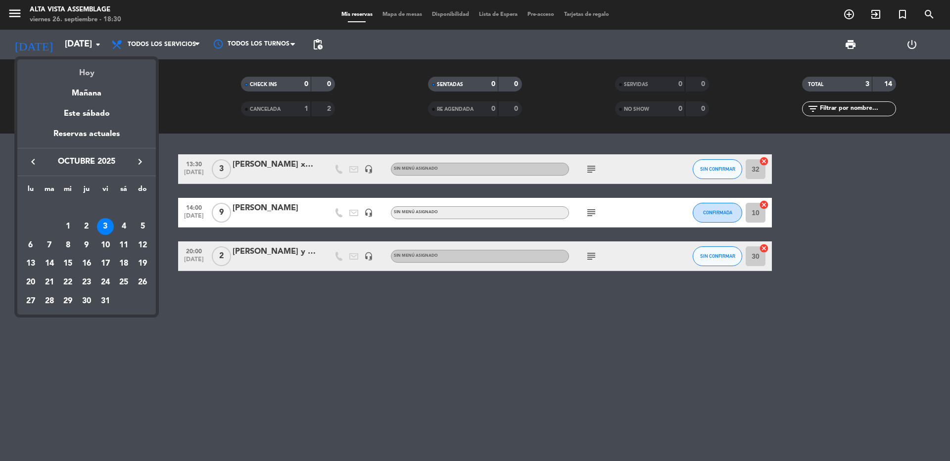
click at [69, 78] on div "Hoy" at bounding box center [86, 69] width 138 height 20
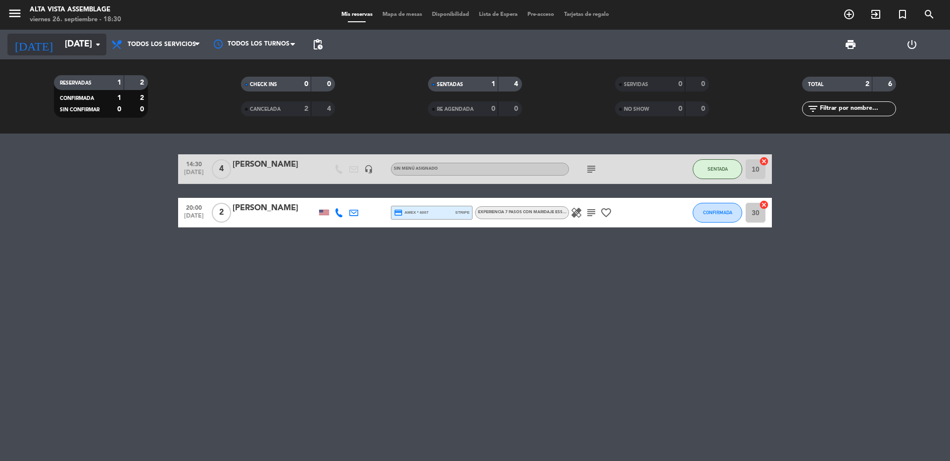
click at [72, 52] on input "[DATE]" at bounding box center [117, 45] width 115 height 20
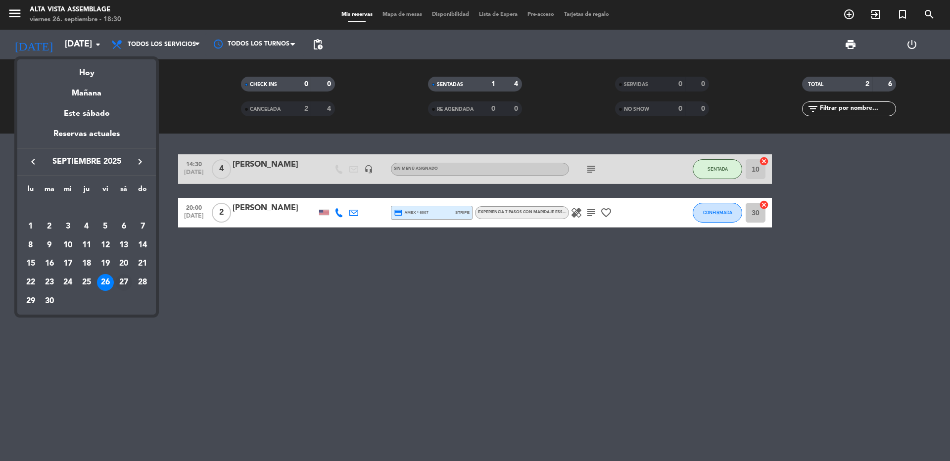
click at [127, 280] on div "27" at bounding box center [123, 282] width 17 height 17
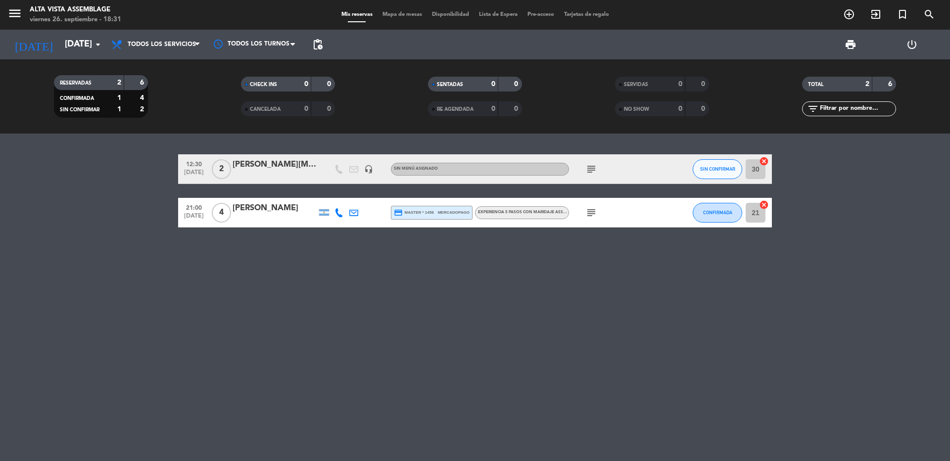
click at [592, 165] on icon "subject" at bounding box center [591, 169] width 12 height 12
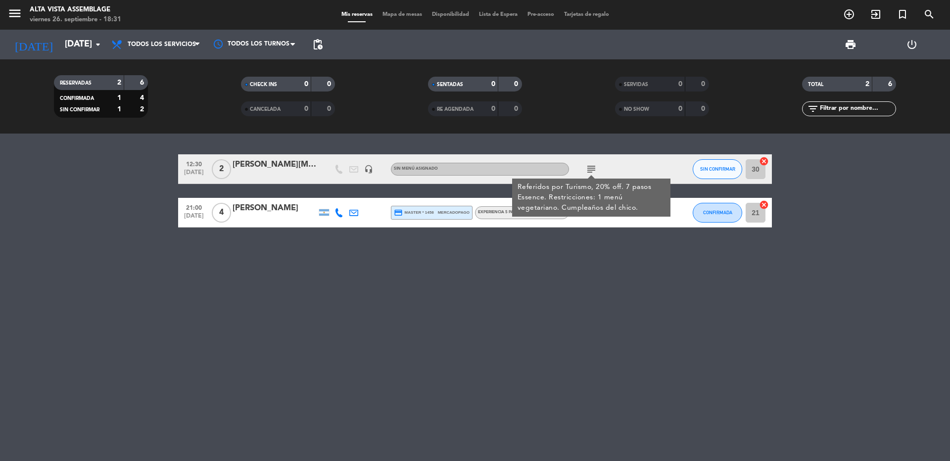
click at [592, 165] on icon "subject" at bounding box center [591, 169] width 12 height 12
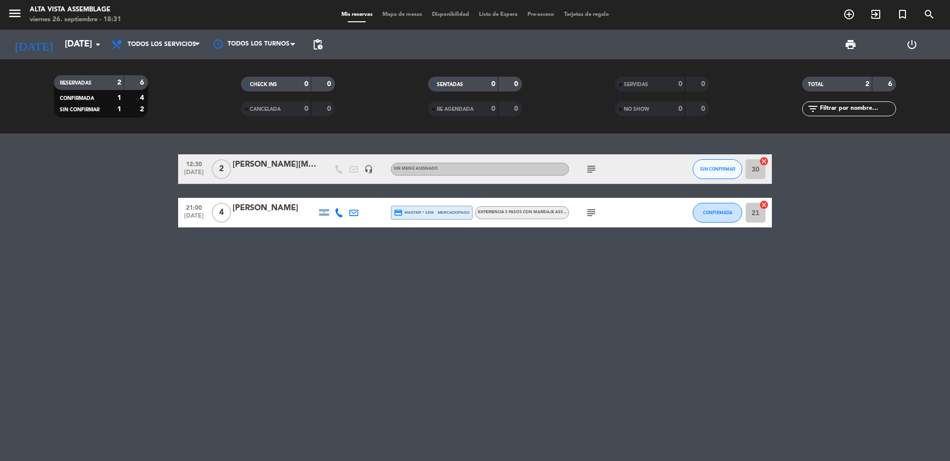
click at [592, 165] on icon "subject" at bounding box center [591, 169] width 12 height 12
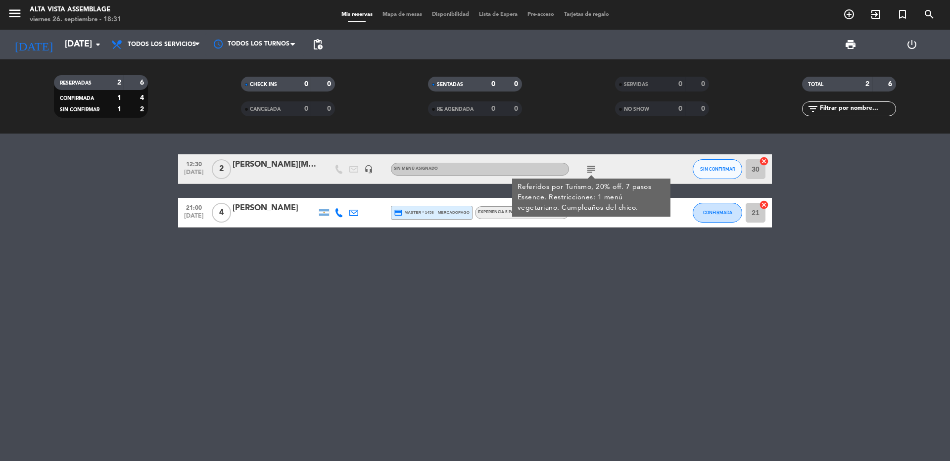
click at [592, 165] on icon "subject" at bounding box center [591, 169] width 12 height 12
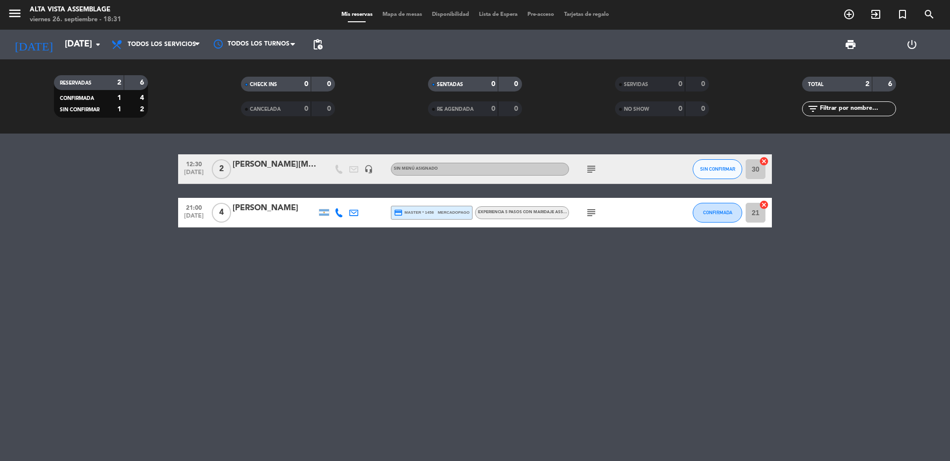
click at [592, 212] on icon "subject" at bounding box center [591, 213] width 12 height 12
click at [79, 44] on input "[DATE]" at bounding box center [117, 45] width 115 height 20
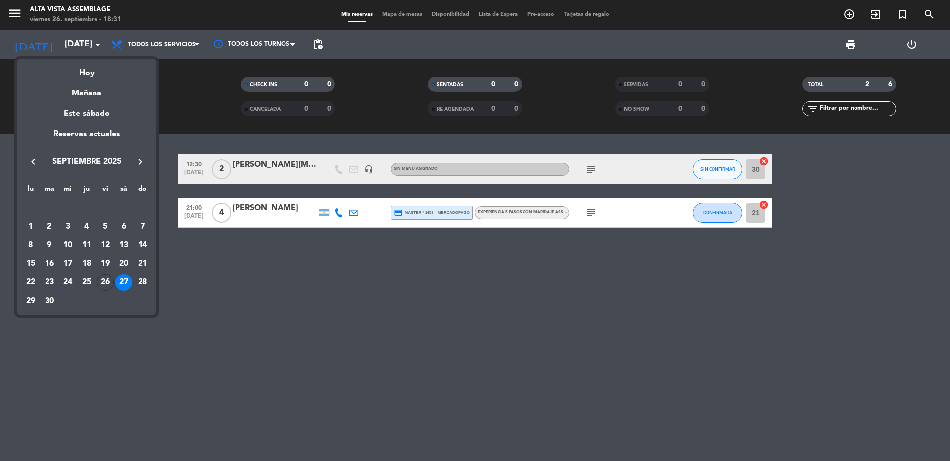
click at [144, 283] on div "28" at bounding box center [142, 282] width 17 height 17
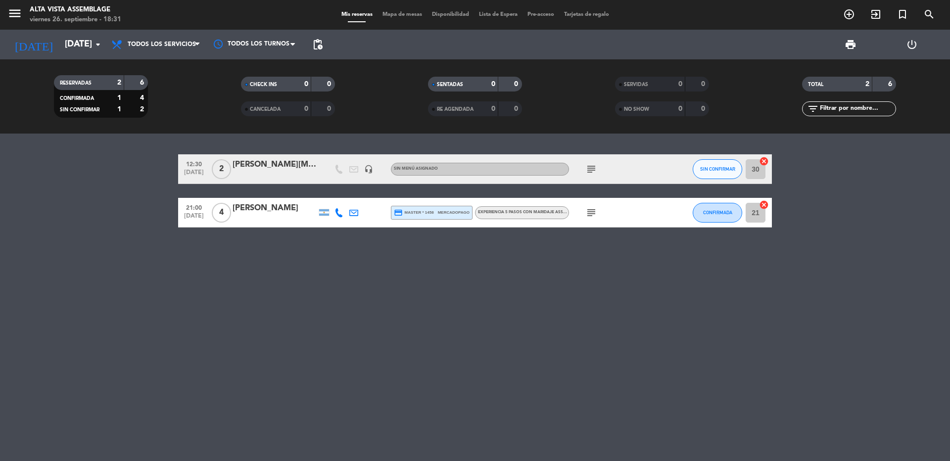
type input "[DATE]"
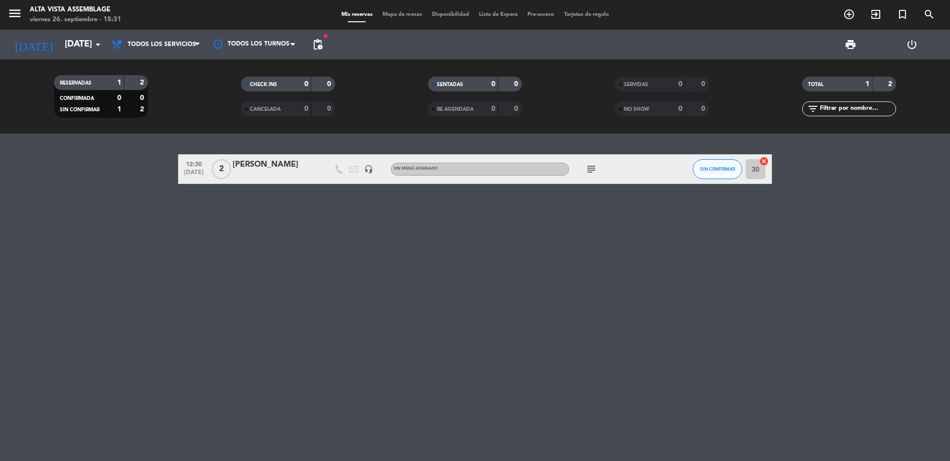
click at [591, 165] on icon "subject" at bounding box center [591, 169] width 12 height 12
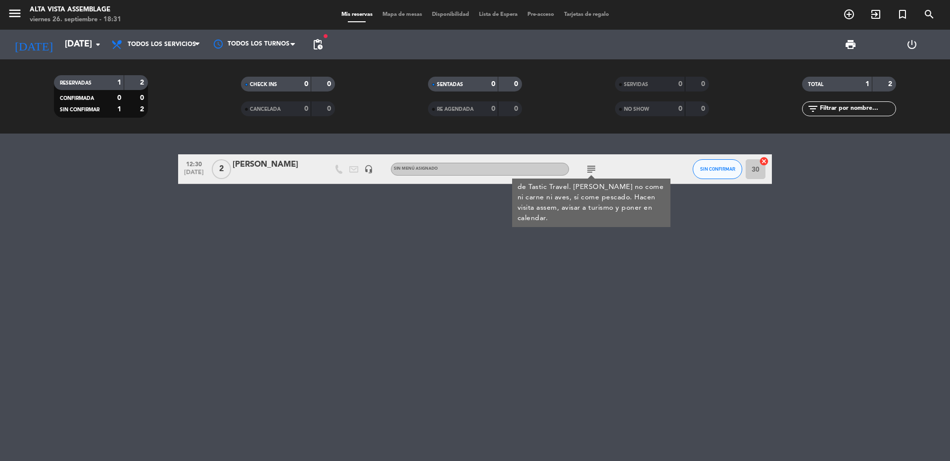
click at [756, 278] on div "12:30 [DATE] 2 [PERSON_NAME] headset_mic Sin menú asignado subject de Tastic Tr…" at bounding box center [475, 297] width 950 height 327
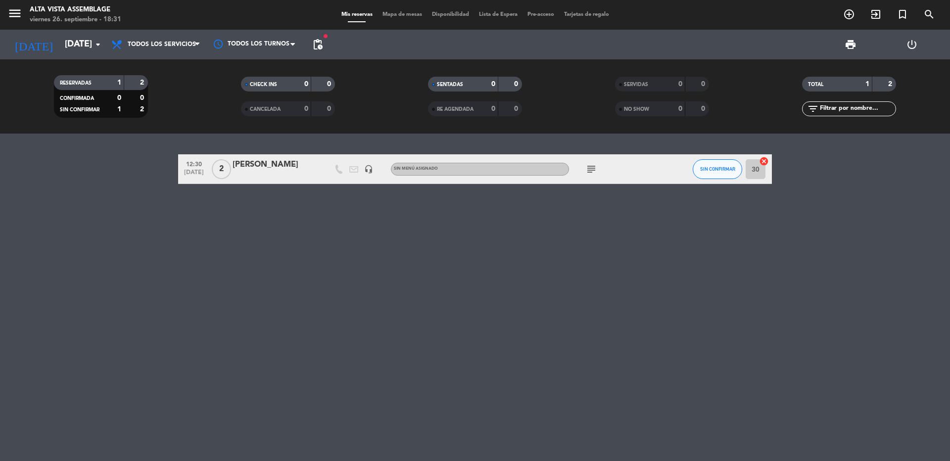
click at [593, 166] on icon "subject" at bounding box center [591, 169] width 12 height 12
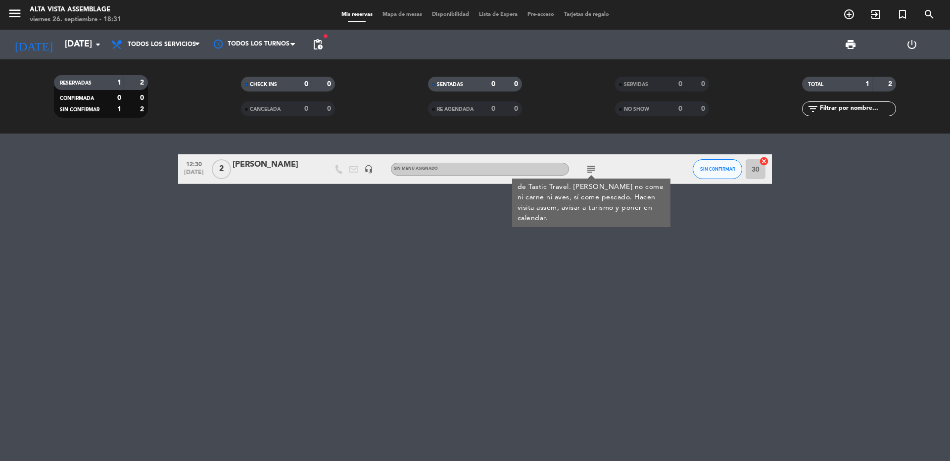
click at [593, 166] on icon "subject" at bounding box center [591, 169] width 12 height 12
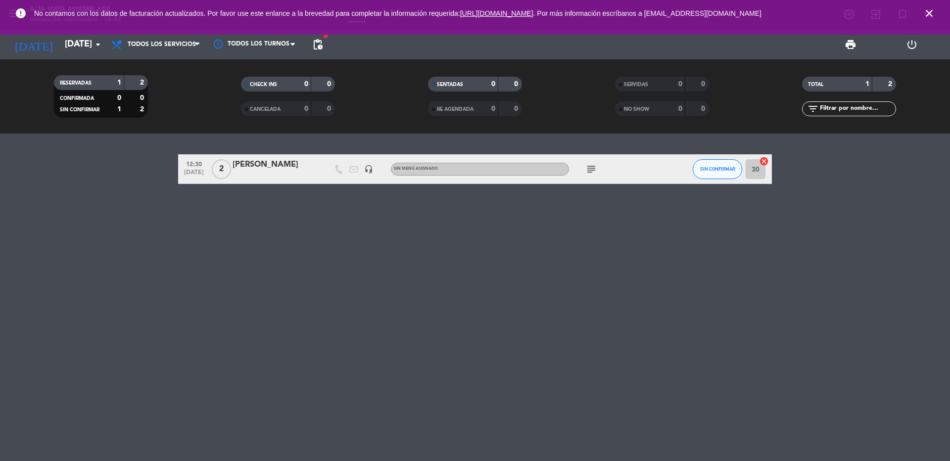
click at [590, 171] on icon "subject" at bounding box center [591, 169] width 12 height 12
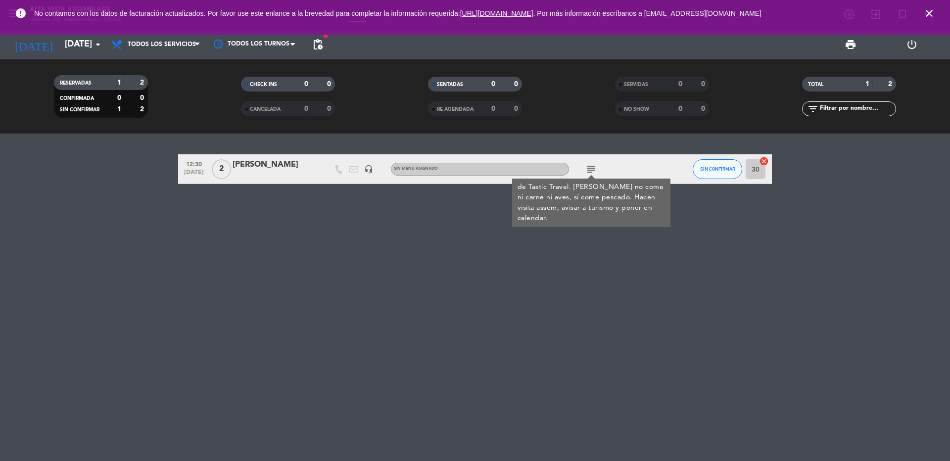
click at [590, 171] on icon "subject" at bounding box center [591, 169] width 12 height 12
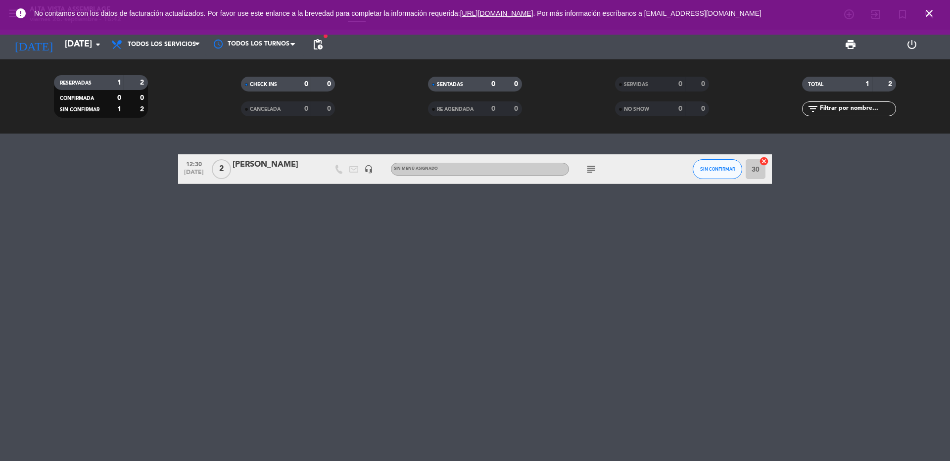
click at [269, 174] on div at bounding box center [274, 176] width 84 height 8
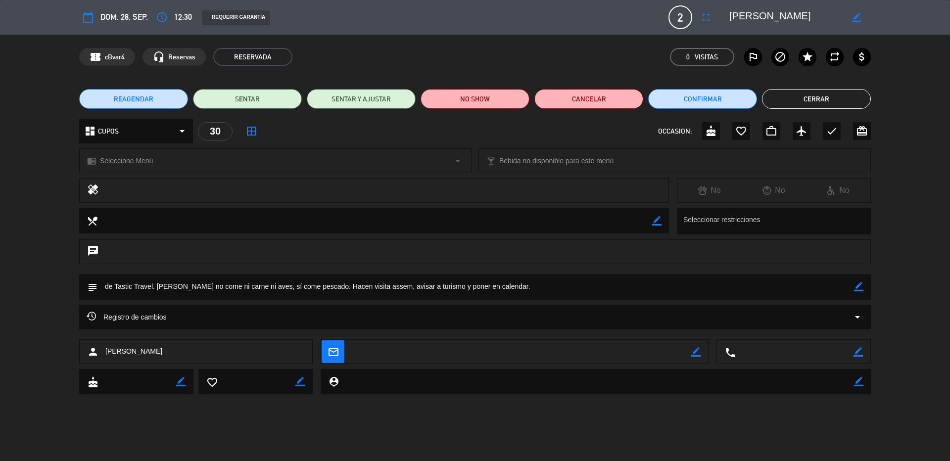
click at [856, 284] on icon "border_color" at bounding box center [858, 286] width 9 height 9
click at [156, 286] on textarea at bounding box center [475, 286] width 756 height 25
click at [166, 283] on textarea at bounding box center [475, 286] width 756 height 25
click at [245, 285] on textarea at bounding box center [475, 286] width 756 height 25
drag, startPoint x: 503, startPoint y: 282, endPoint x: 532, endPoint y: 296, distance: 32.5
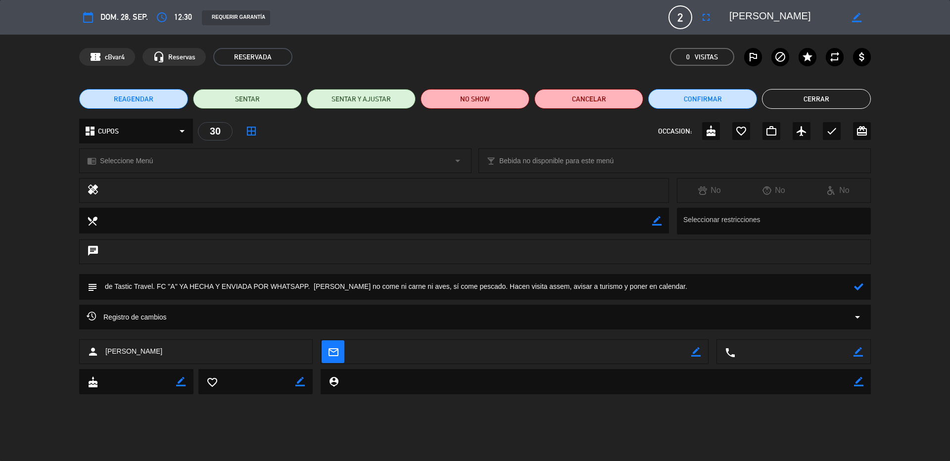
click at [505, 282] on textarea at bounding box center [475, 286] width 756 height 25
drag, startPoint x: 532, startPoint y: 296, endPoint x: 540, endPoint y: 295, distance: 8.1
click at [531, 296] on textarea at bounding box center [475, 286] width 756 height 25
drag, startPoint x: 540, startPoint y: 295, endPoint x: 616, endPoint y: 280, distance: 77.5
click at [541, 294] on textarea at bounding box center [475, 286] width 756 height 25
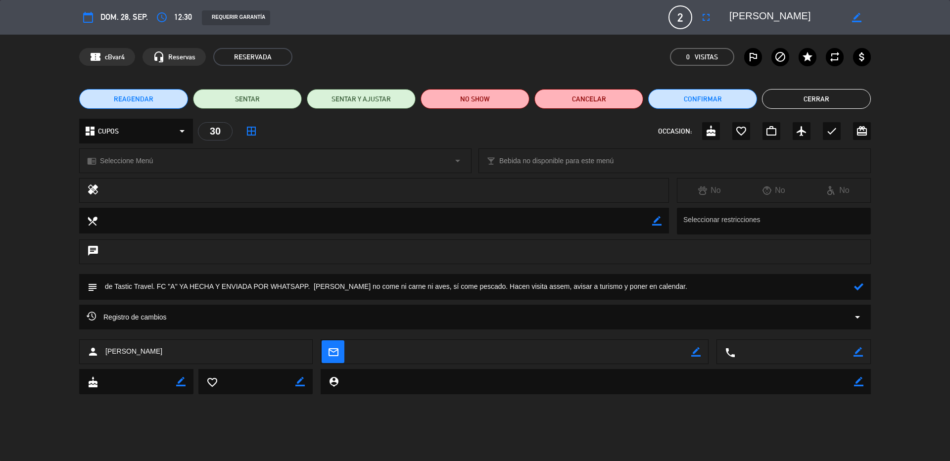
click at [596, 276] on textarea at bounding box center [475, 286] width 756 height 25
click at [621, 287] on textarea at bounding box center [475, 286] width 756 height 25
click at [647, 285] on textarea at bounding box center [475, 286] width 756 height 25
click at [672, 292] on textarea at bounding box center [475, 286] width 756 height 25
click at [678, 289] on textarea at bounding box center [475, 286] width 756 height 25
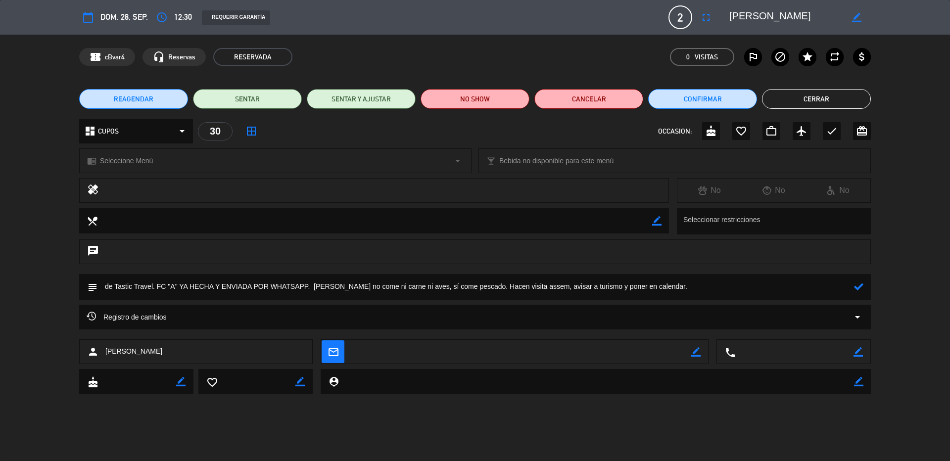
click at [702, 282] on textarea at bounding box center [475, 286] width 756 height 25
type textarea "de Tastic Travel. FC "A" YA HECHA Y ENVIADA POR WHATSAPP. [PERSON_NAME] no come…"
click at [856, 284] on icon at bounding box center [858, 286] width 9 height 9
click at [792, 100] on button "Cerrar" at bounding box center [816, 99] width 109 height 20
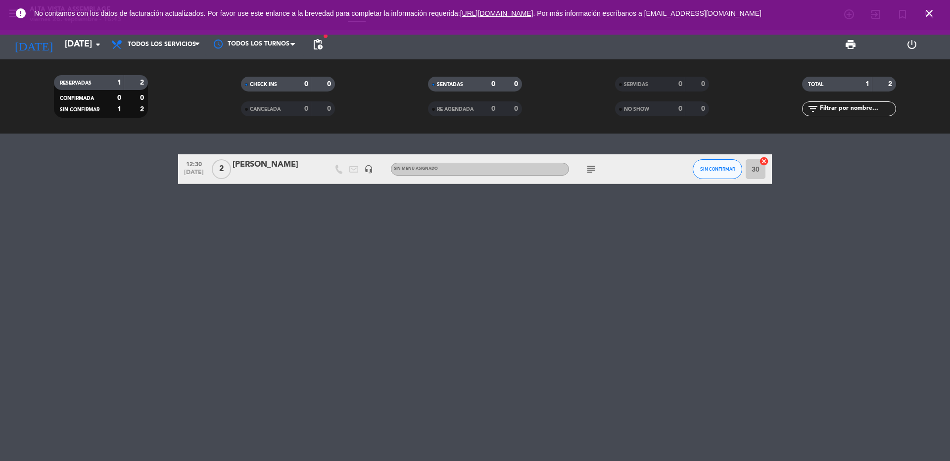
click at [930, 9] on icon "close" at bounding box center [929, 13] width 12 height 12
